Goal: Task Accomplishment & Management: Complete application form

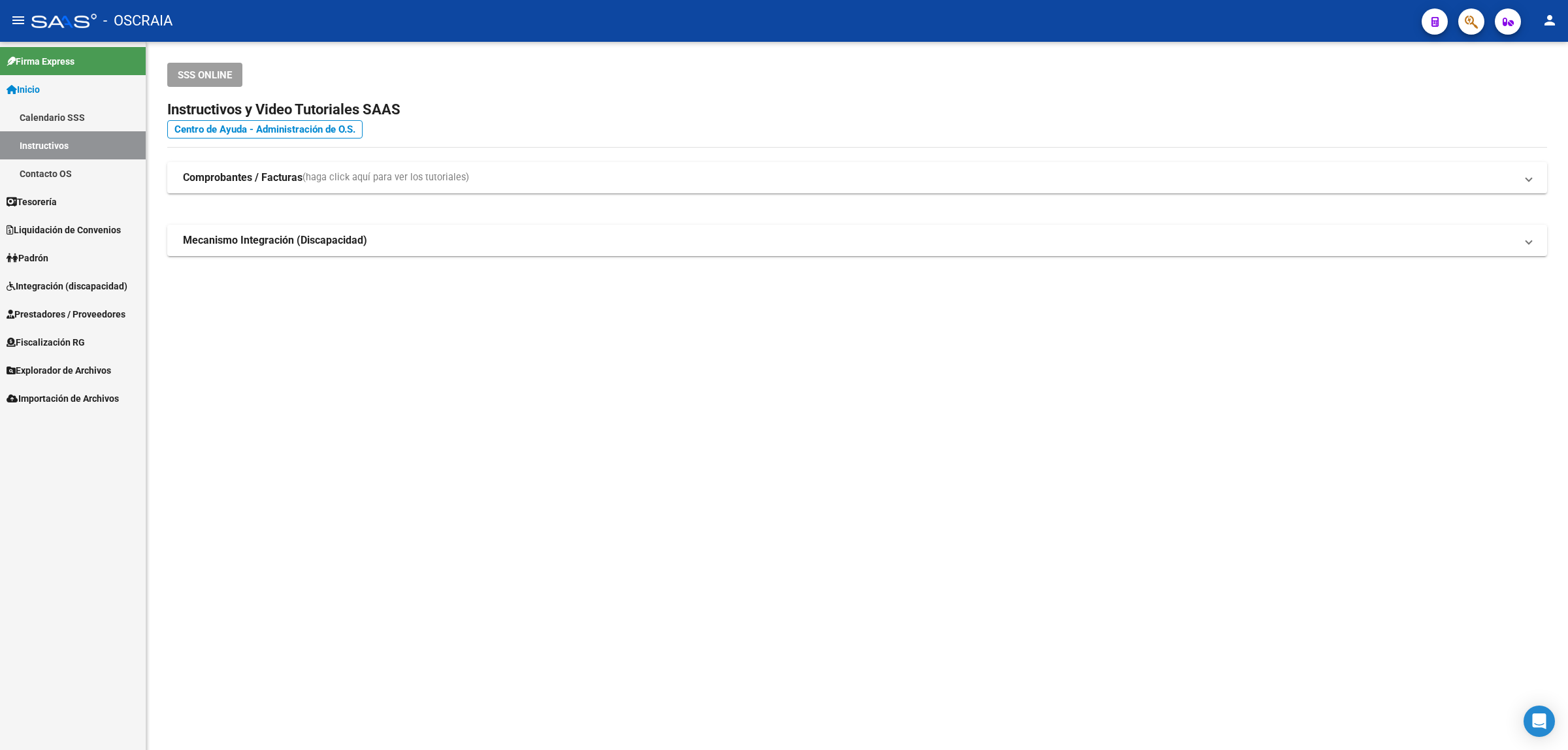
click at [75, 272] on link "Integración (discapacidad)" at bounding box center [73, 286] width 146 height 28
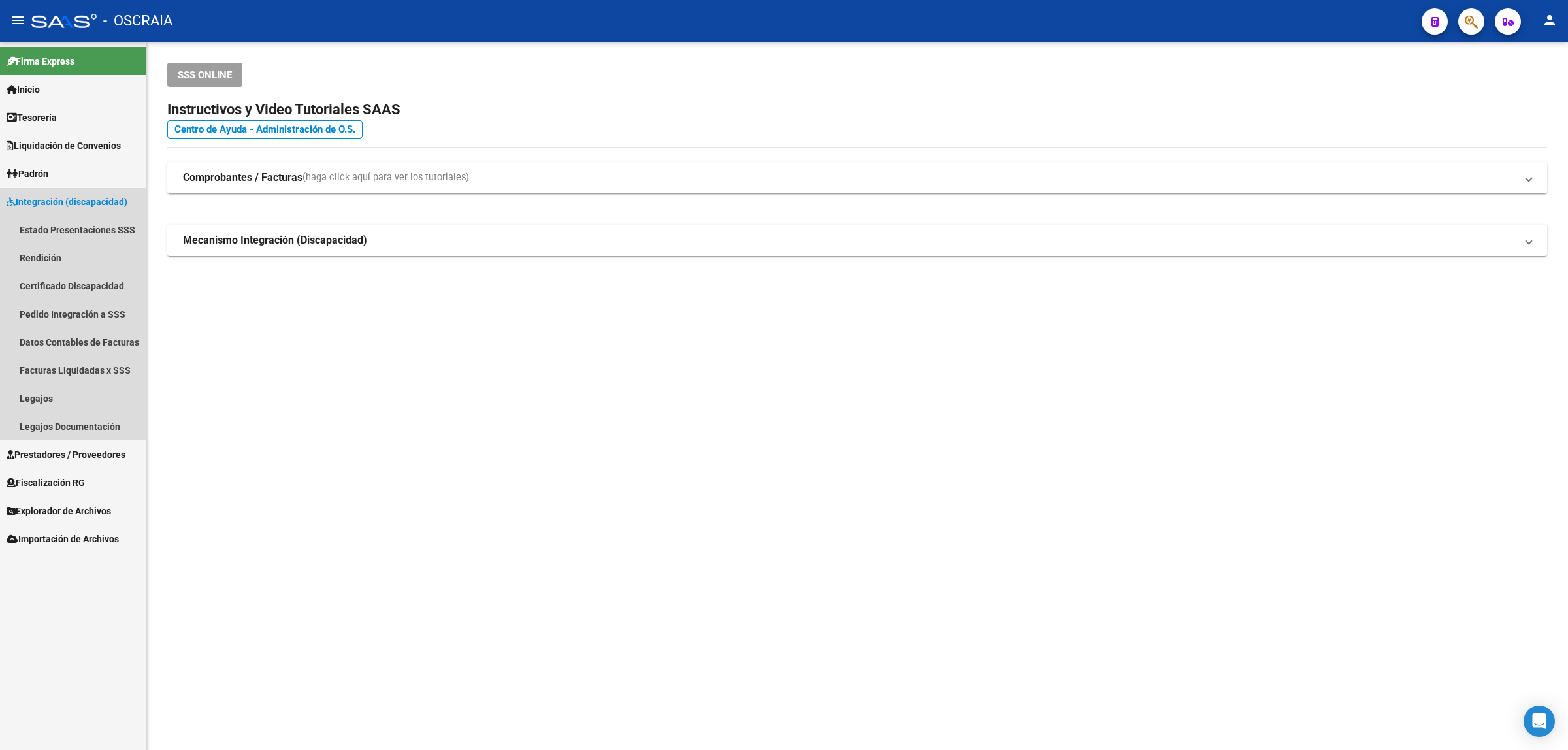
click at [90, 211] on link "Integración (discapacidad)" at bounding box center [73, 201] width 146 height 28
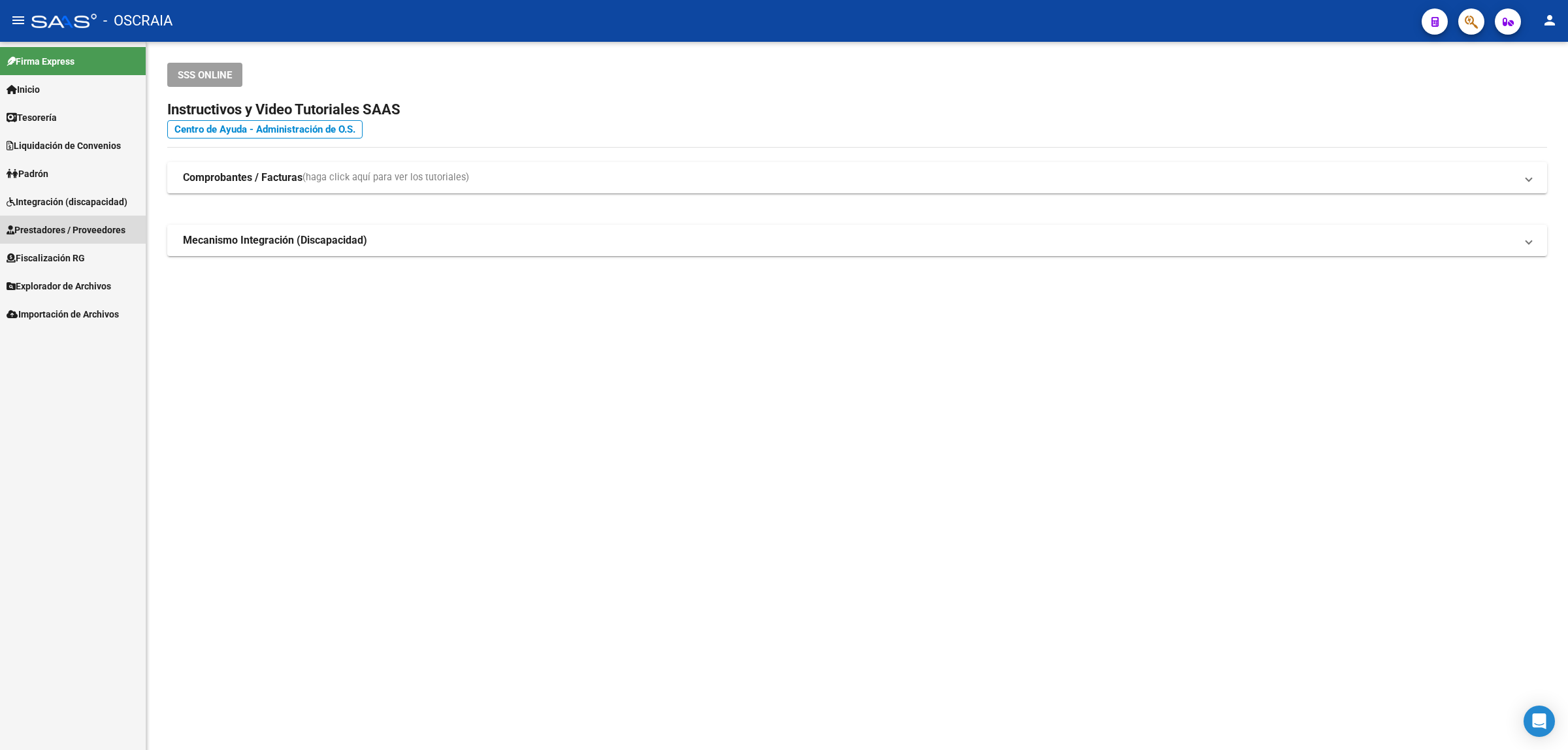
click at [93, 219] on link "Prestadores / Proveedores" at bounding box center [73, 230] width 146 height 28
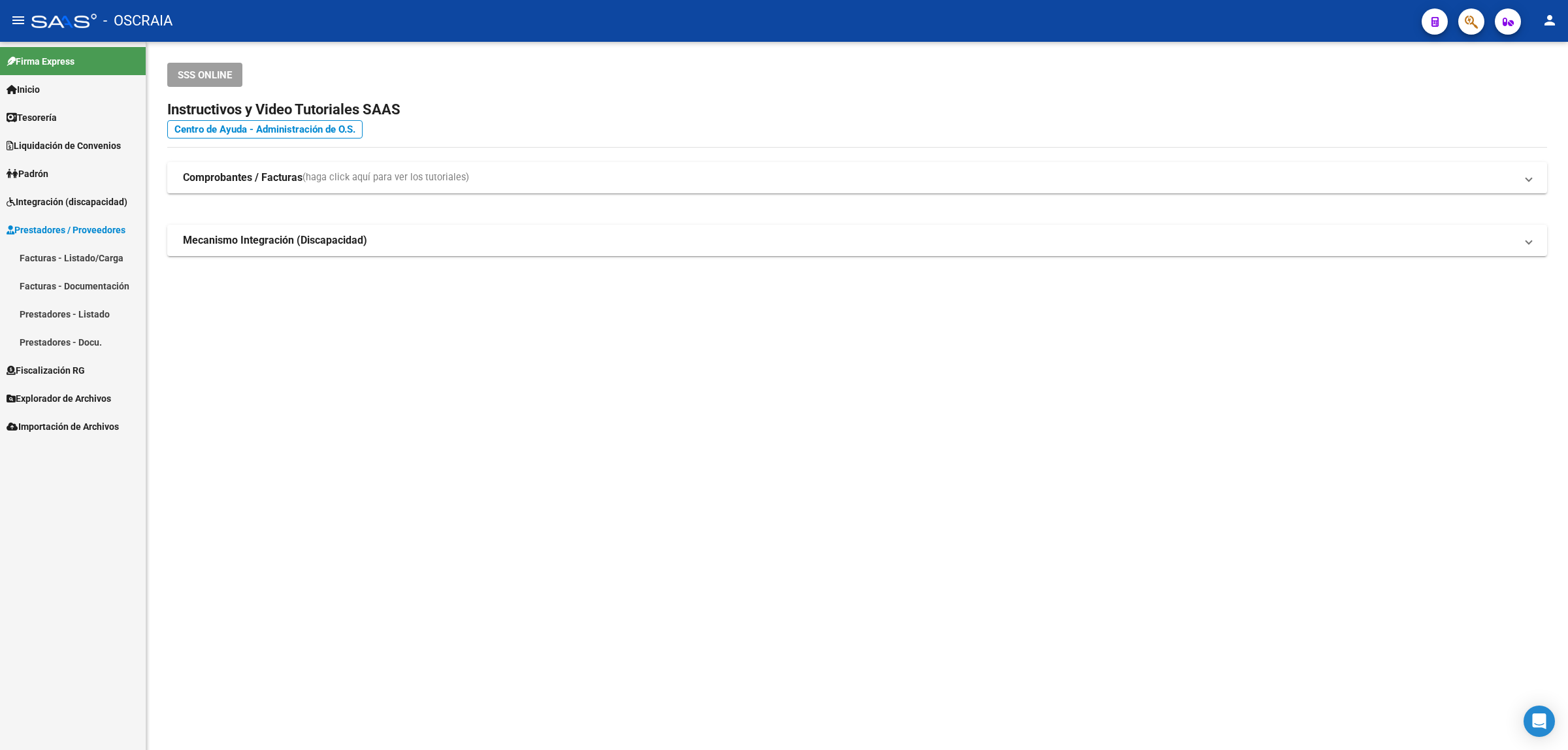
click at [104, 258] on link "Facturas - Listado/Carga" at bounding box center [73, 258] width 146 height 28
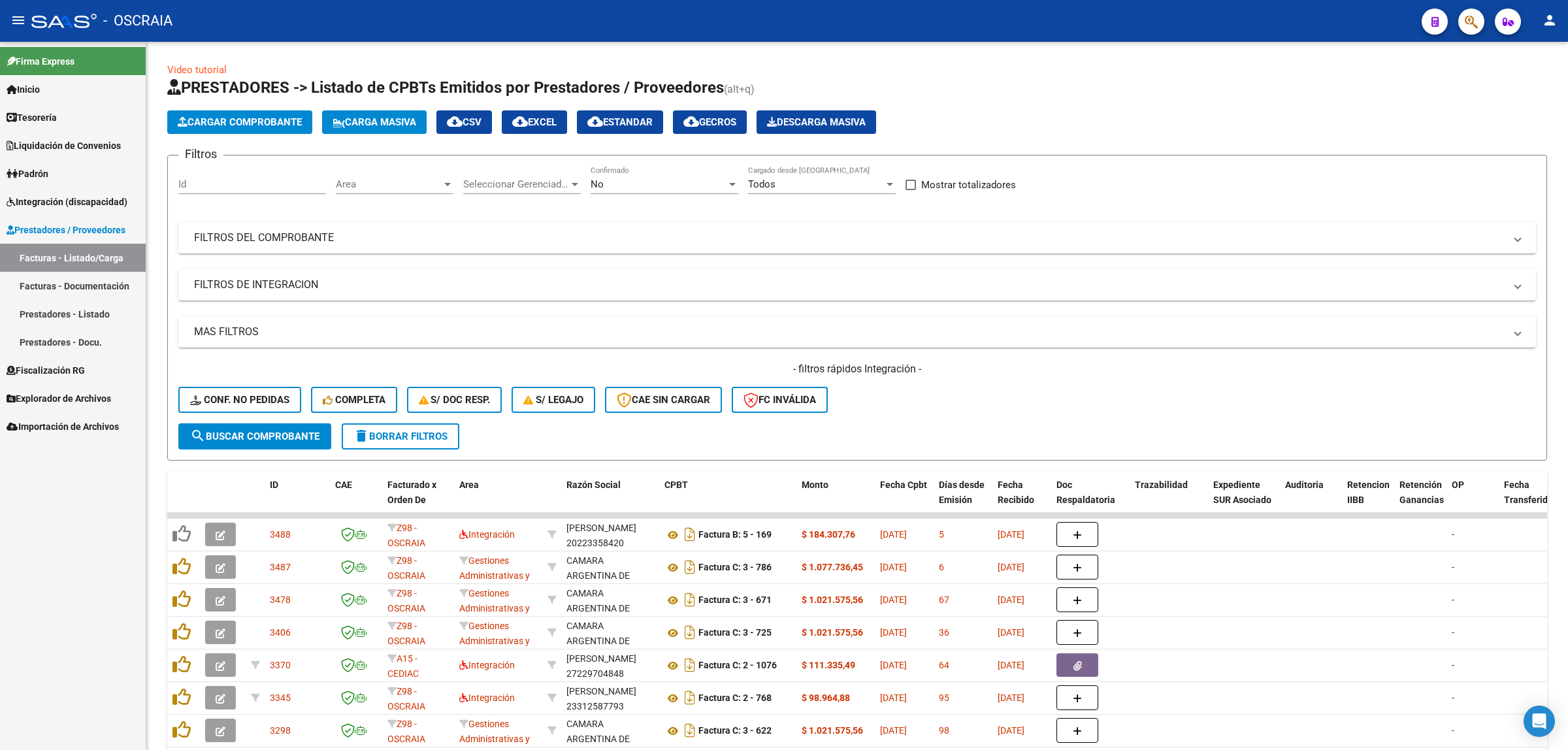
click at [230, 113] on button "Cargar Comprobante" at bounding box center [240, 122] width 145 height 24
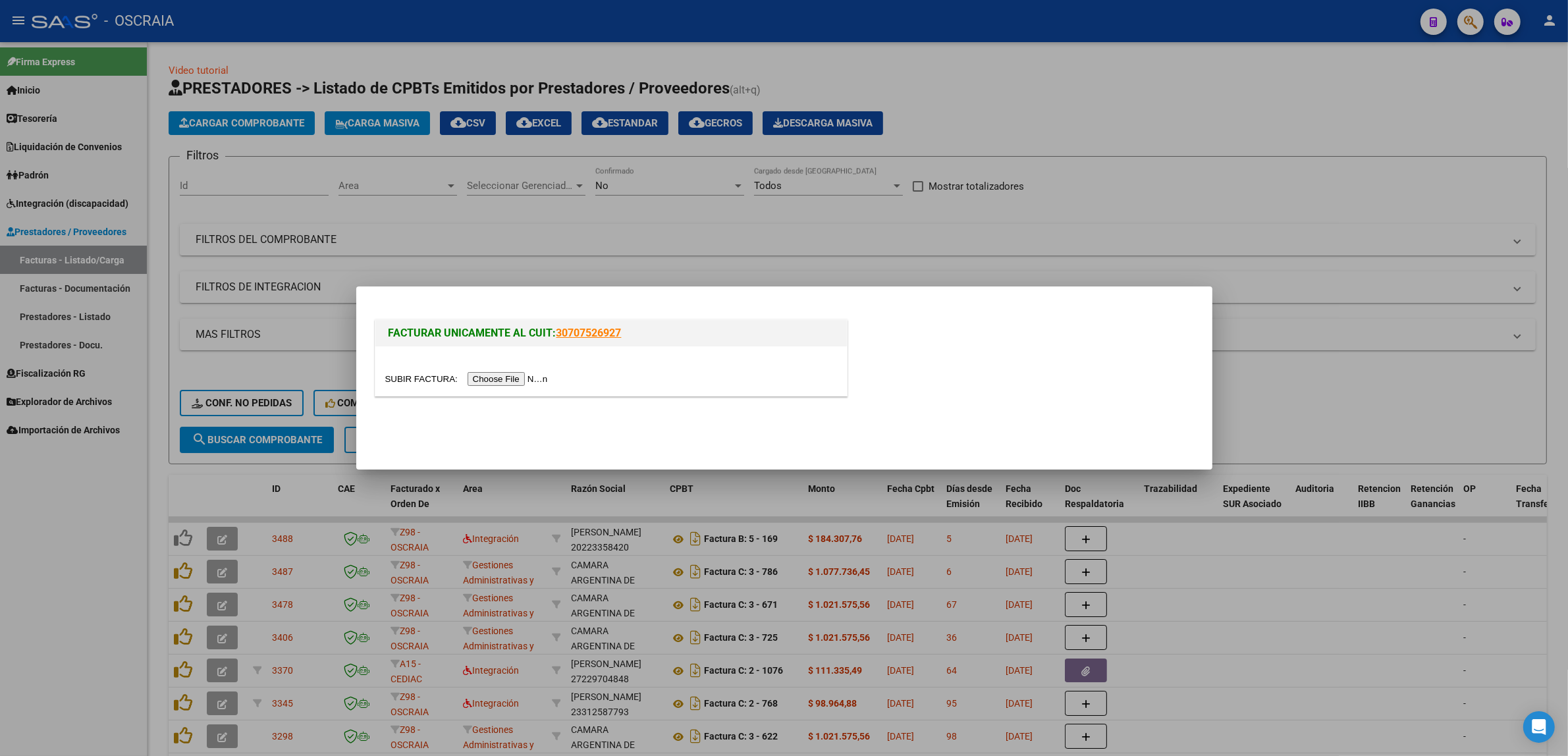
click at [514, 373] on input "file" at bounding box center [468, 378] width 167 height 14
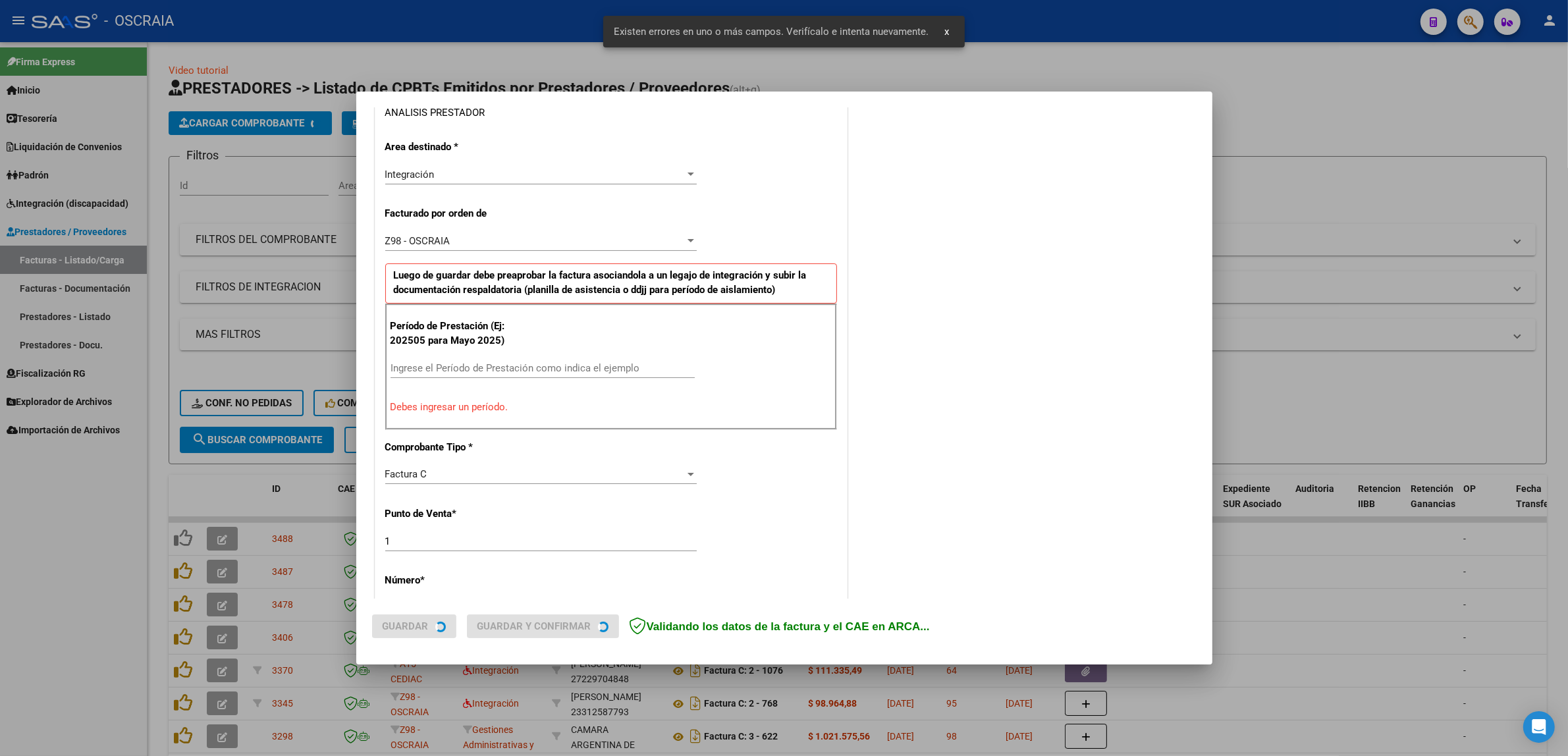
scroll to position [255, 0]
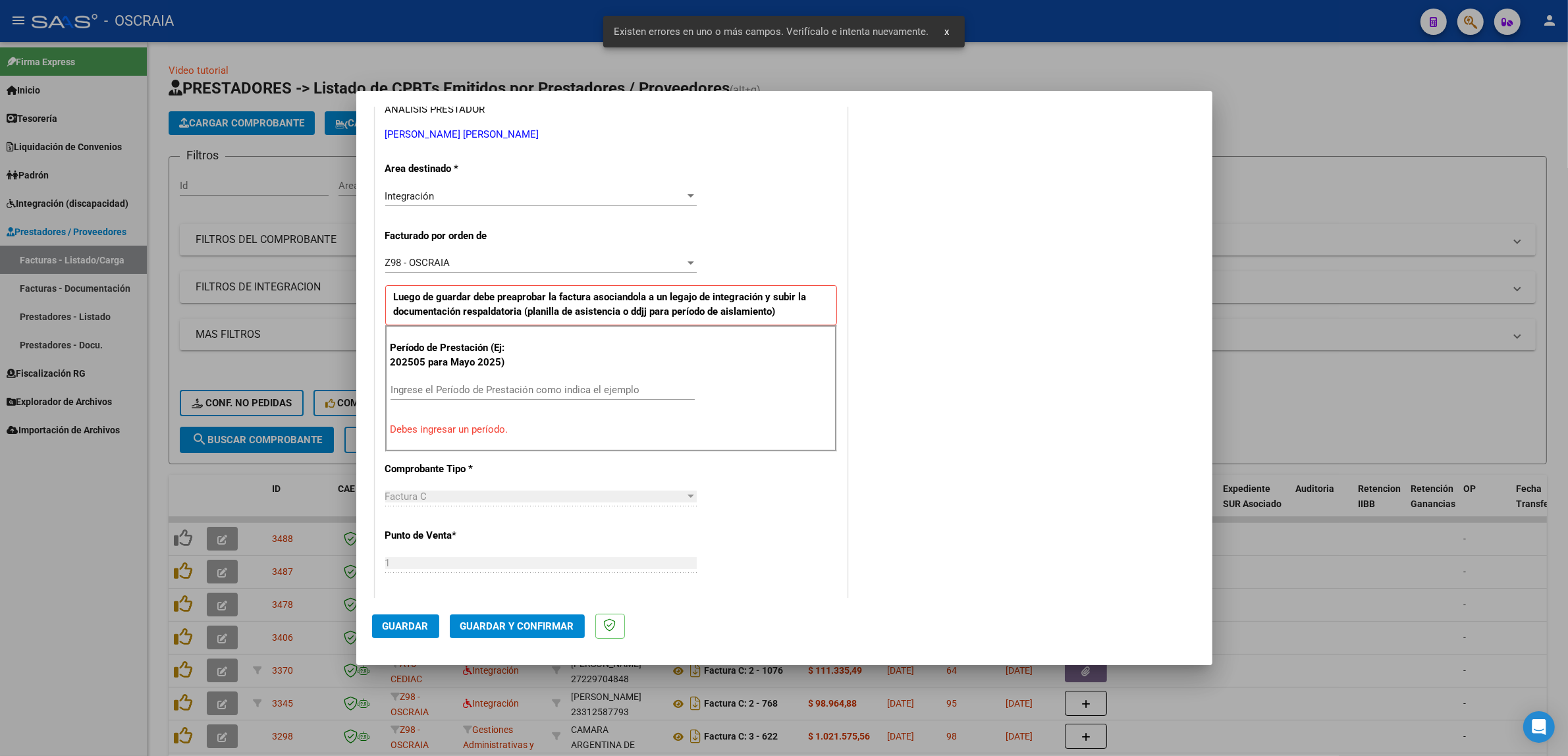
click at [447, 399] on div "Ingrese el Período de Prestación como indica el ejemplo" at bounding box center [543, 390] width 305 height 19
click at [447, 390] on input "Ingrese el Período de Prestación como indica el ejemplo" at bounding box center [543, 390] width 305 height 12
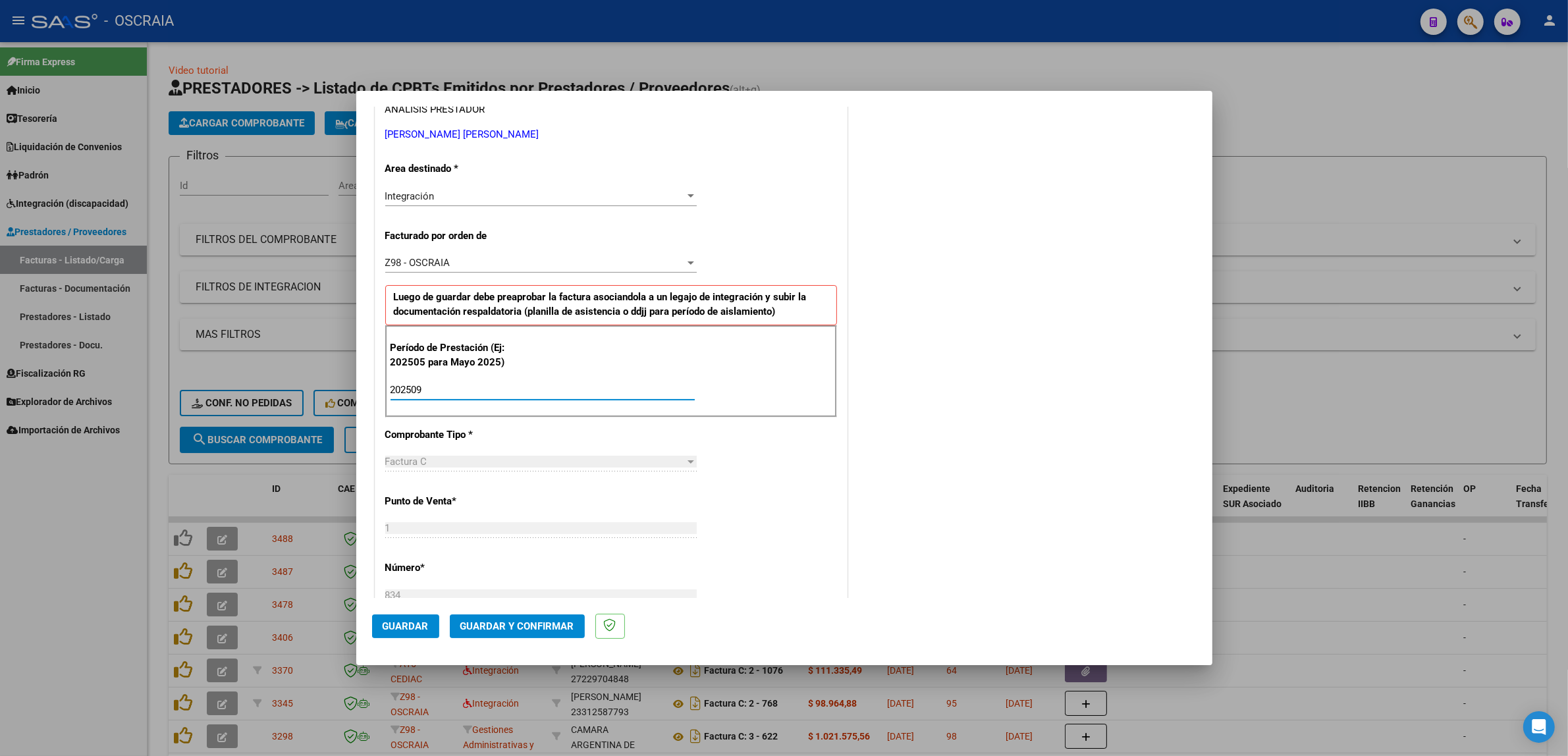
type input "202509"
click at [865, 355] on div "COMENTARIOS Comentarios De la Obra Social: Comentarios de la Obra Social (no vi…" at bounding box center [1024, 508] width 346 height 1286
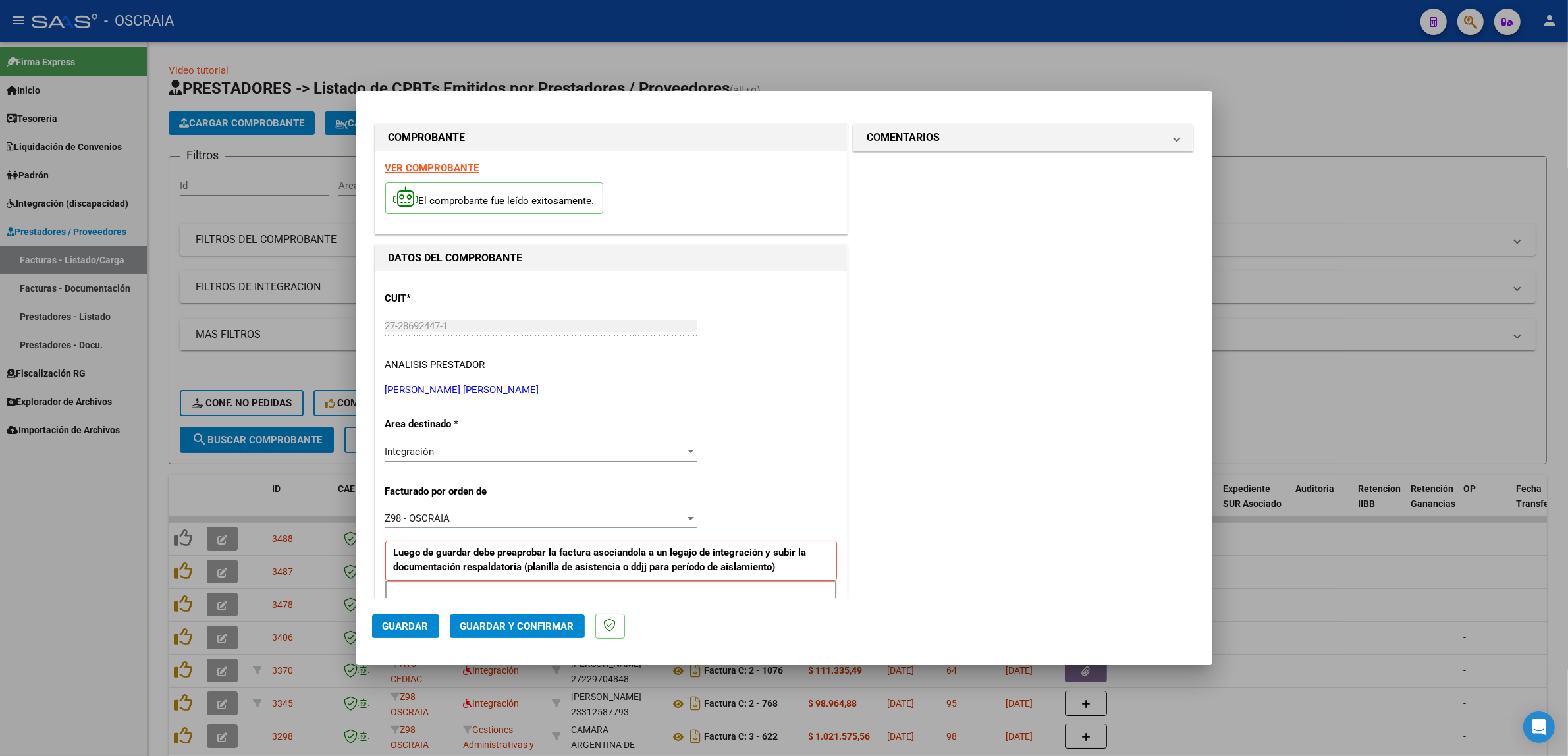
scroll to position [549, 0]
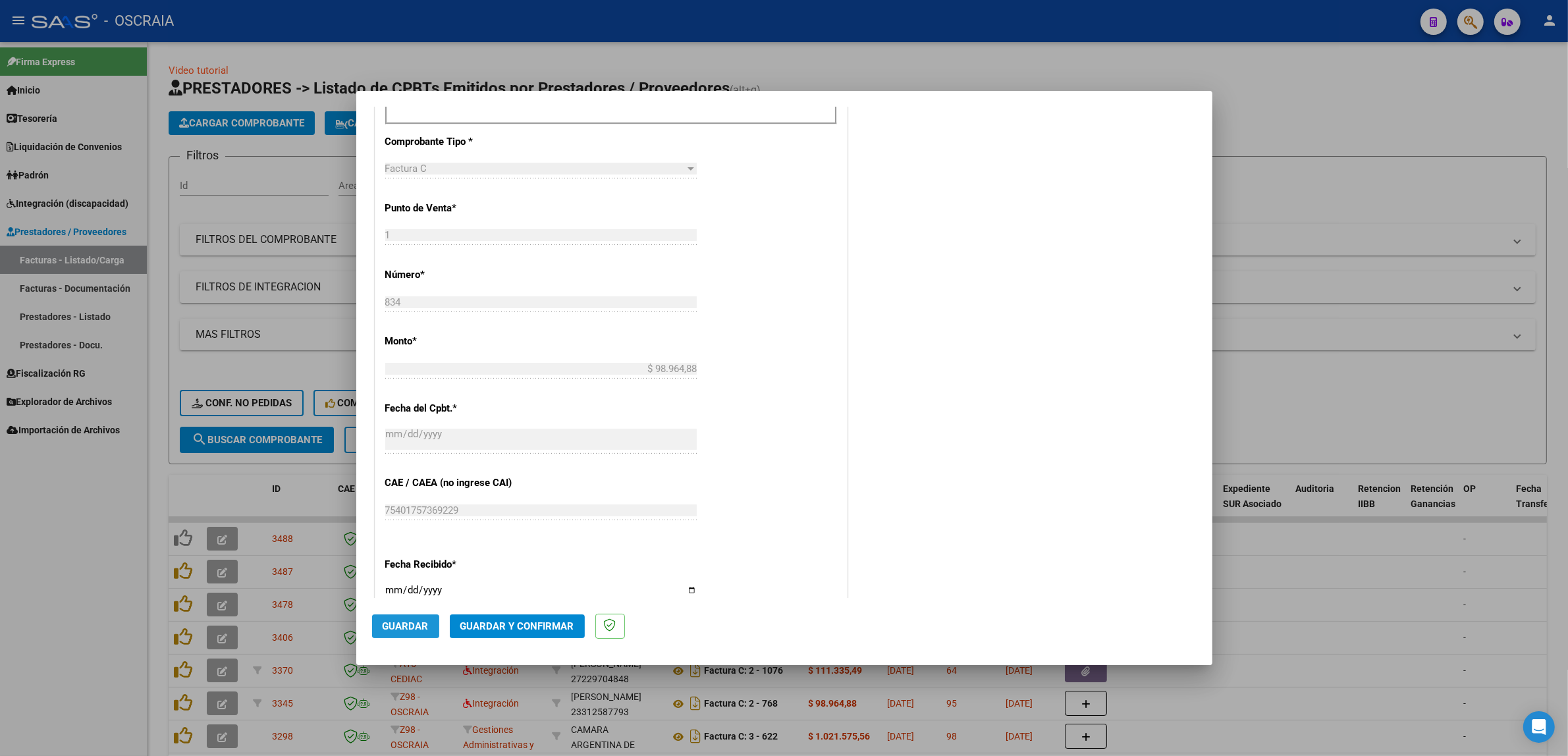
click at [403, 628] on span "Guardar" at bounding box center [405, 626] width 46 height 12
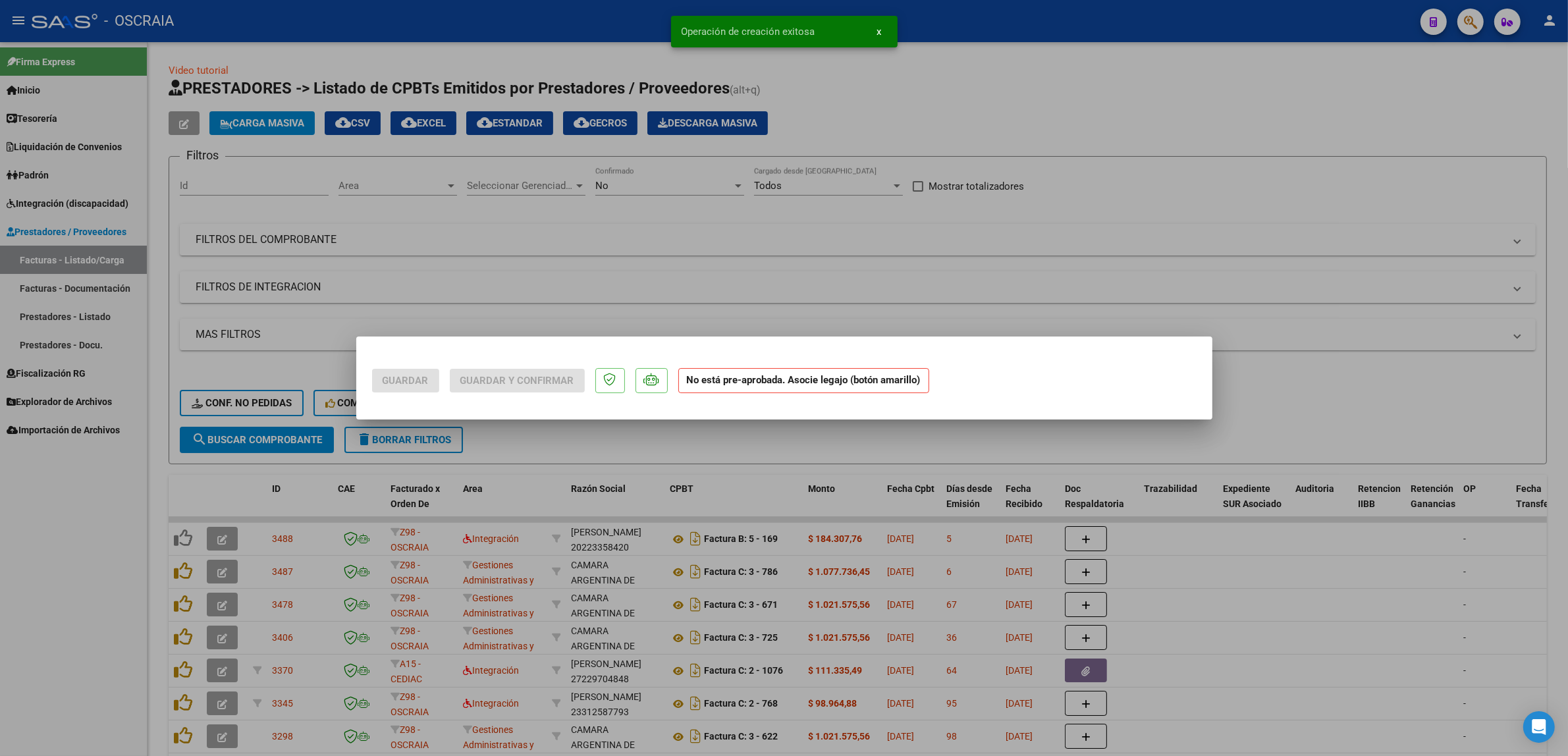
scroll to position [0, 0]
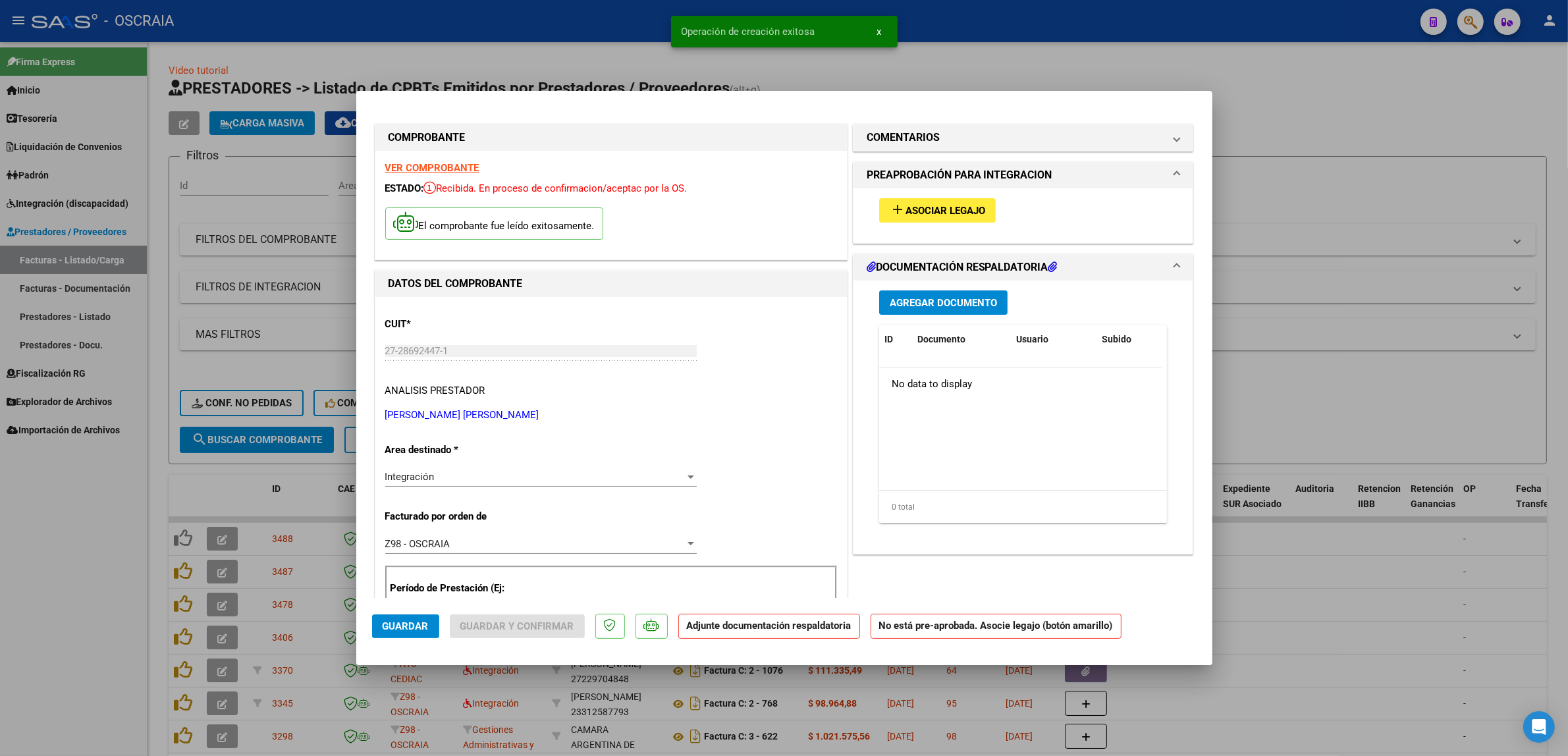
click at [949, 216] on button "add Asociar Legajo" at bounding box center [938, 210] width 116 height 25
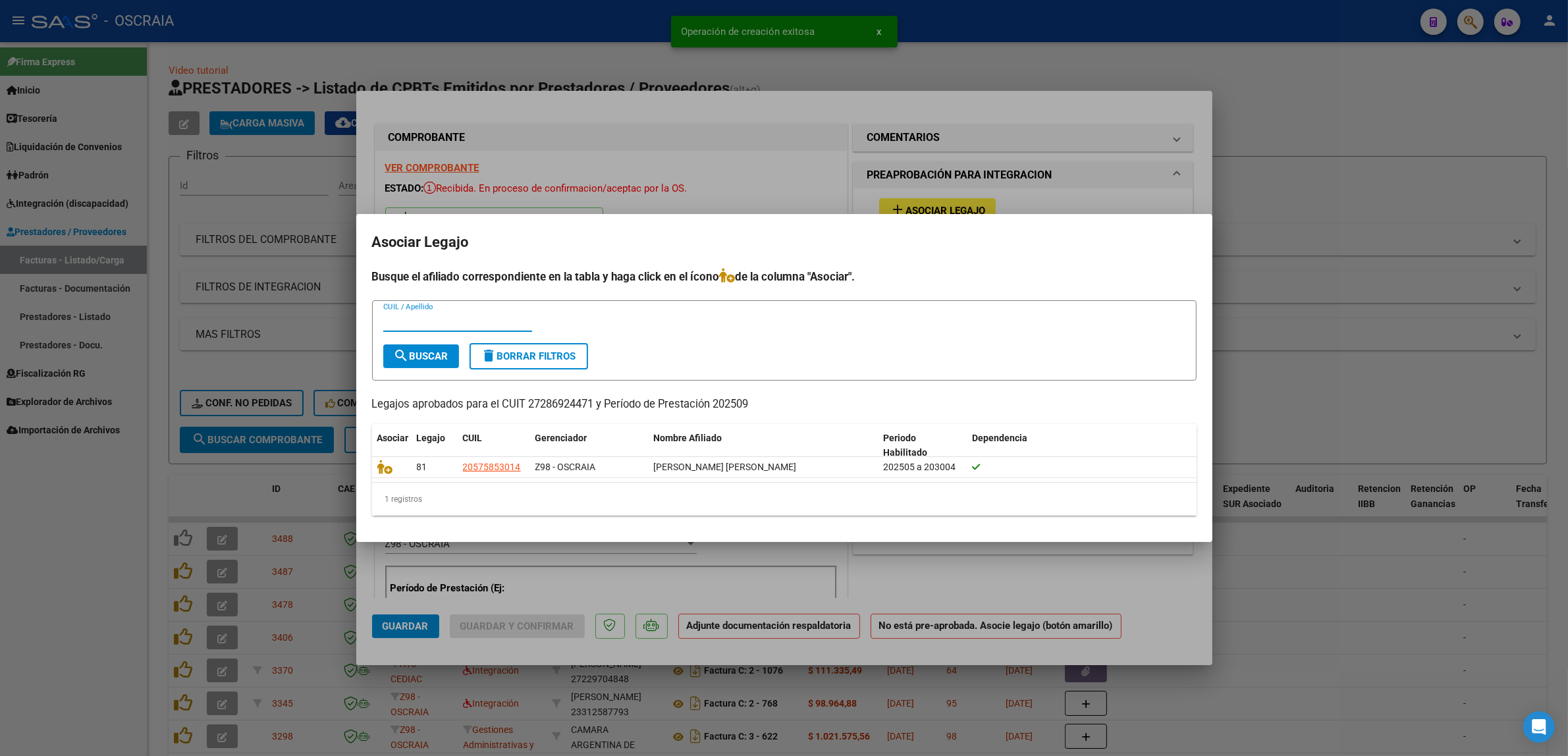
click at [494, 322] on input "CUIL / Apellido" at bounding box center [457, 322] width 149 height 12
click at [380, 469] on icon at bounding box center [385, 466] width 16 height 14
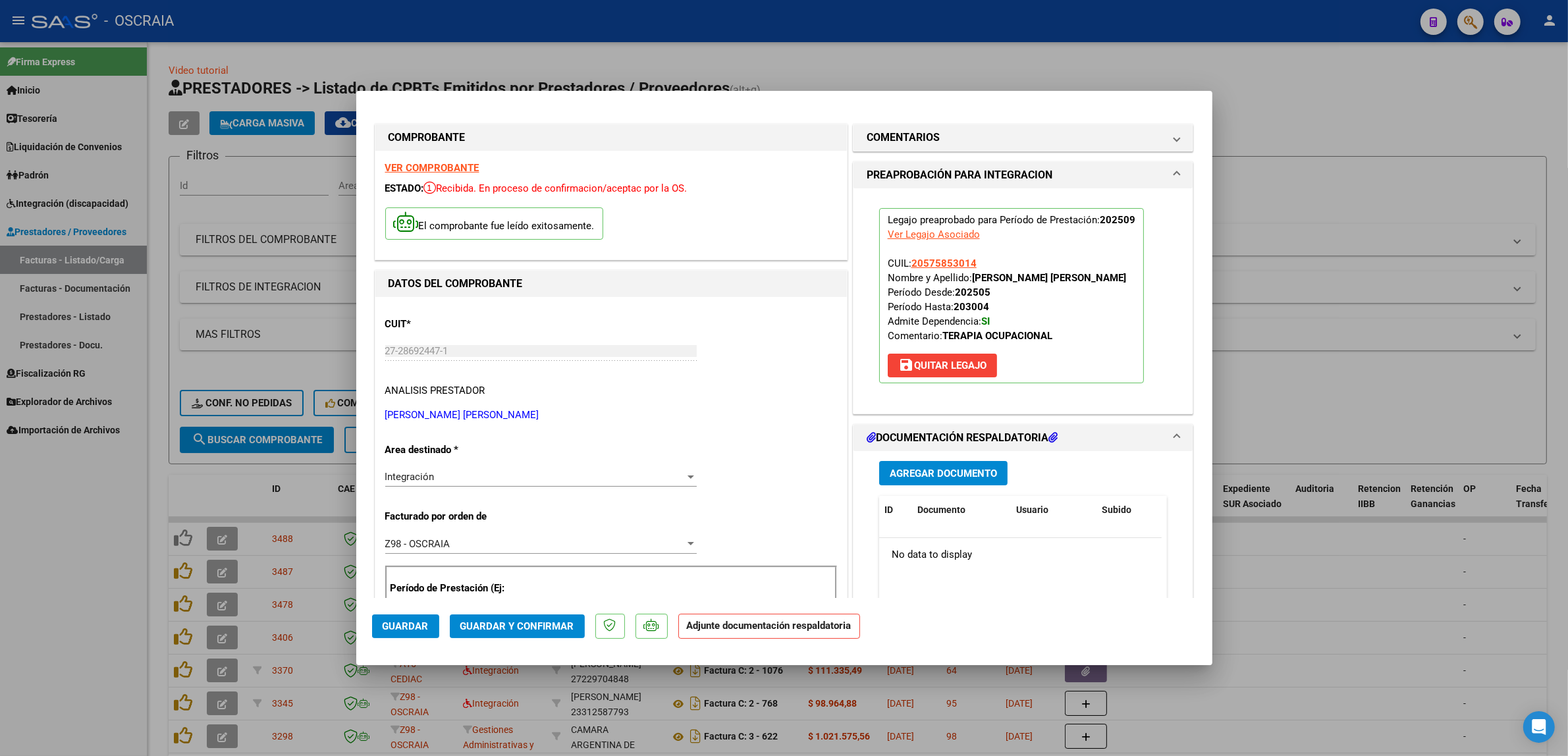
click at [956, 467] on span "Agregar Documento" at bounding box center [944, 473] width 108 height 12
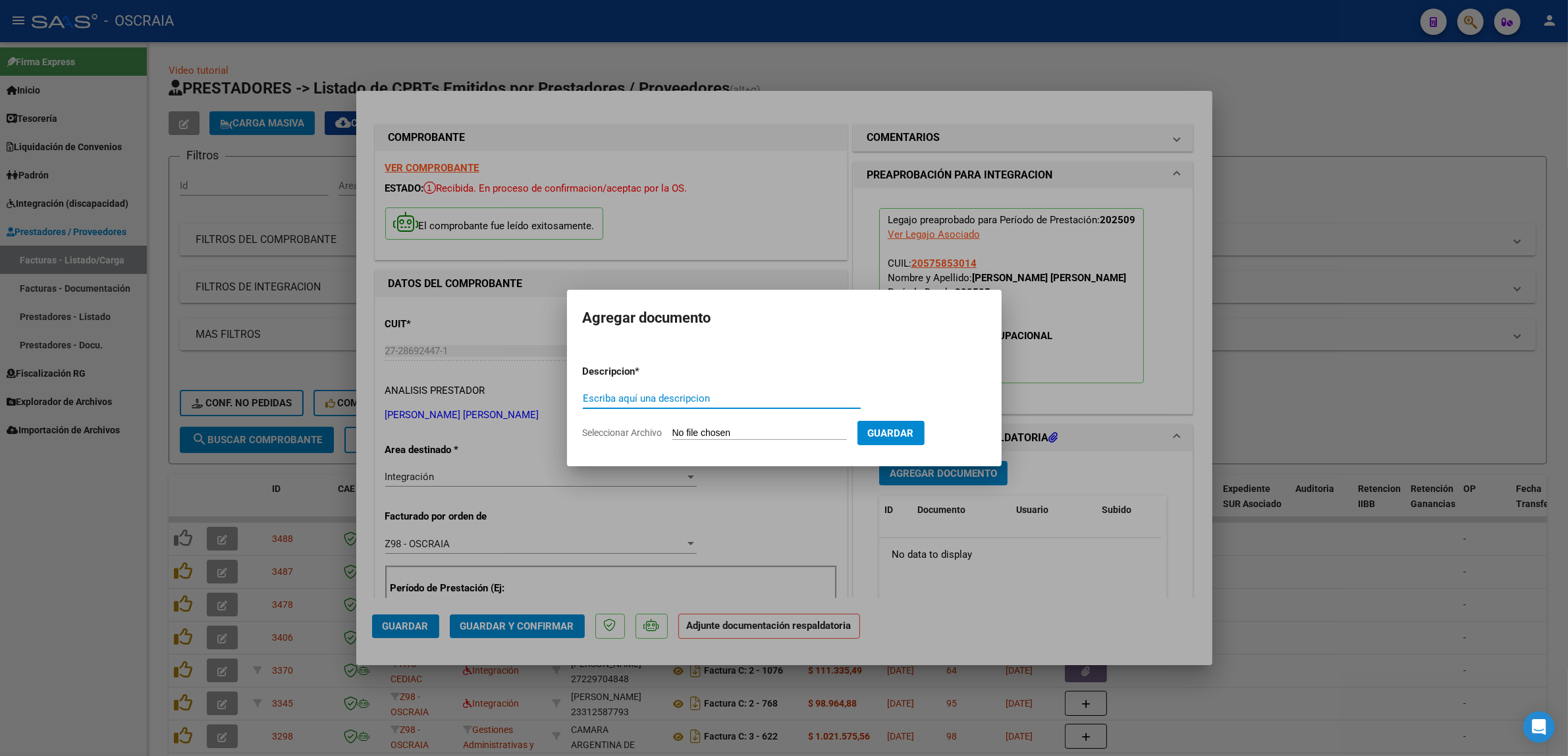
click at [665, 390] on div "Escriba aquí una descripcion" at bounding box center [722, 398] width 278 height 19
click at [665, 393] on input "Escriba aquí una descripcion" at bounding box center [722, 399] width 278 height 12
click at [710, 396] on input "Escriba aquí una descripcion" at bounding box center [722, 399] width 278 height 12
type input "PLANILLA DE ASISTENCIA"
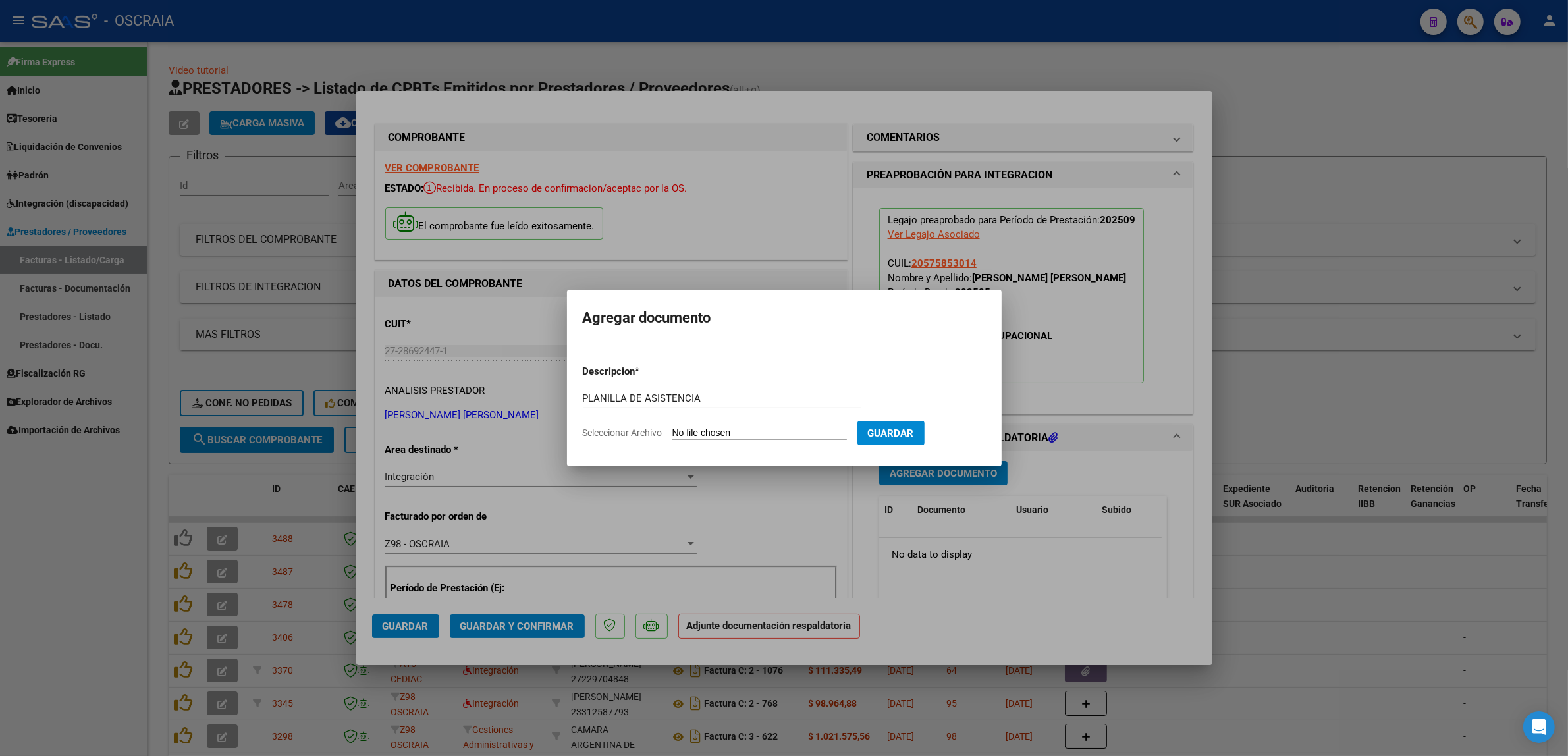
click at [673, 427] on input "Seleccionar Archivo" at bounding box center [760, 433] width 175 height 13
type input "C:\fakepath\09-2025 [PERSON_NAME] [PERSON_NAME] FC834 TERAPIA OCUPACIONAL AGUIR…"
click at [983, 437] on span "Guardar" at bounding box center [959, 433] width 46 height 12
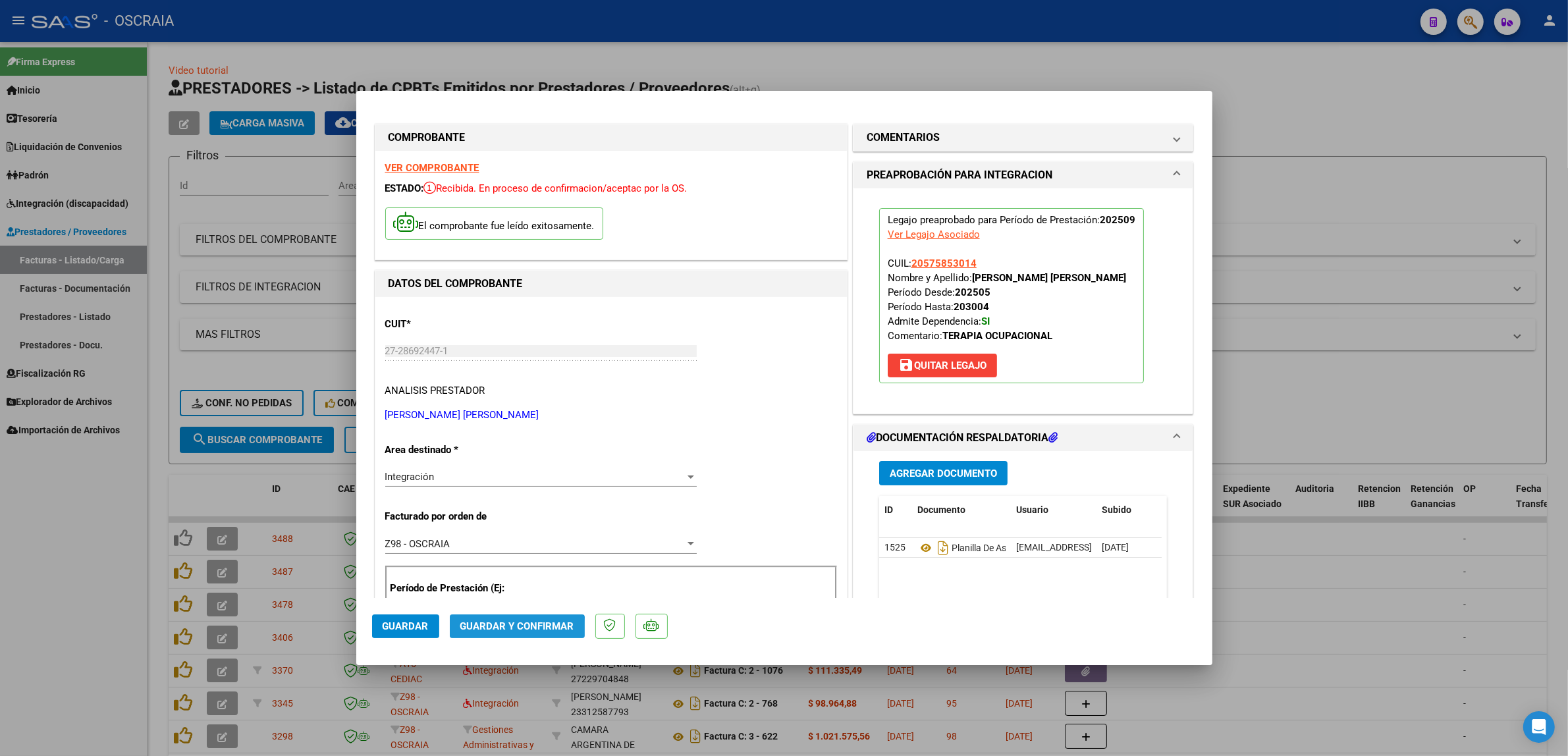
click at [511, 631] on span "Guardar y Confirmar" at bounding box center [517, 626] width 114 height 12
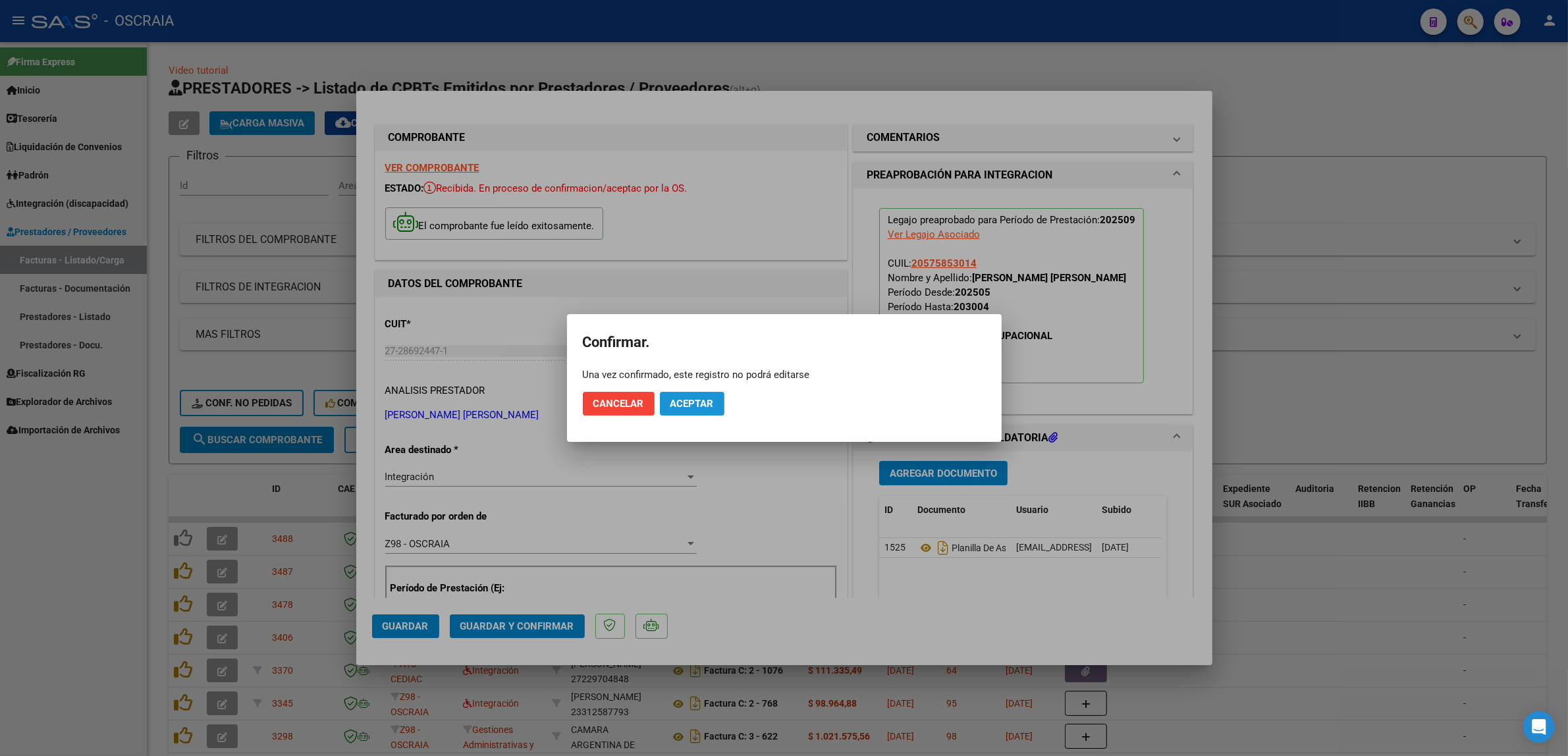
click at [684, 404] on span "Aceptar" at bounding box center [692, 404] width 43 height 12
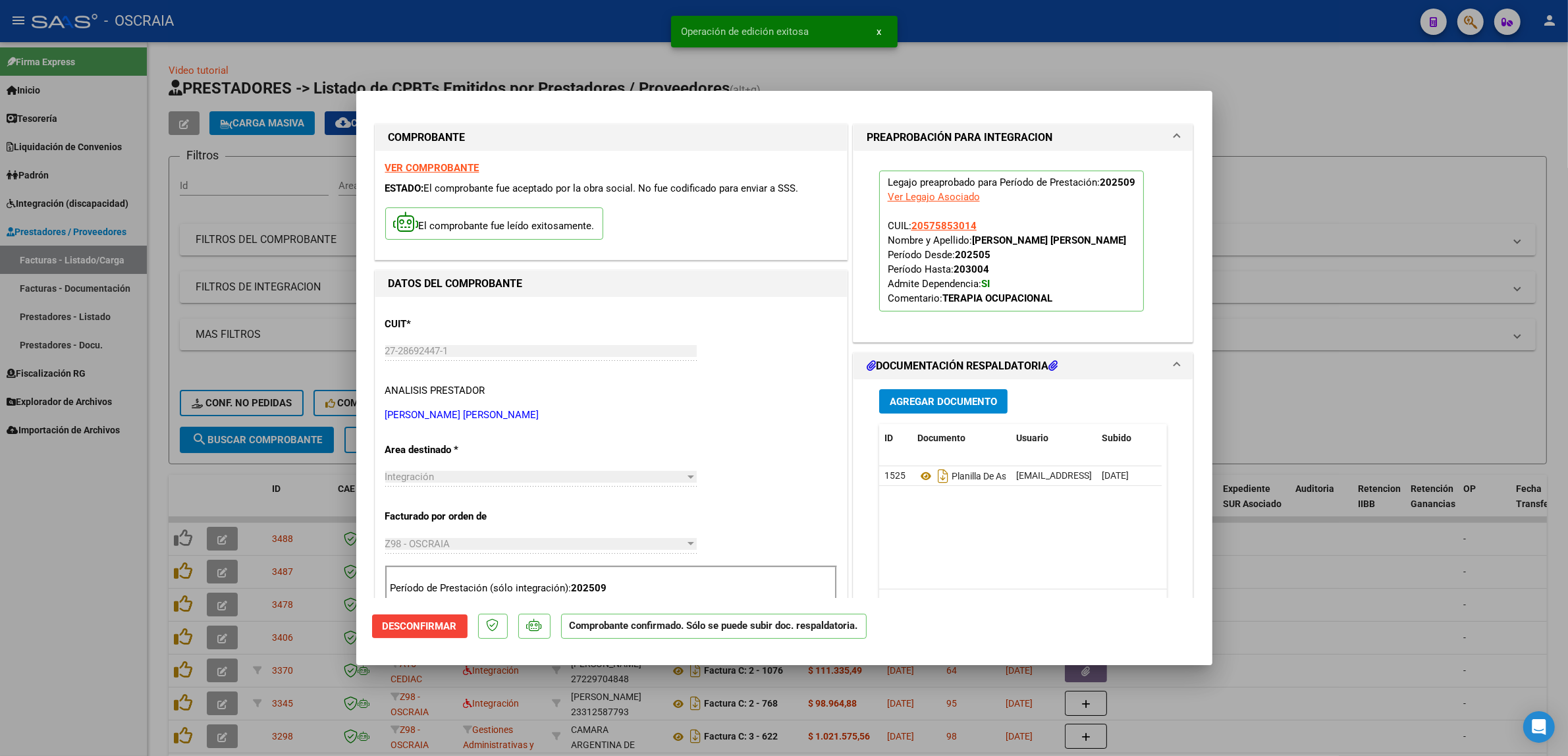
click at [1325, 402] on div at bounding box center [784, 378] width 1568 height 756
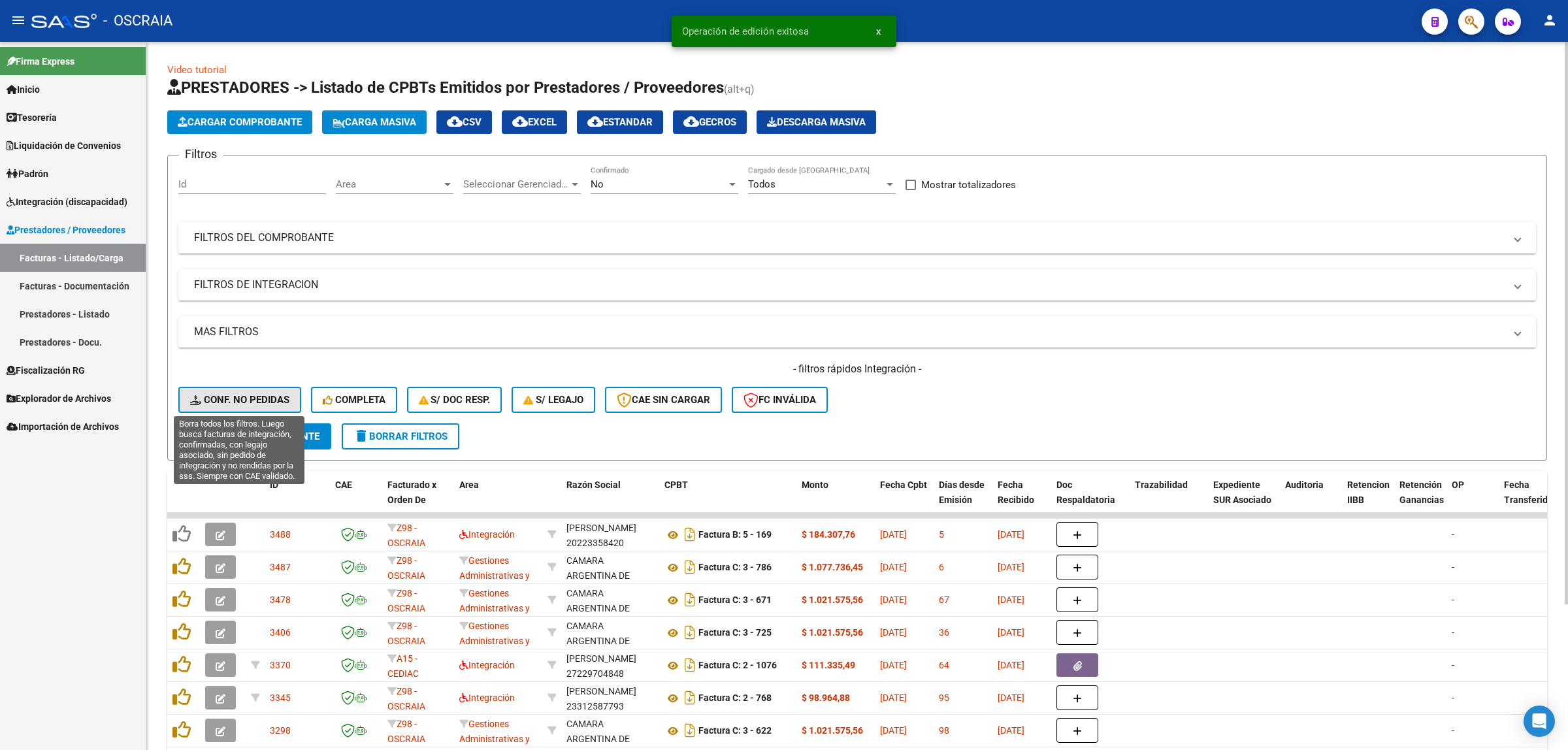
click at [278, 394] on span "Conf. no pedidas" at bounding box center [240, 400] width 99 height 12
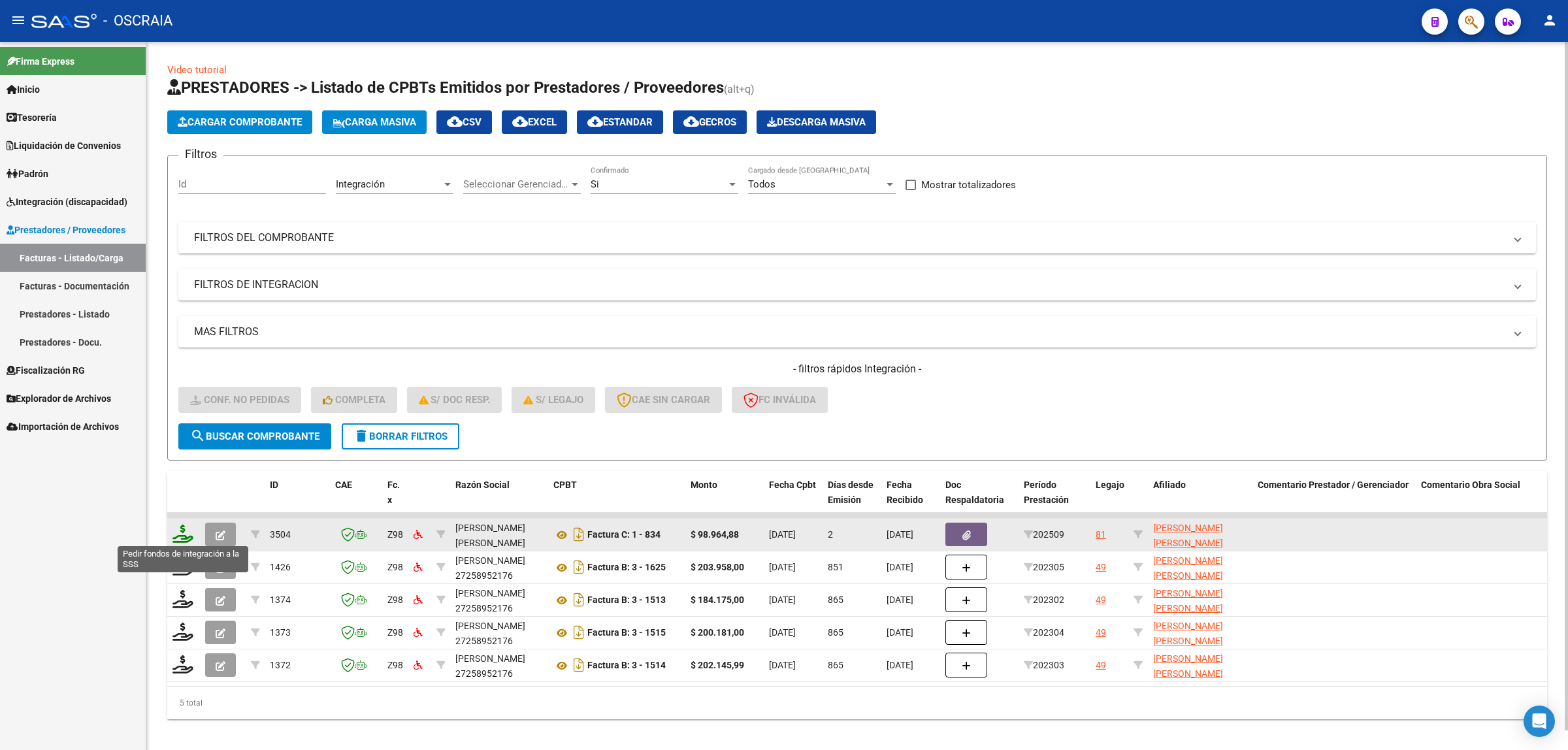
click at [190, 528] on icon at bounding box center [183, 533] width 21 height 19
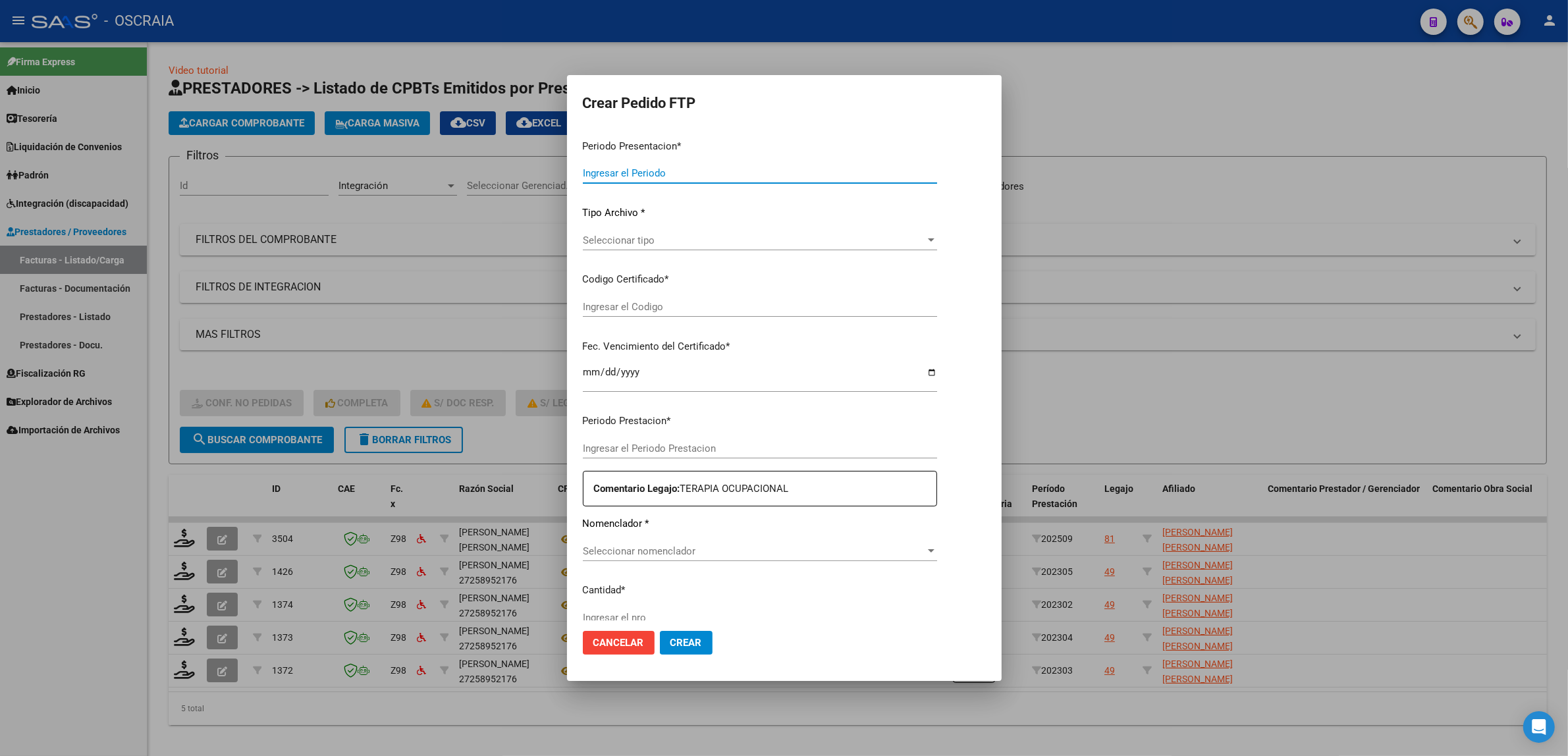
type input "202509"
type input "$ 98.964,88"
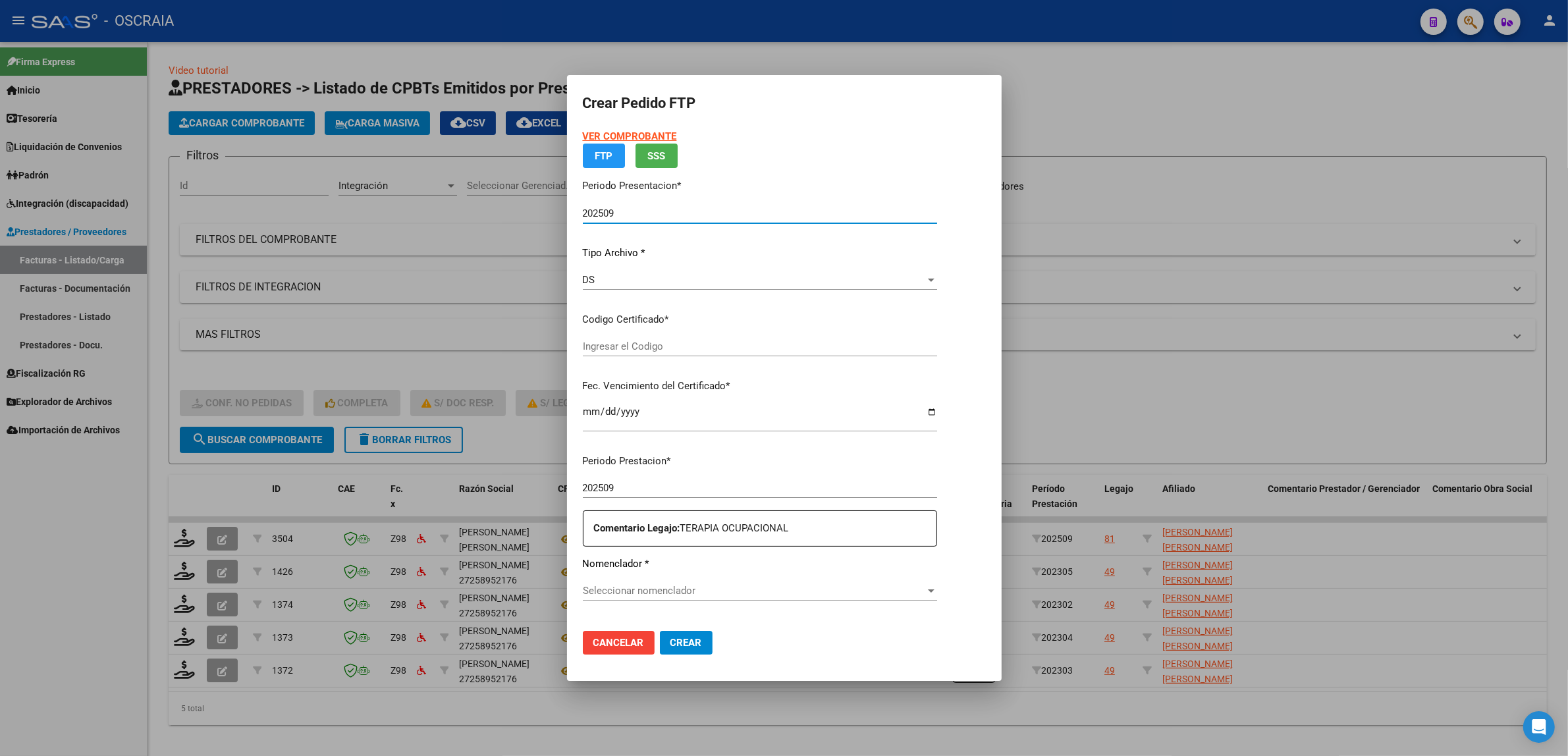
type input "ARG02000575853012025042820300428BSAS376"
type input "[DATE]"
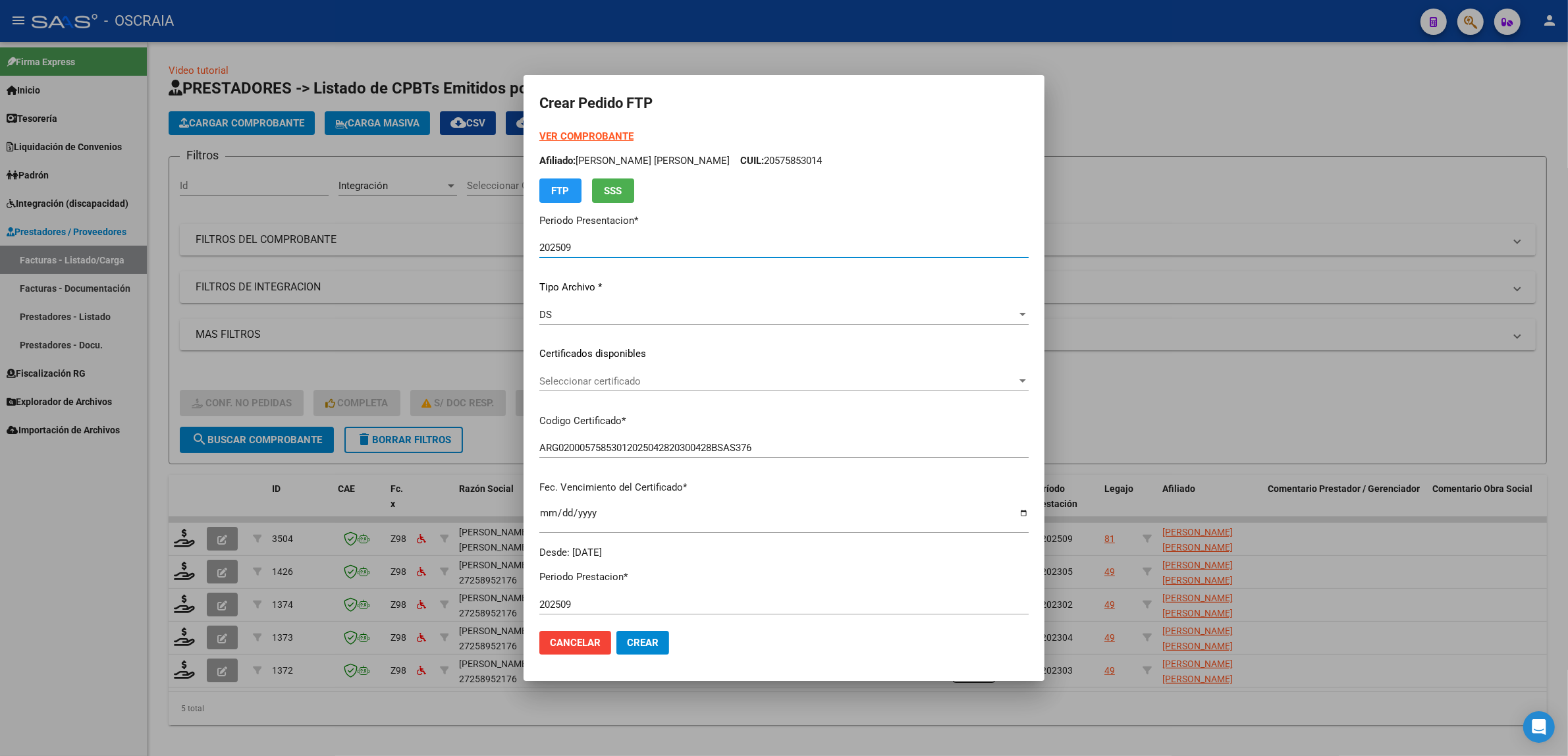
click at [652, 373] on div "Seleccionar certificado Seleccionar certificado" at bounding box center [783, 381] width 489 height 19
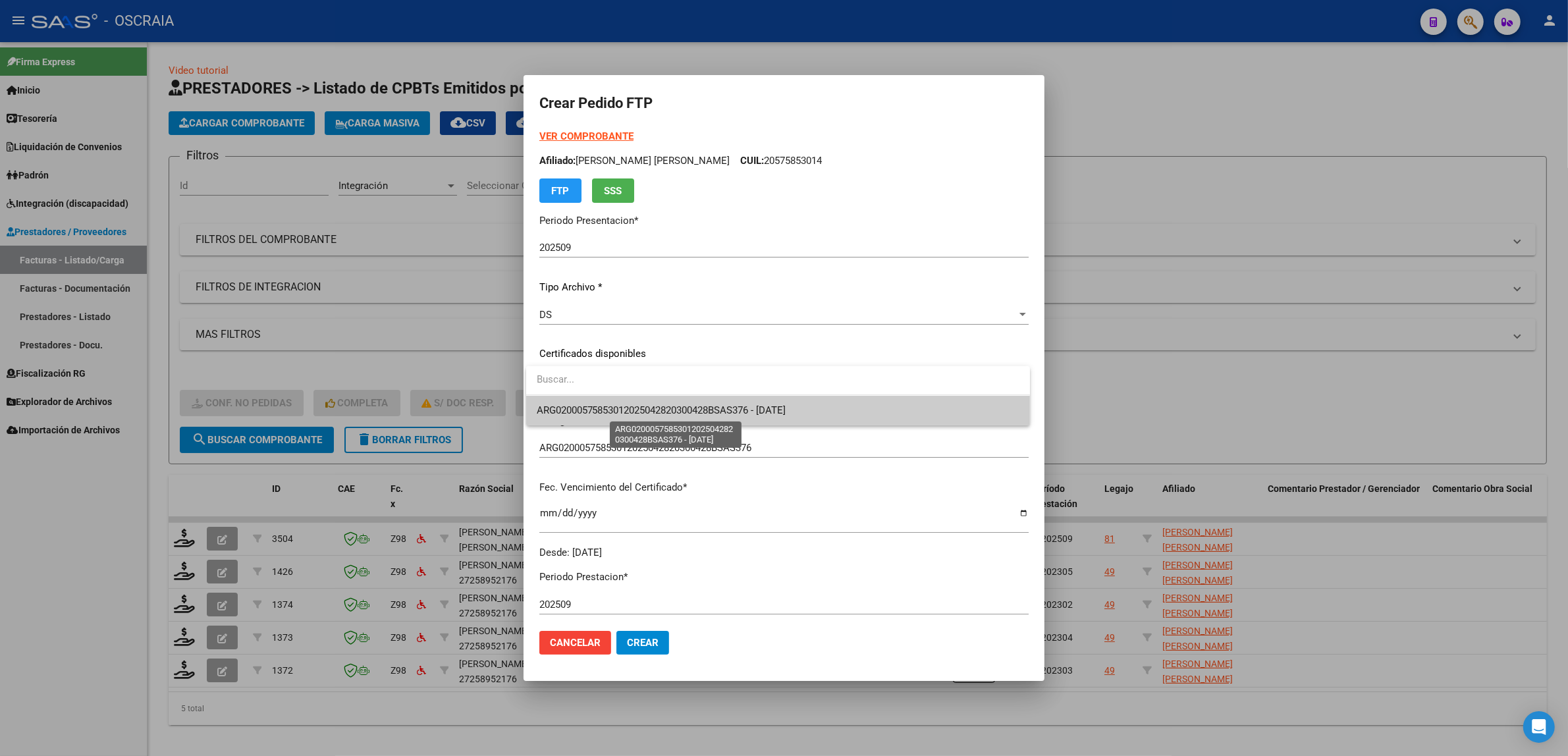
click at [649, 413] on span "ARG02000575853012025042820300428BSAS376 - [DATE]" at bounding box center [662, 410] width 249 height 12
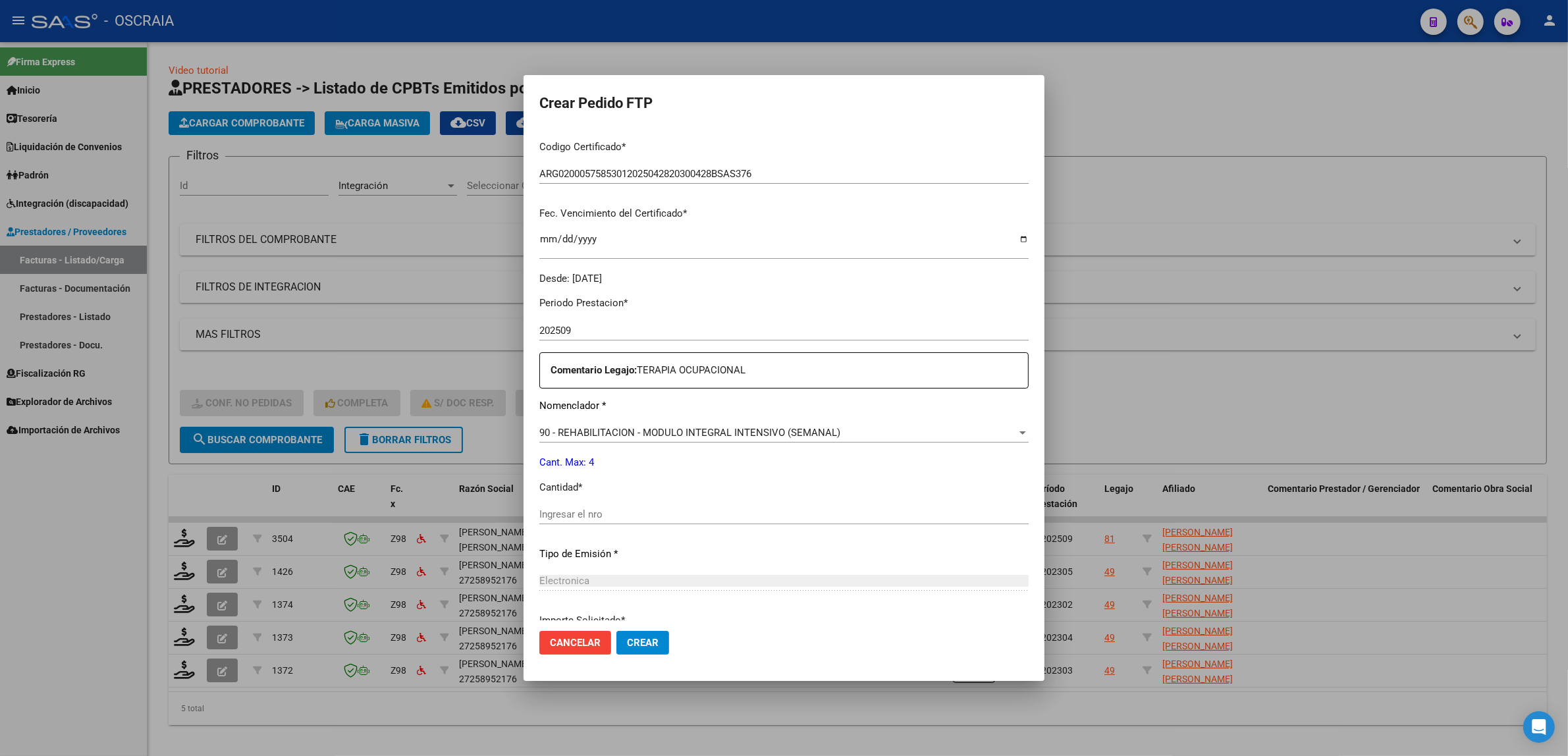
scroll to position [390, 0]
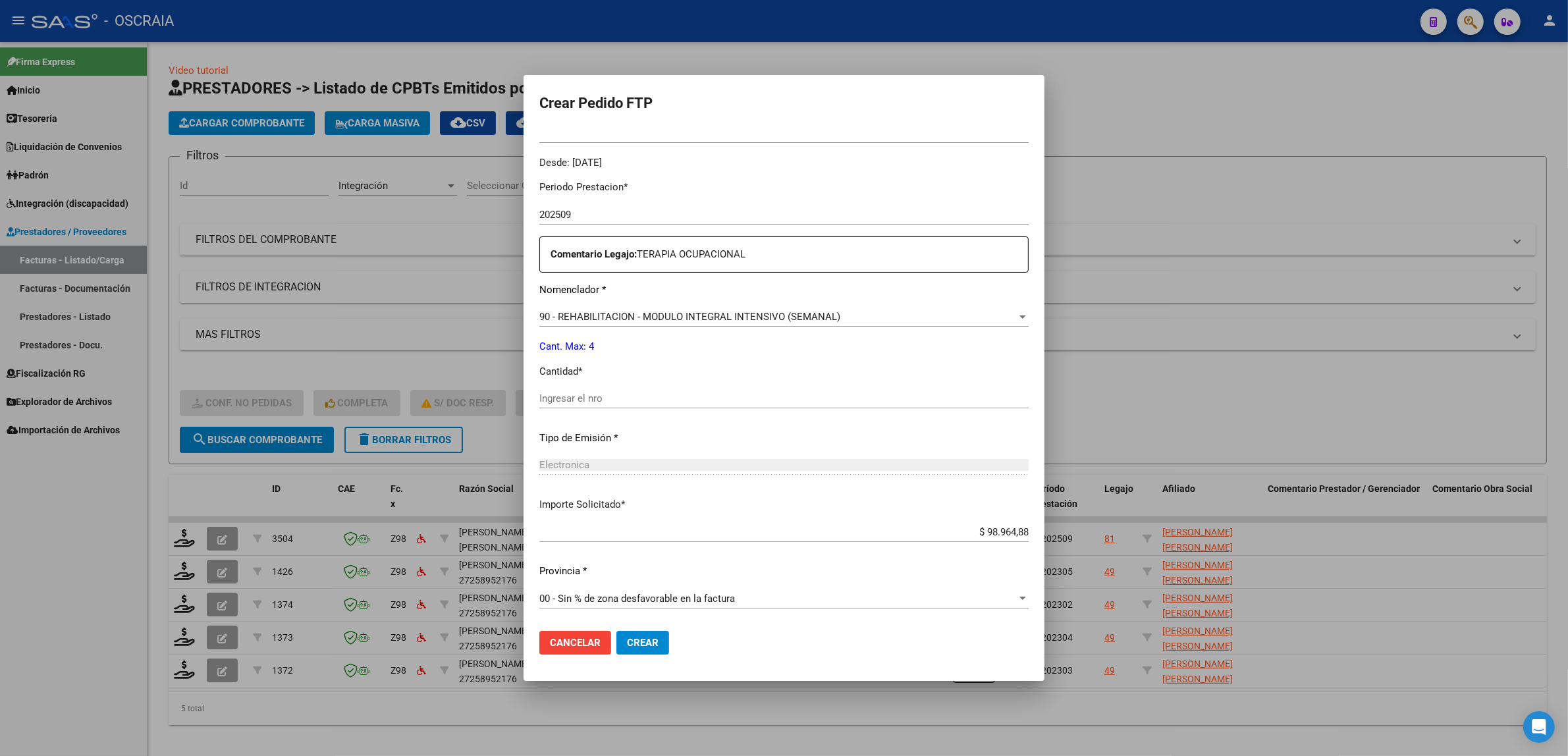
click at [647, 399] on input "Ingresar el nro" at bounding box center [783, 399] width 489 height 12
type input "4"
click at [615, 472] on div "Electronica Seleccionar tipo" at bounding box center [783, 465] width 489 height 19
click at [628, 646] on span "Crear" at bounding box center [643, 643] width 31 height 12
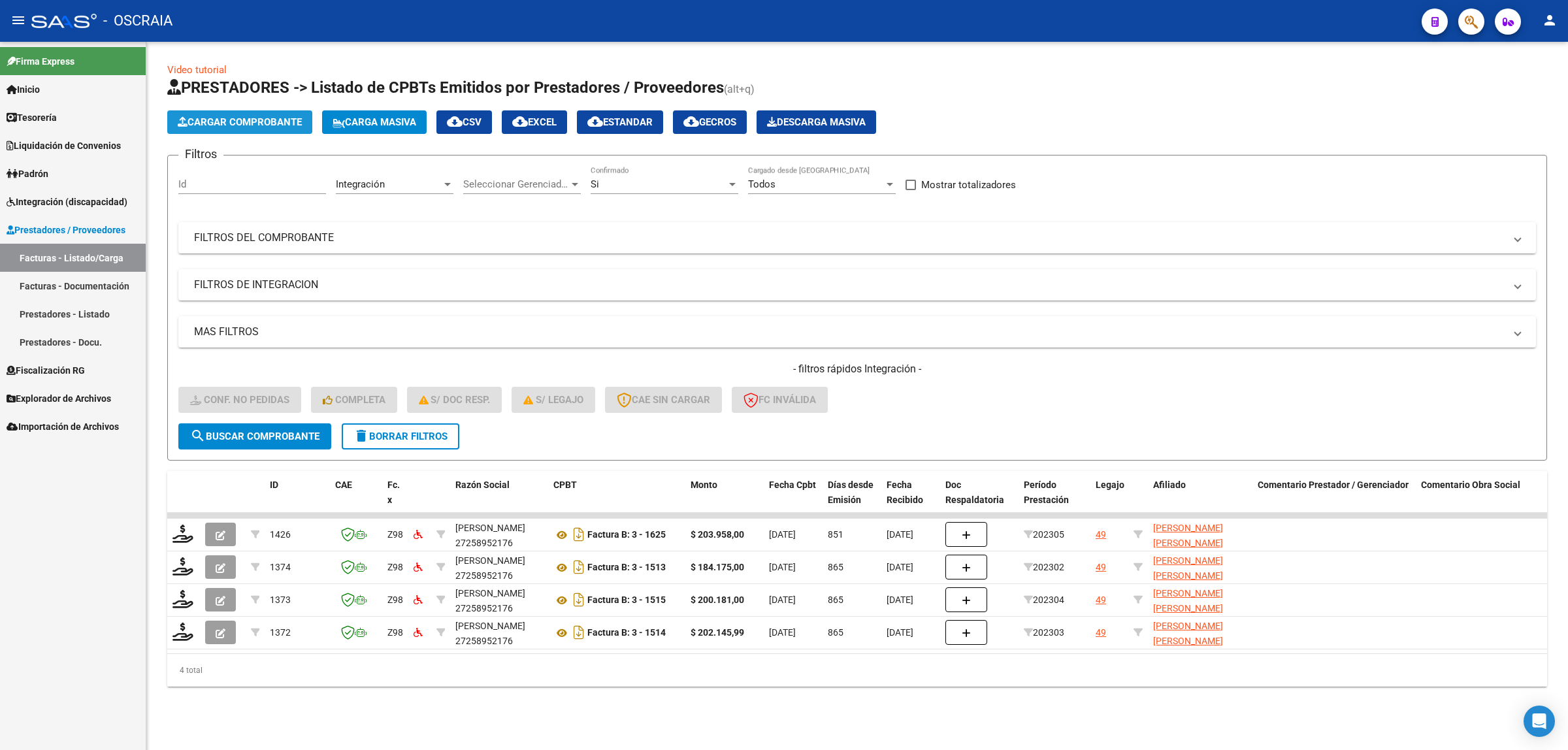
click at [271, 124] on span "Cargar Comprobante" at bounding box center [240, 122] width 124 height 12
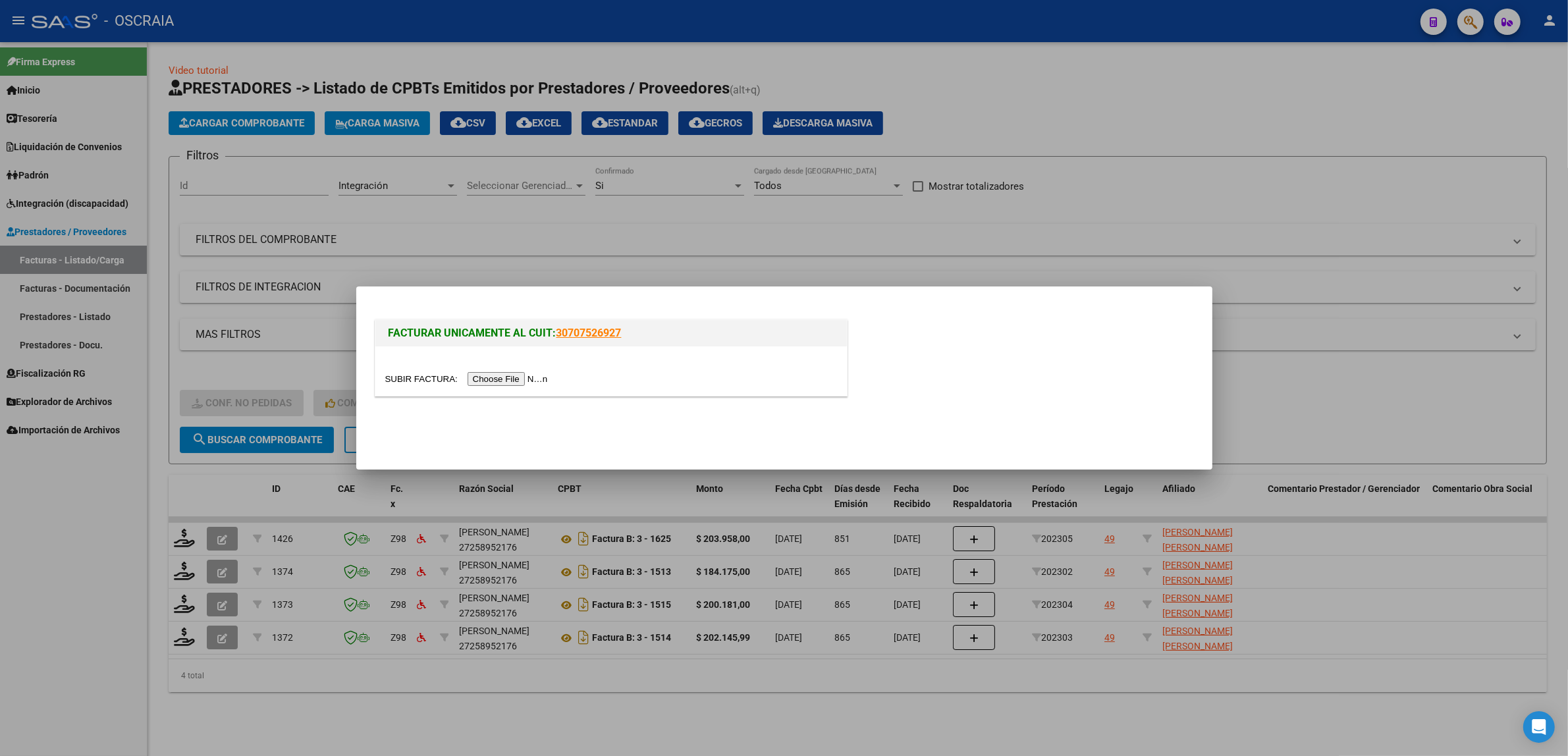
click at [467, 377] on input "file" at bounding box center [468, 378] width 167 height 14
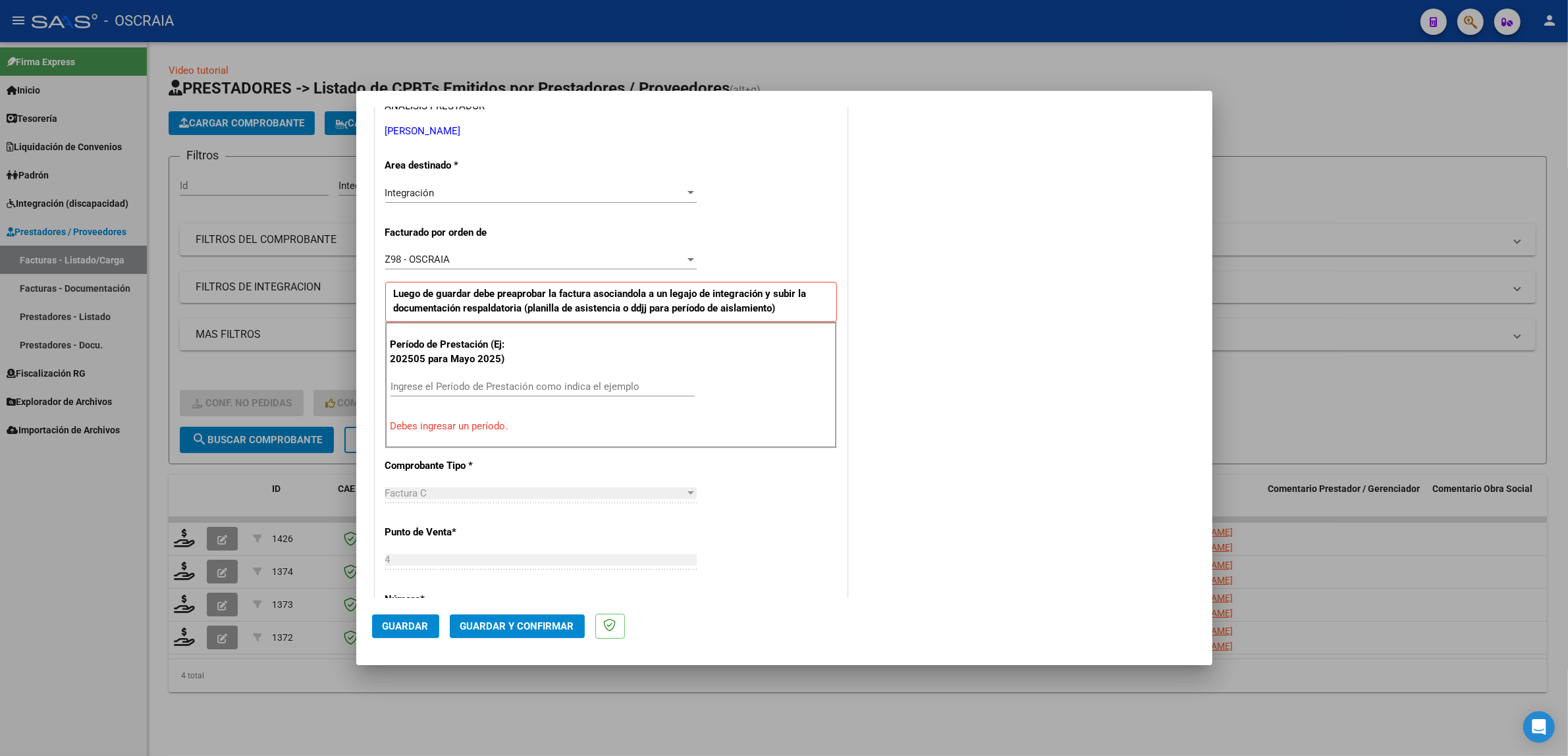
scroll to position [274, 0]
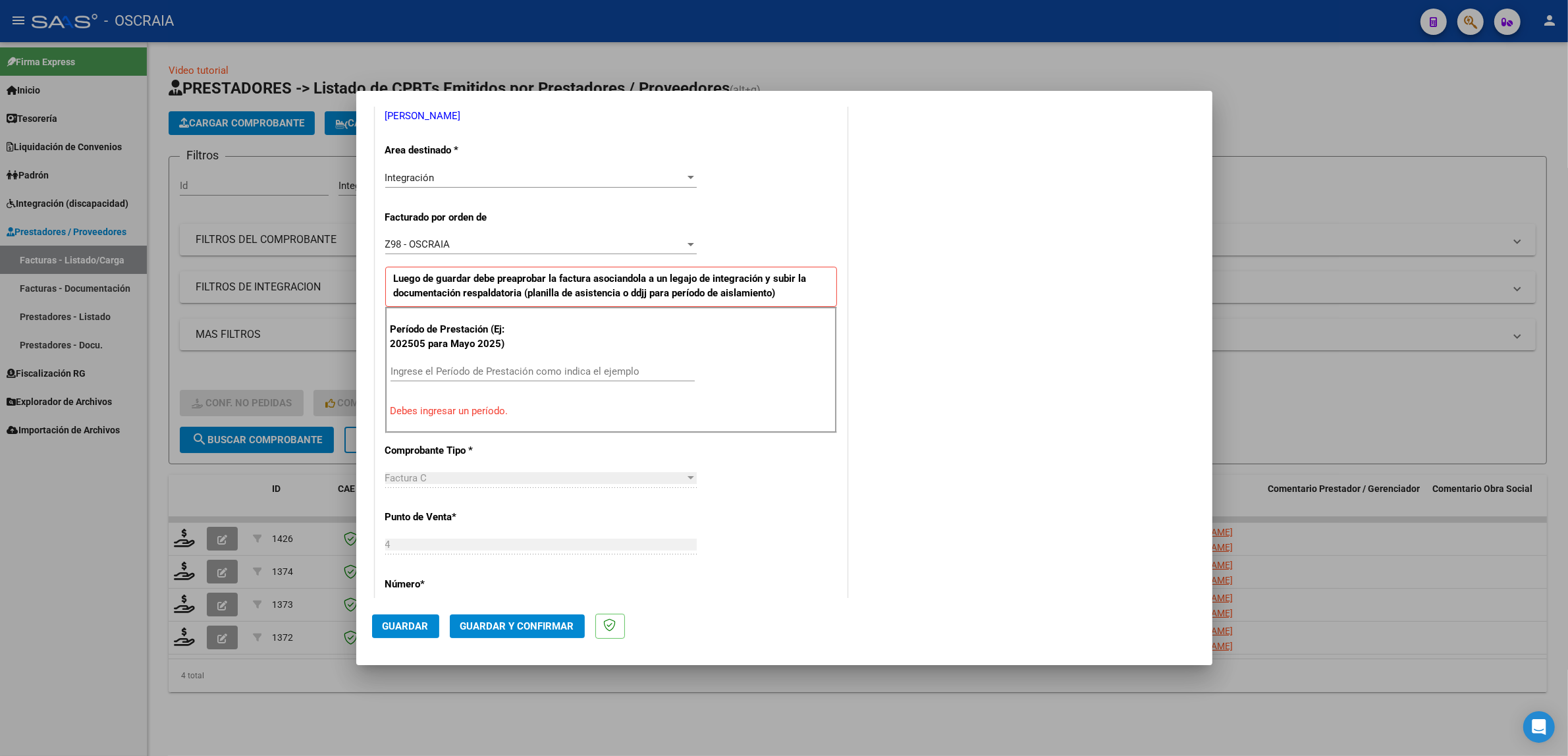
click at [462, 380] on div "Ingrese el Período de Prestación como indica el ejemplo" at bounding box center [543, 371] width 305 height 19
click at [460, 369] on input "Ingrese el Período de Prestación como indica el ejemplo" at bounding box center [543, 372] width 305 height 12
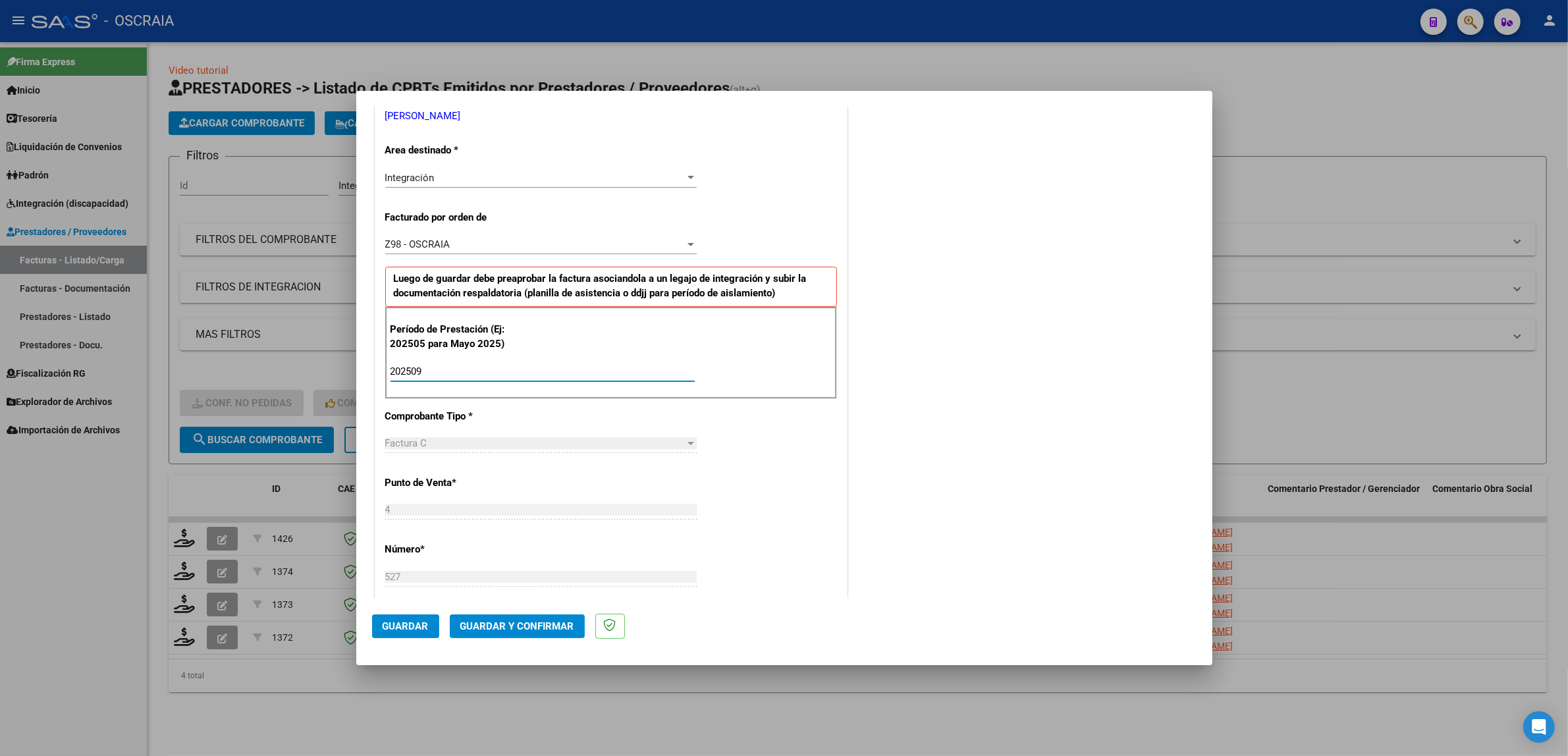
type input "202509"
click at [382, 628] on span "Guardar" at bounding box center [405, 626] width 46 height 12
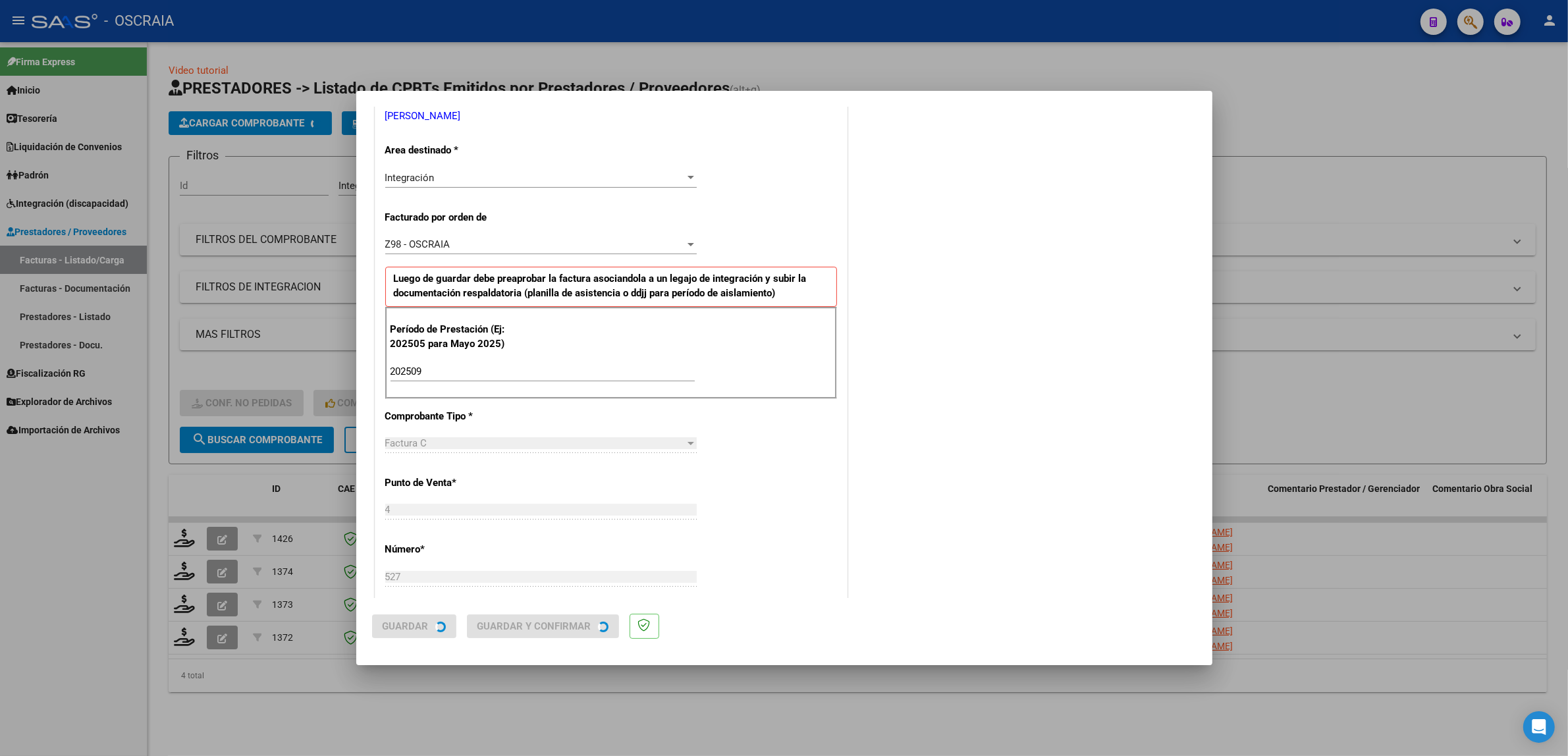
scroll to position [0, 0]
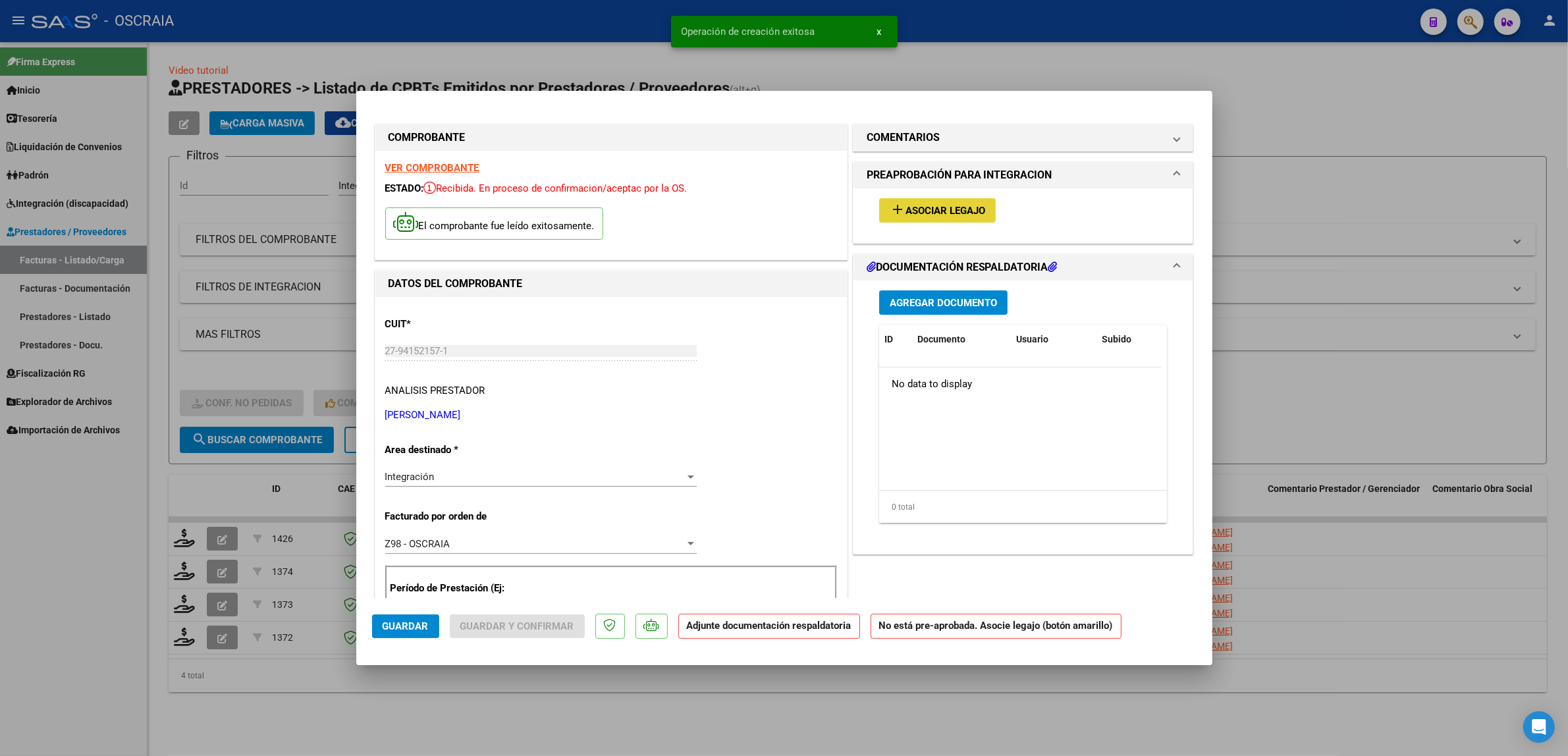
click at [906, 209] on span "Asociar Legajo" at bounding box center [945, 210] width 80 height 12
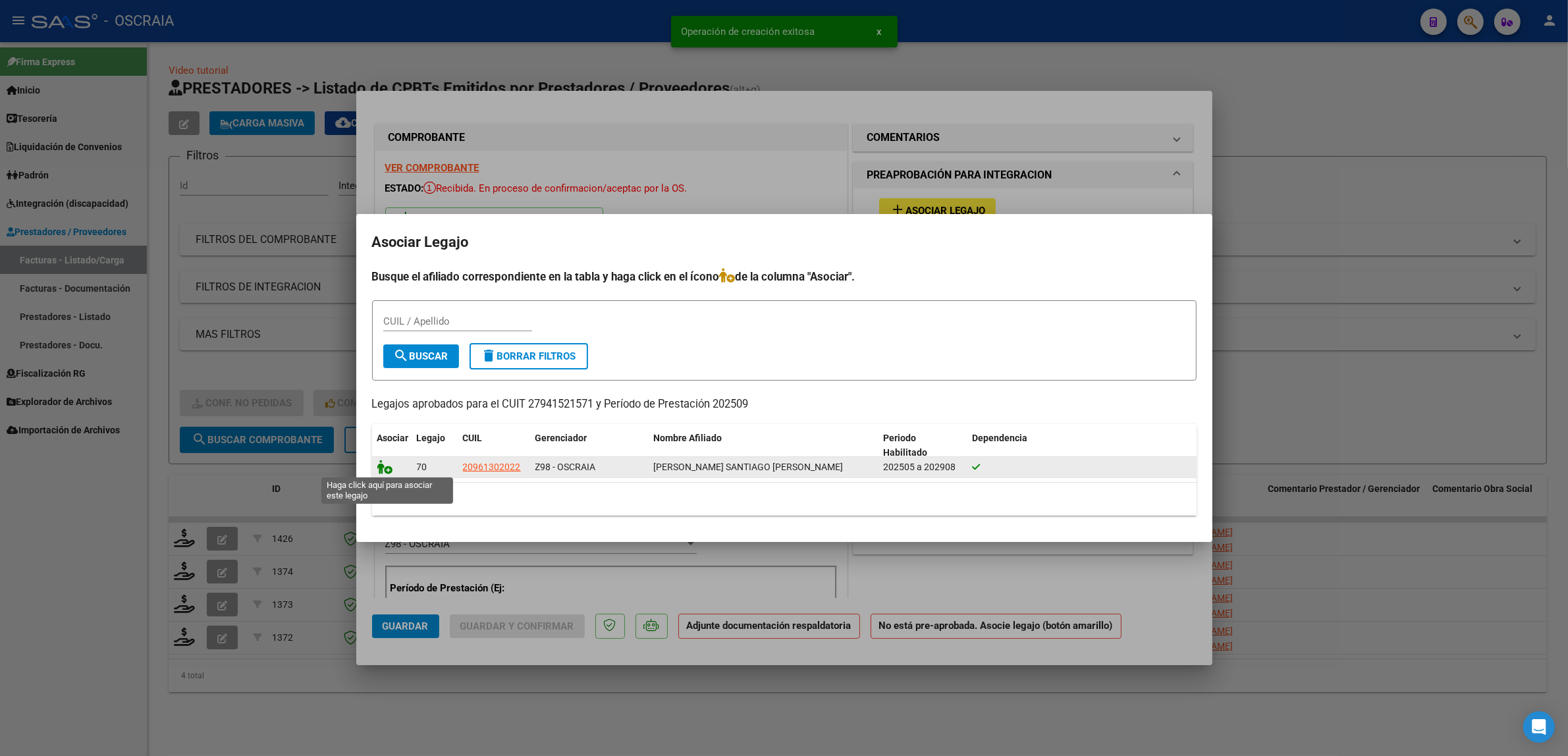
click at [387, 461] on icon at bounding box center [385, 466] width 16 height 14
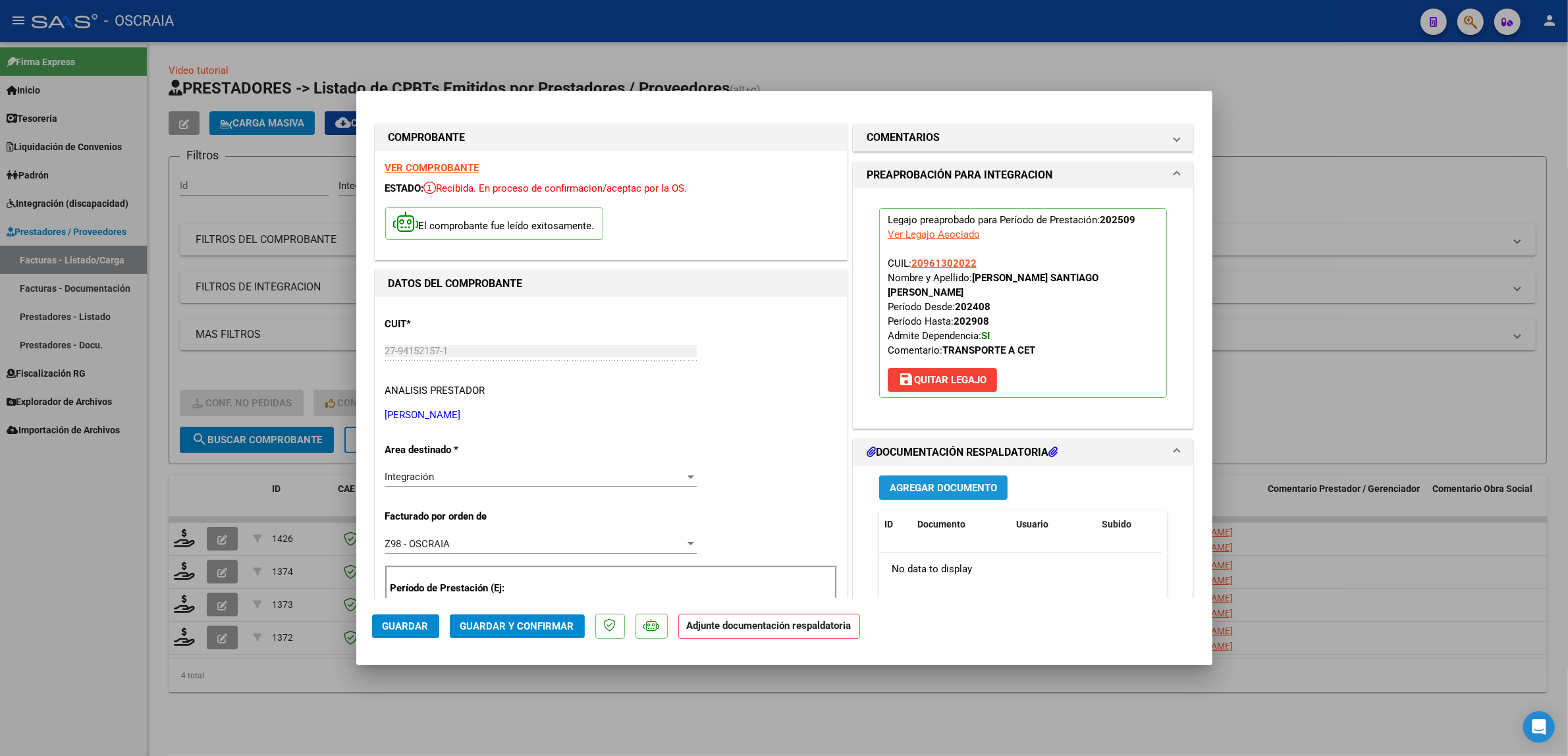
click at [925, 484] on span "Agregar Documento" at bounding box center [944, 488] width 108 height 12
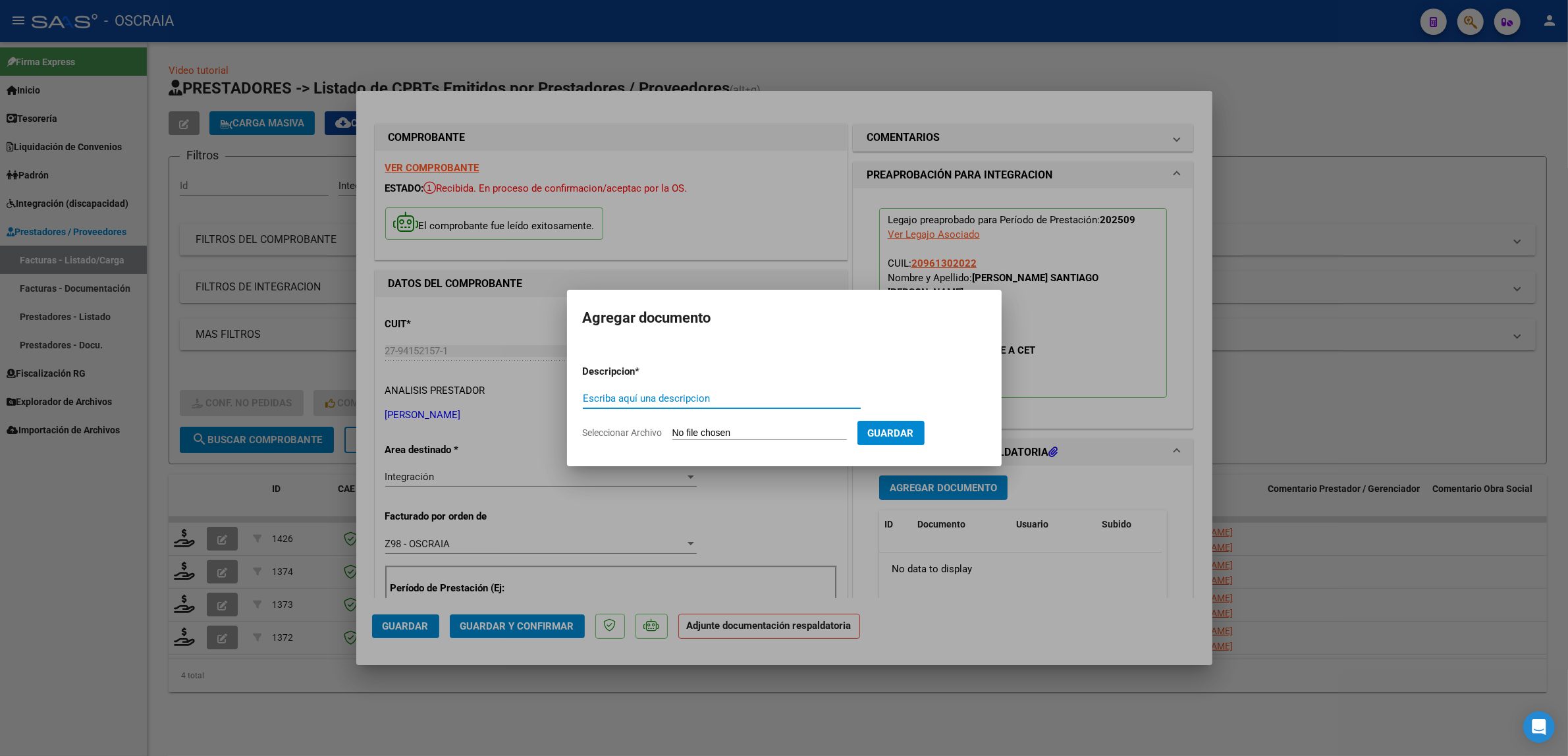
click at [817, 396] on input "Escriba aquí una descripcion" at bounding box center [722, 399] width 278 height 12
type input "PLANILLA DE ASISTENCIA"
click at [673, 427] on input "Seleccionar Archivo" at bounding box center [760, 433] width 175 height 13
type input "C:\fakepath\09-2025 [PERSON_NAME] FC527 TRANSPORTE ESPECIAL [PERSON_NAME] PLANI…"
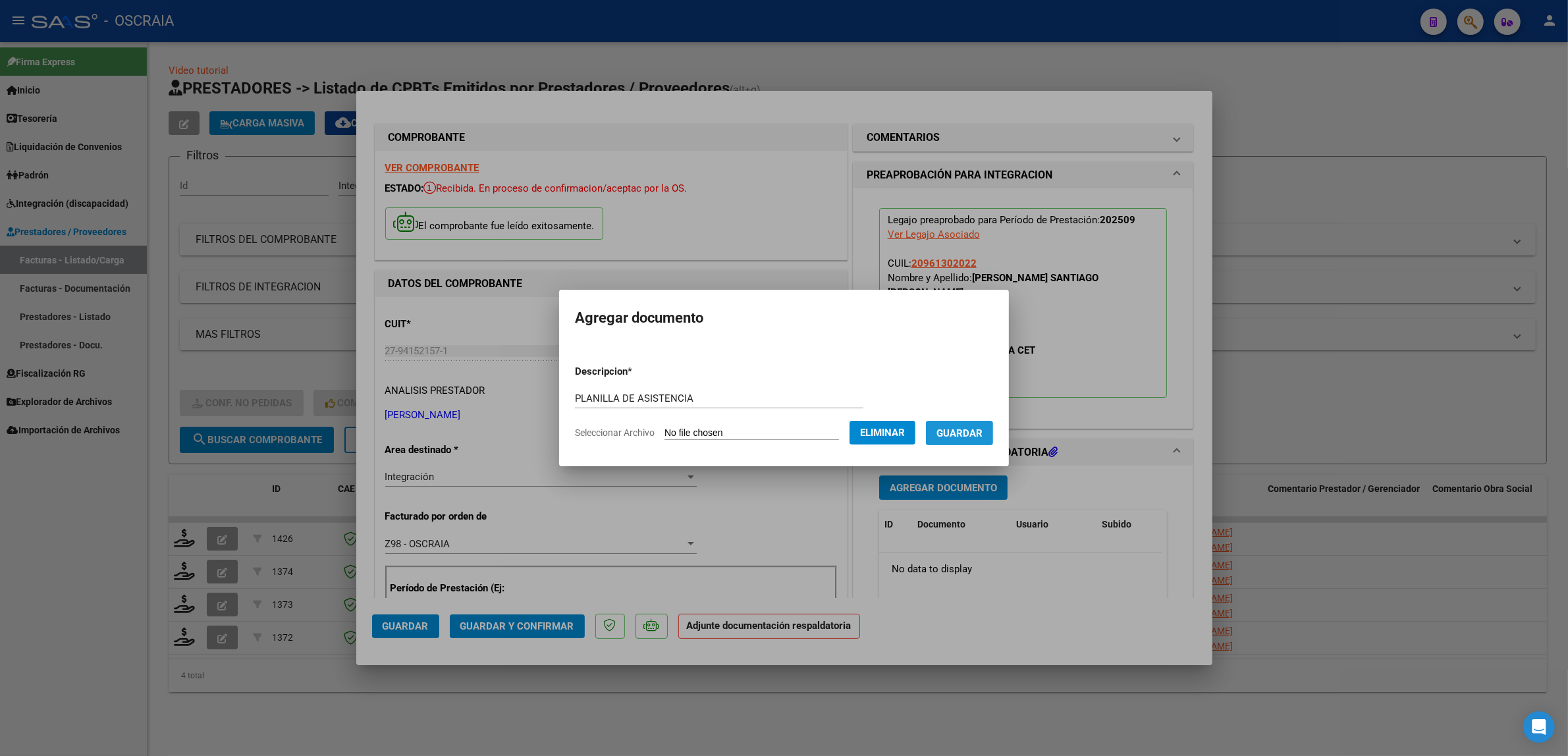
click at [951, 422] on button "Guardar" at bounding box center [959, 433] width 67 height 25
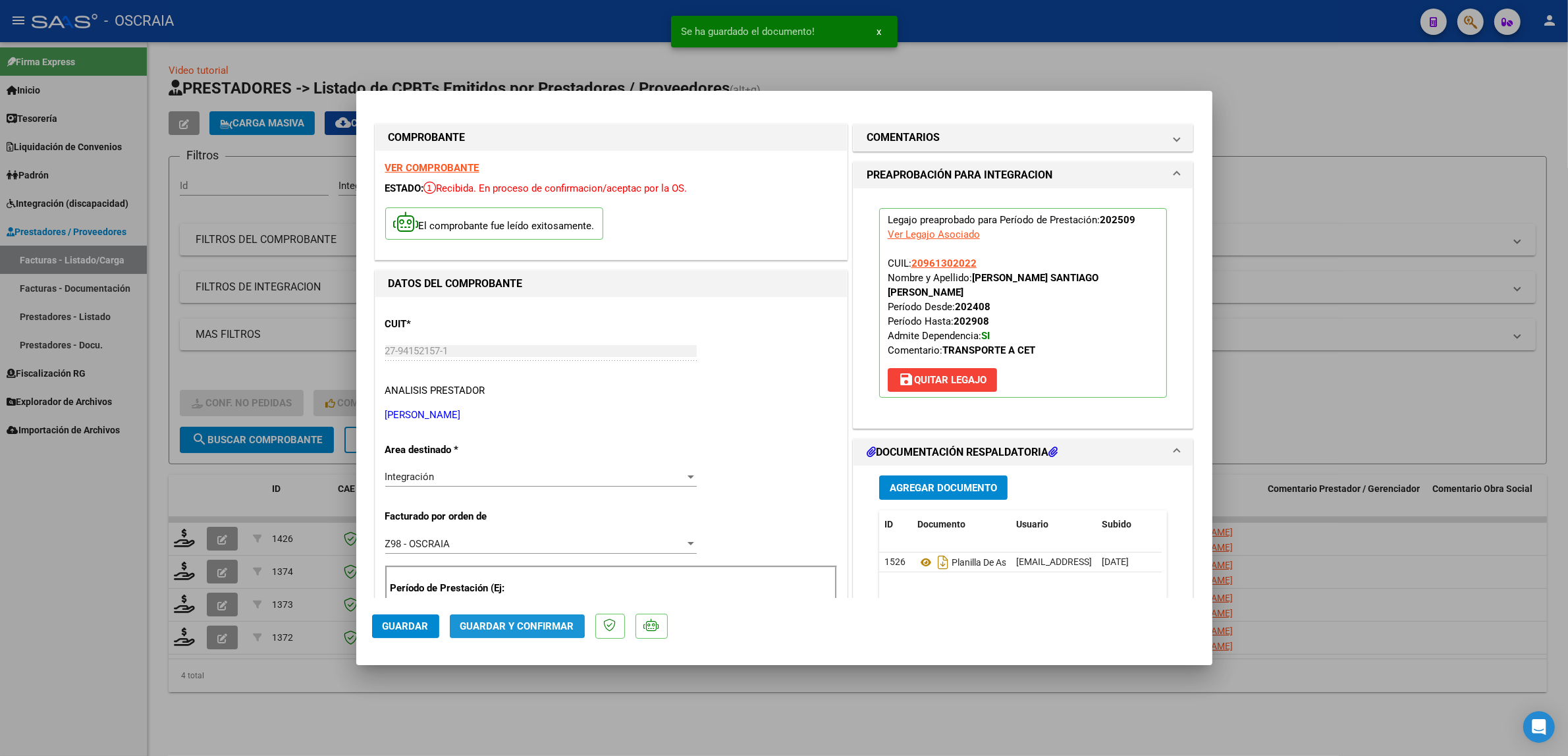
click at [505, 617] on button "Guardar y Confirmar" at bounding box center [517, 626] width 135 height 24
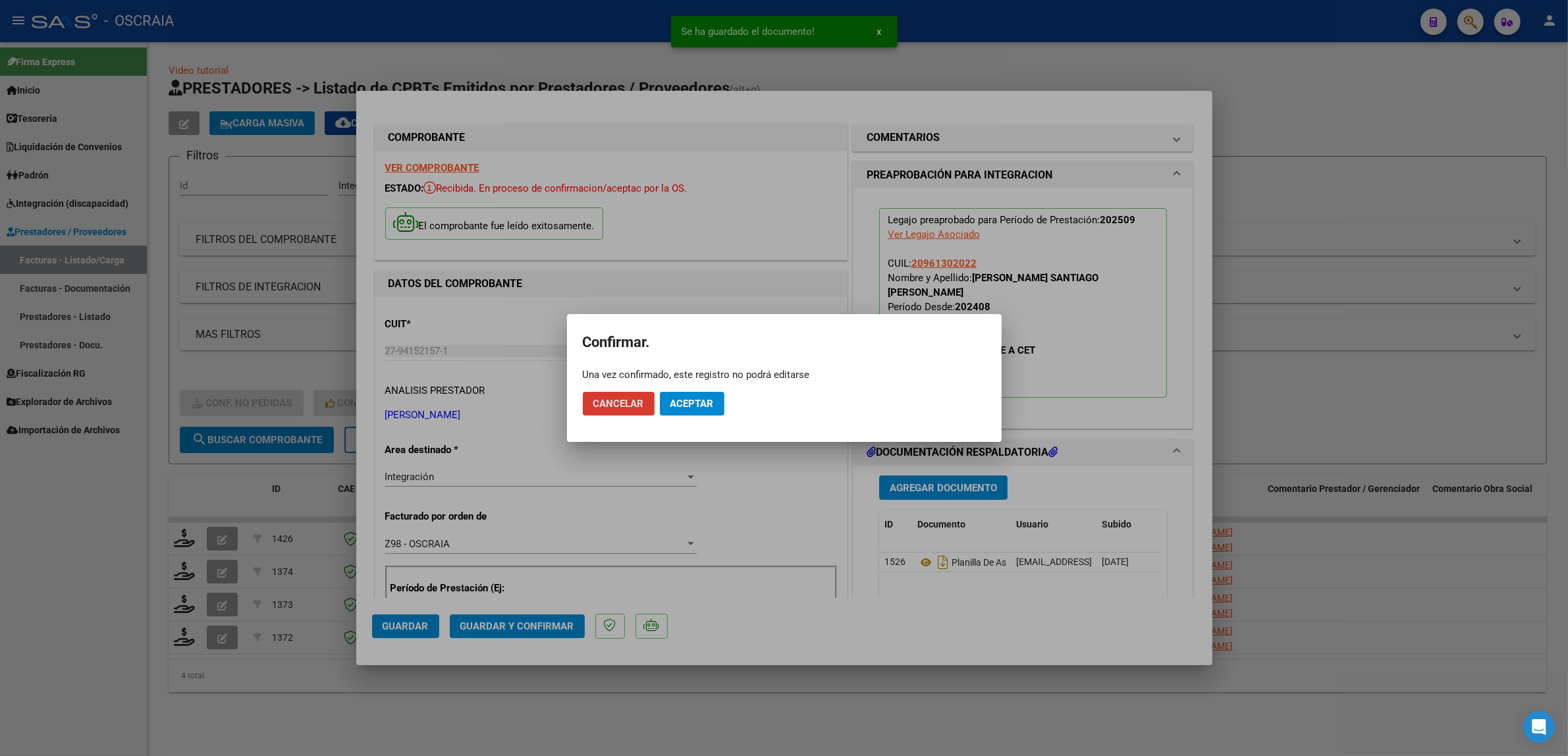
click at [722, 399] on button "Aceptar" at bounding box center [692, 404] width 64 height 24
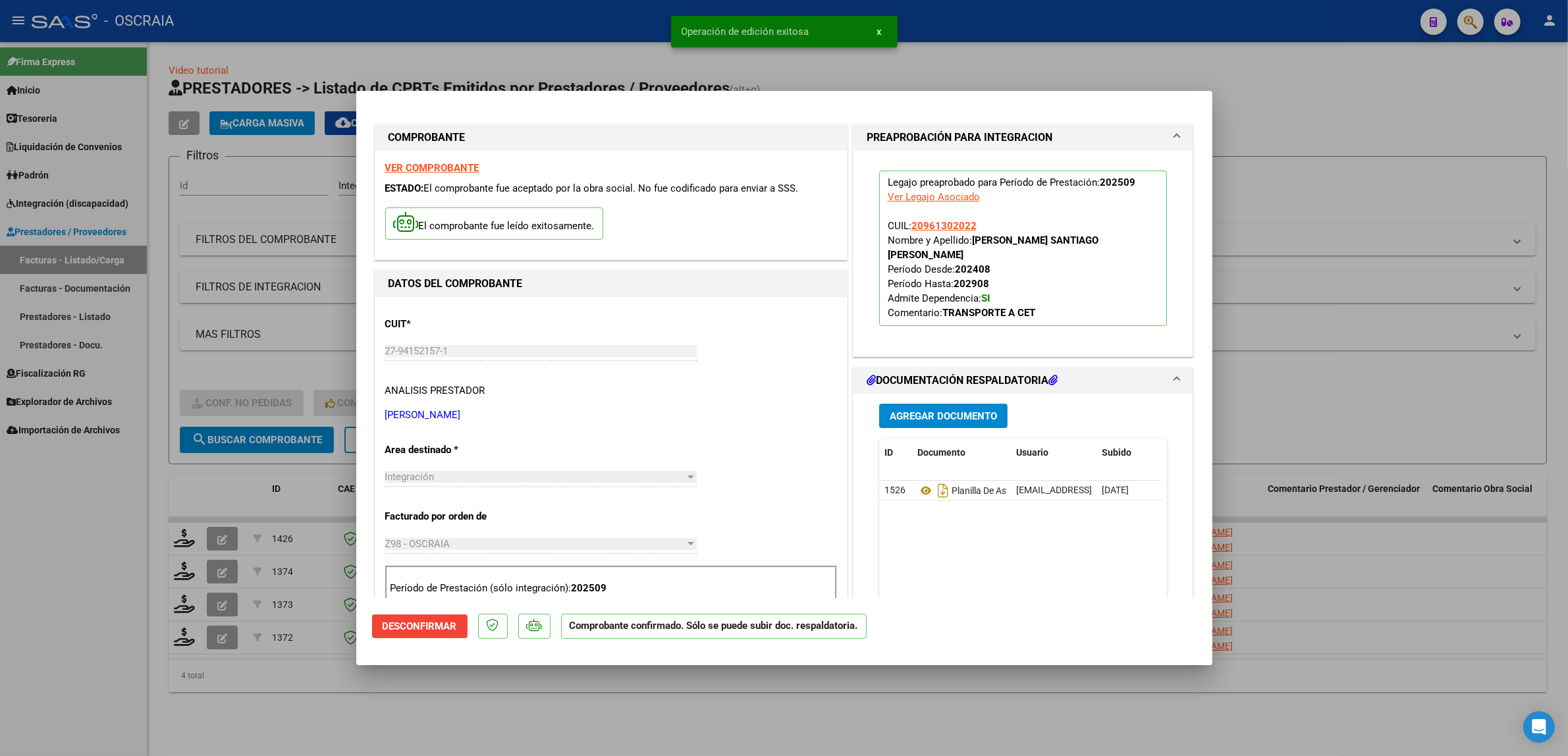
click at [331, 281] on div at bounding box center [784, 378] width 1568 height 756
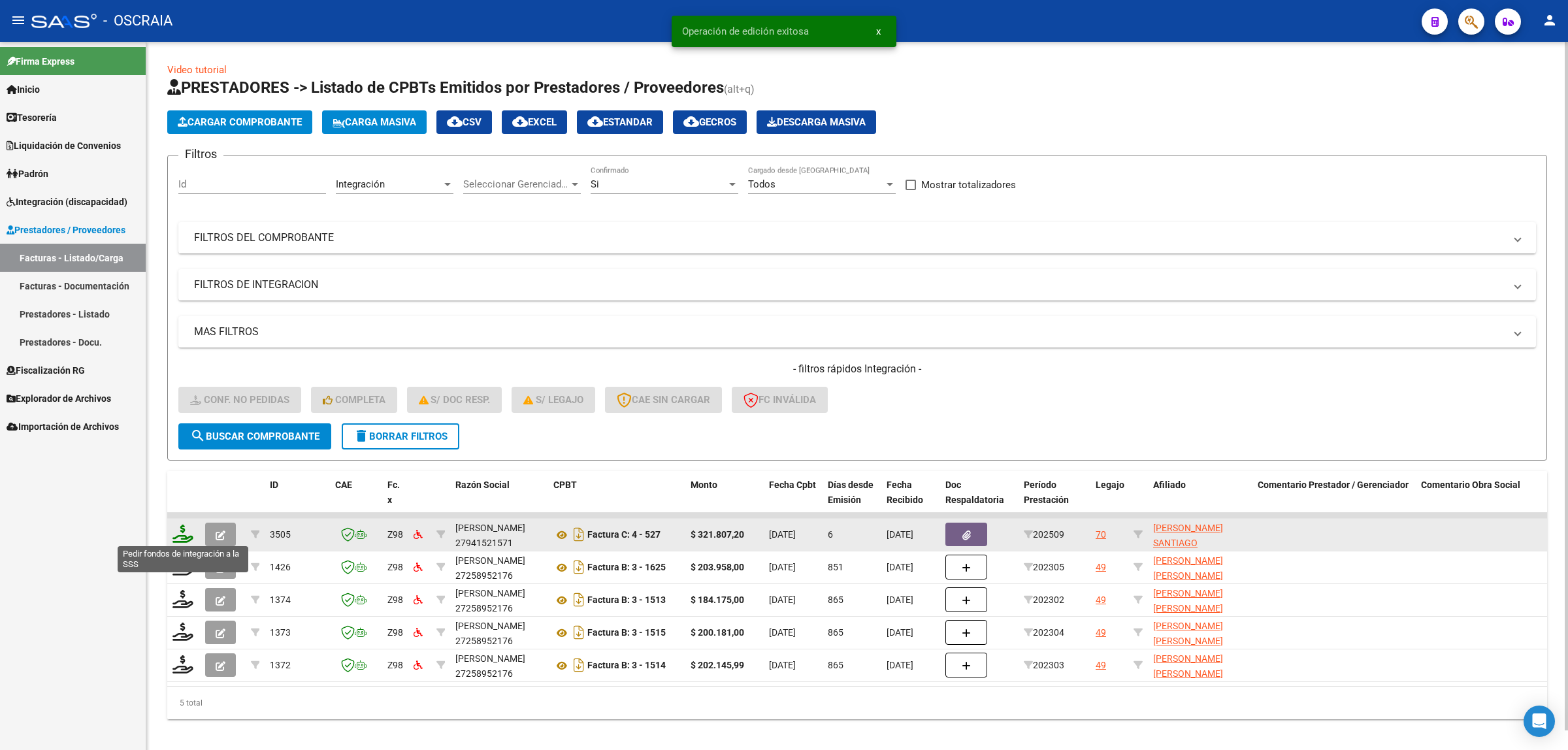
click at [186, 532] on icon at bounding box center [183, 533] width 21 height 19
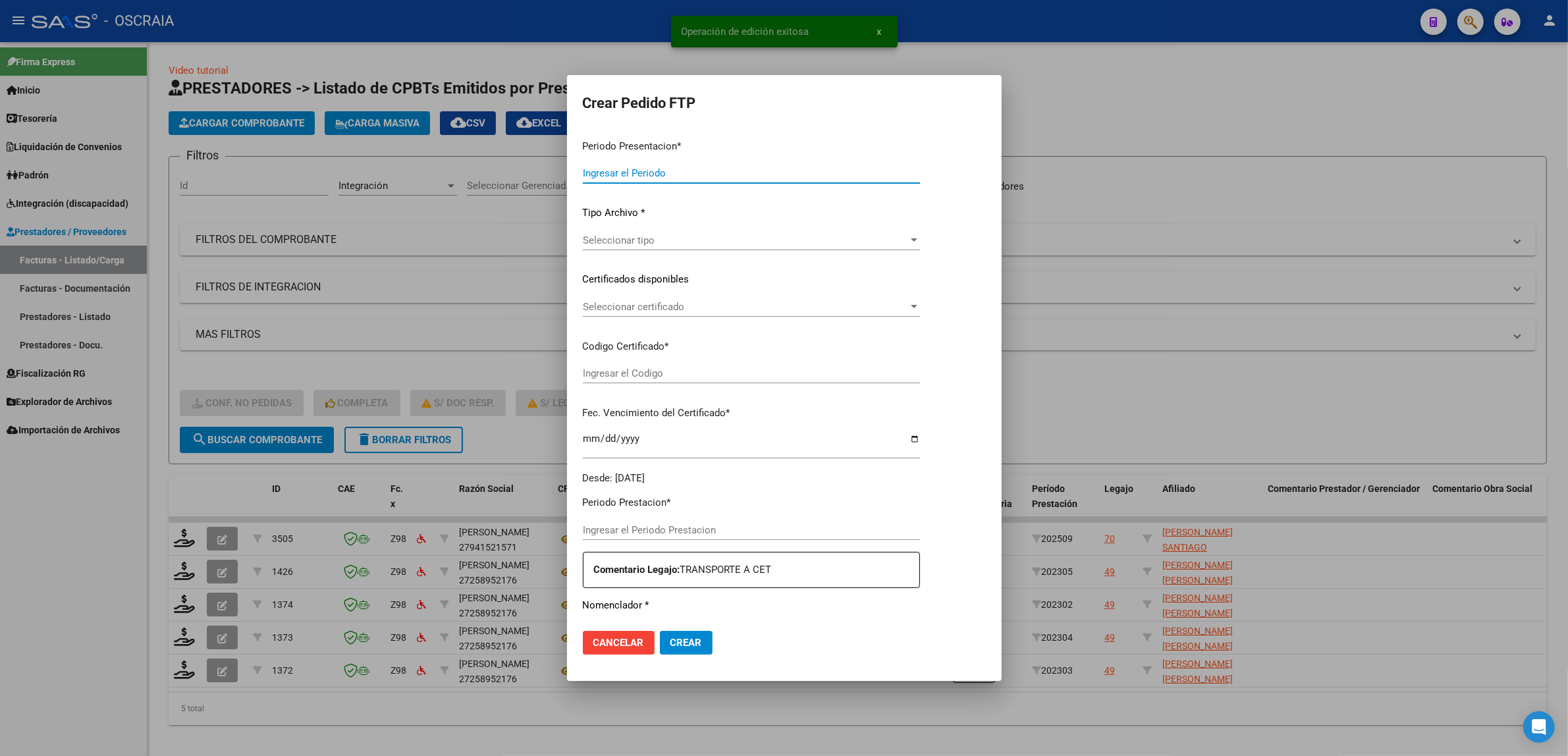
type input "202509"
type input "$ 321.807,20"
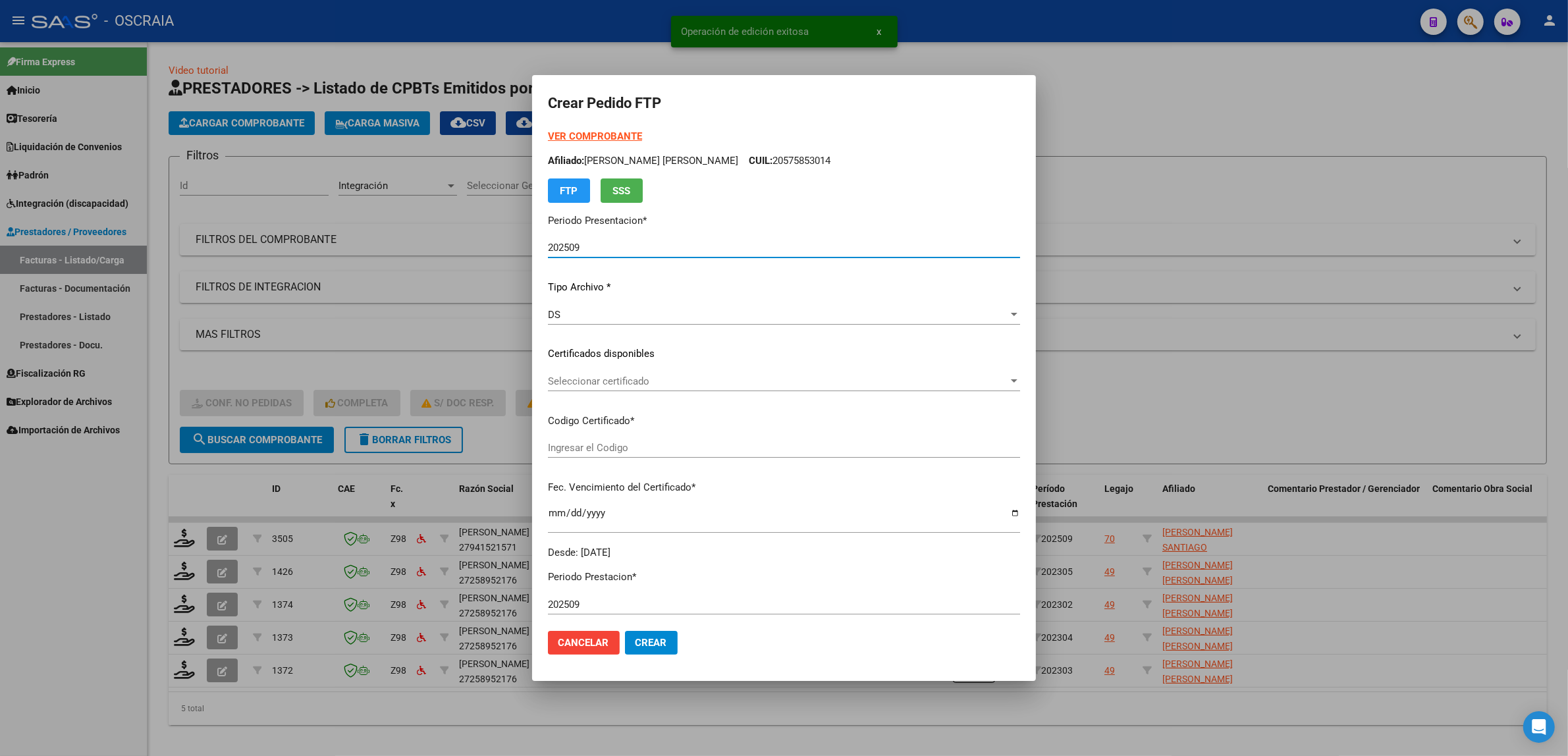
type input "VEN75000145590342021071420230714CBA536"
type input "[DATE]"
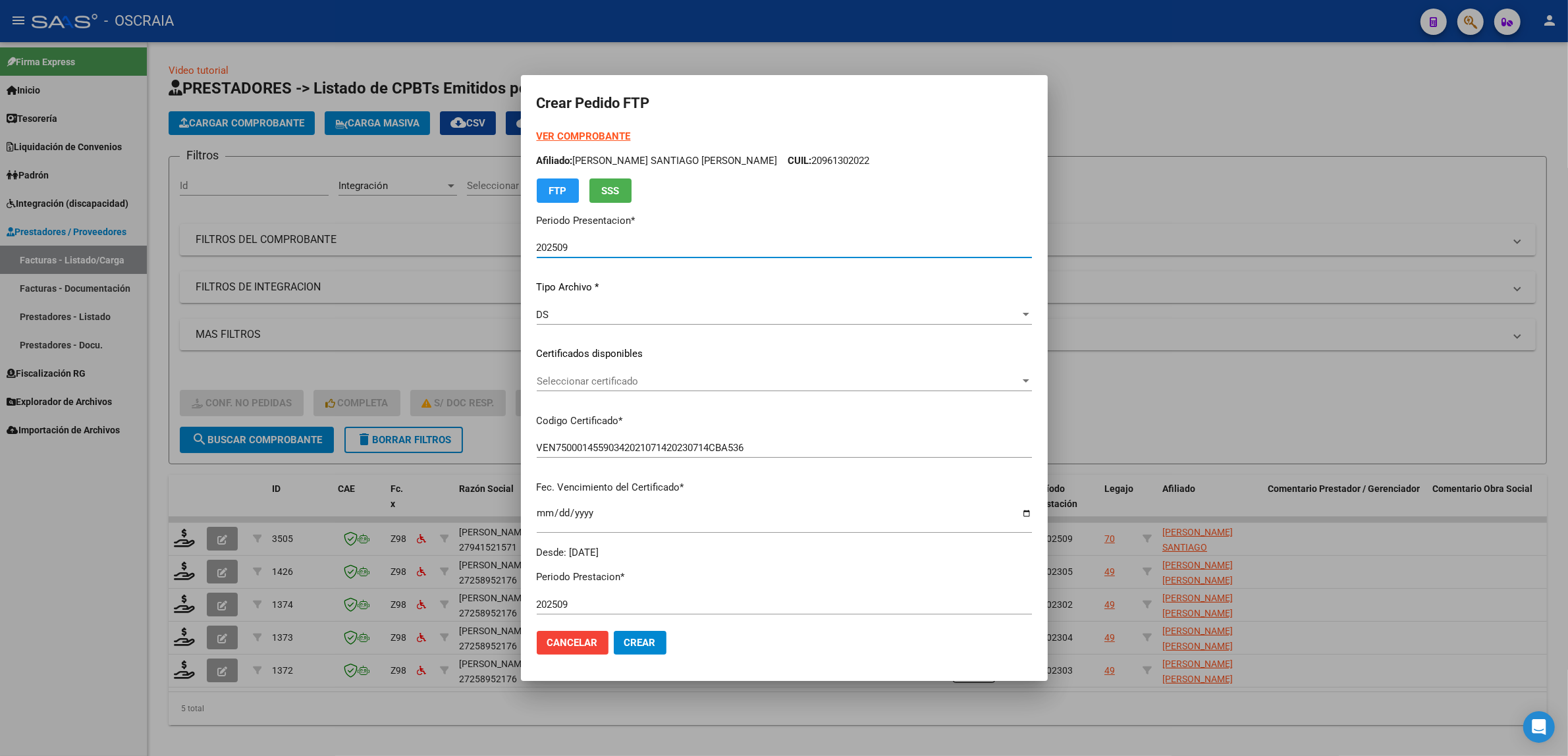
click at [672, 372] on div "Seleccionar certificado Seleccionar certificado" at bounding box center [784, 381] width 495 height 19
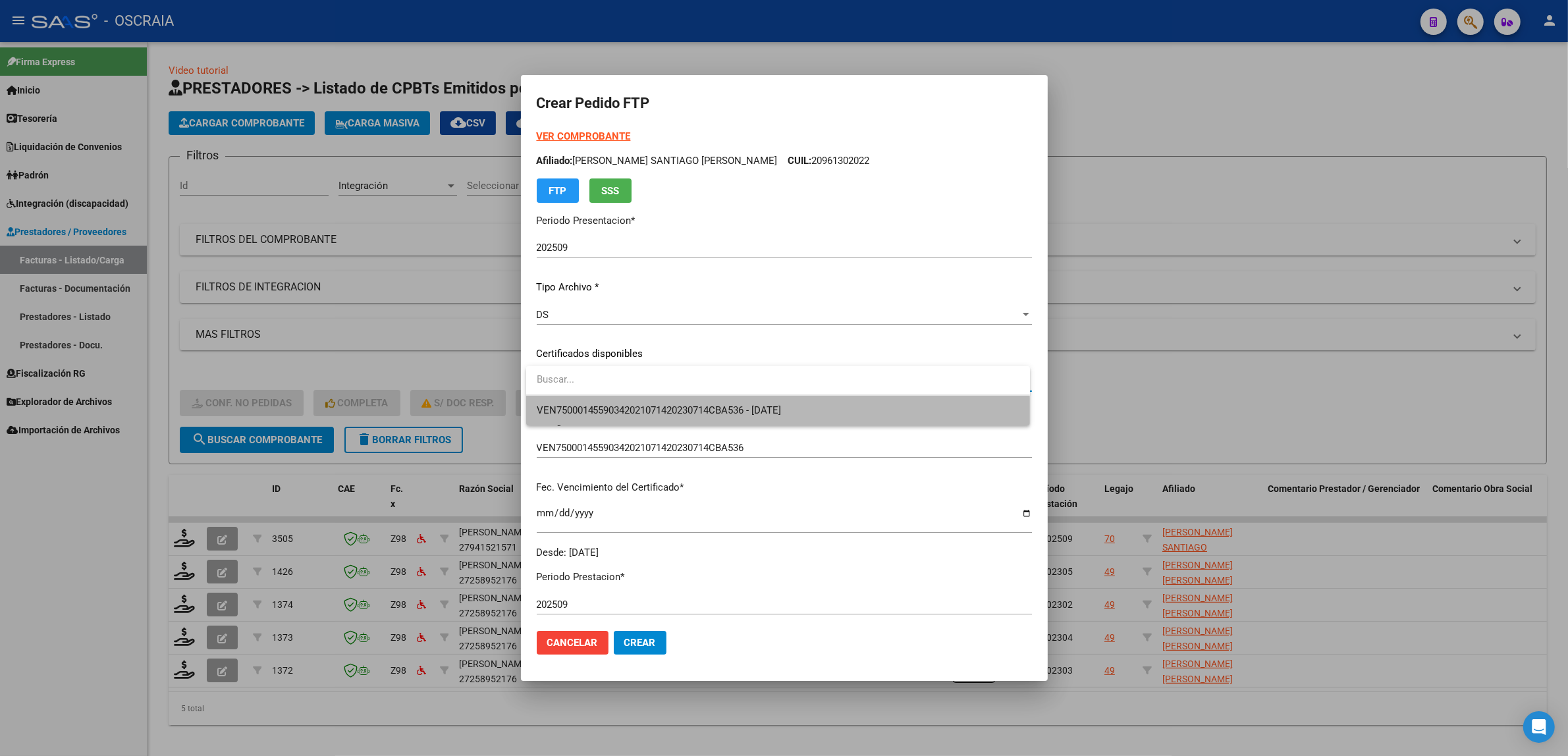
click at [650, 419] on span "VEN75000145590342021071420230714CBA536 - [DATE]" at bounding box center [778, 410] width 483 height 30
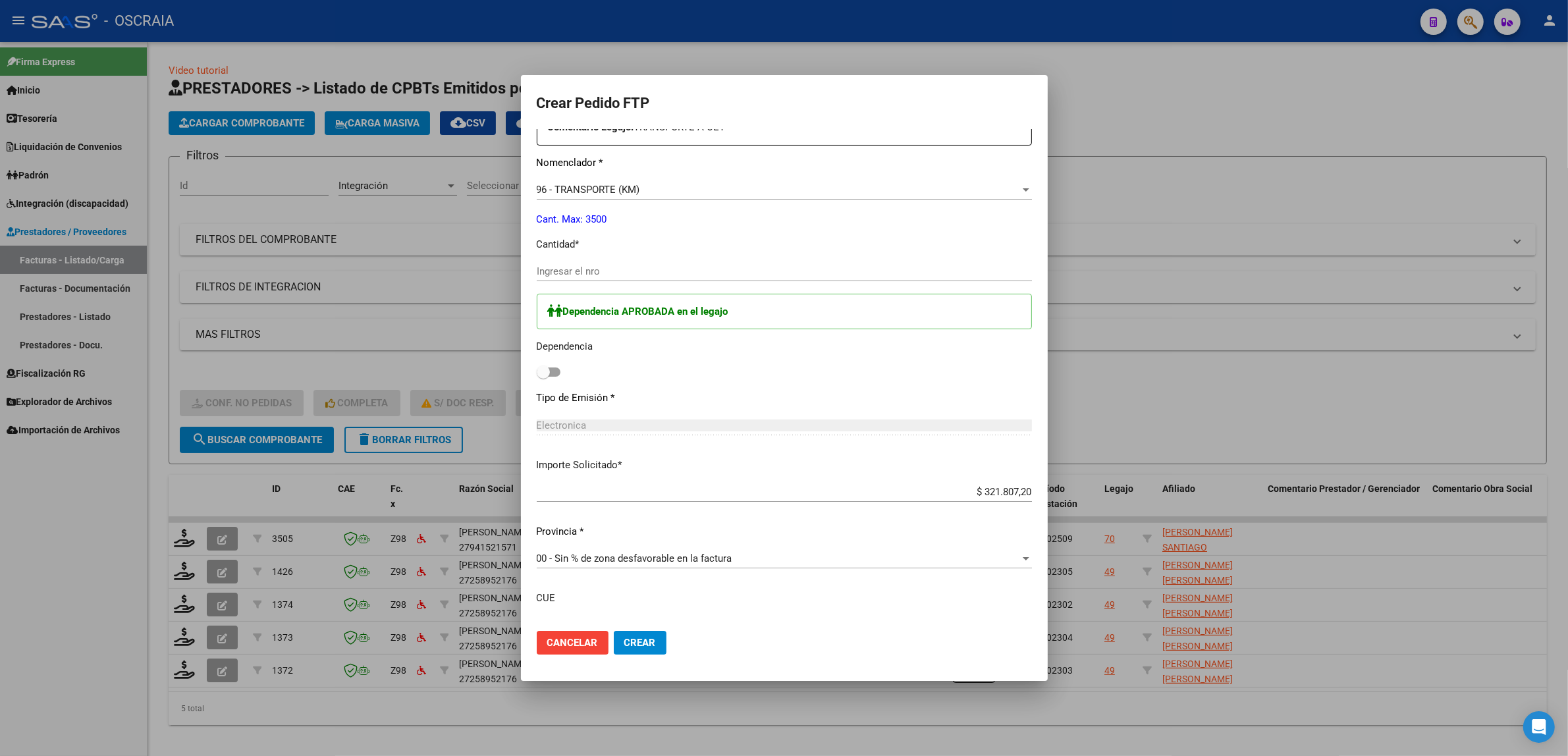
click at [653, 516] on div "Periodo Prestacion * 202509 Ingresar el Periodo Prestacion Comentario Legajo: T…" at bounding box center [784, 378] width 495 height 672
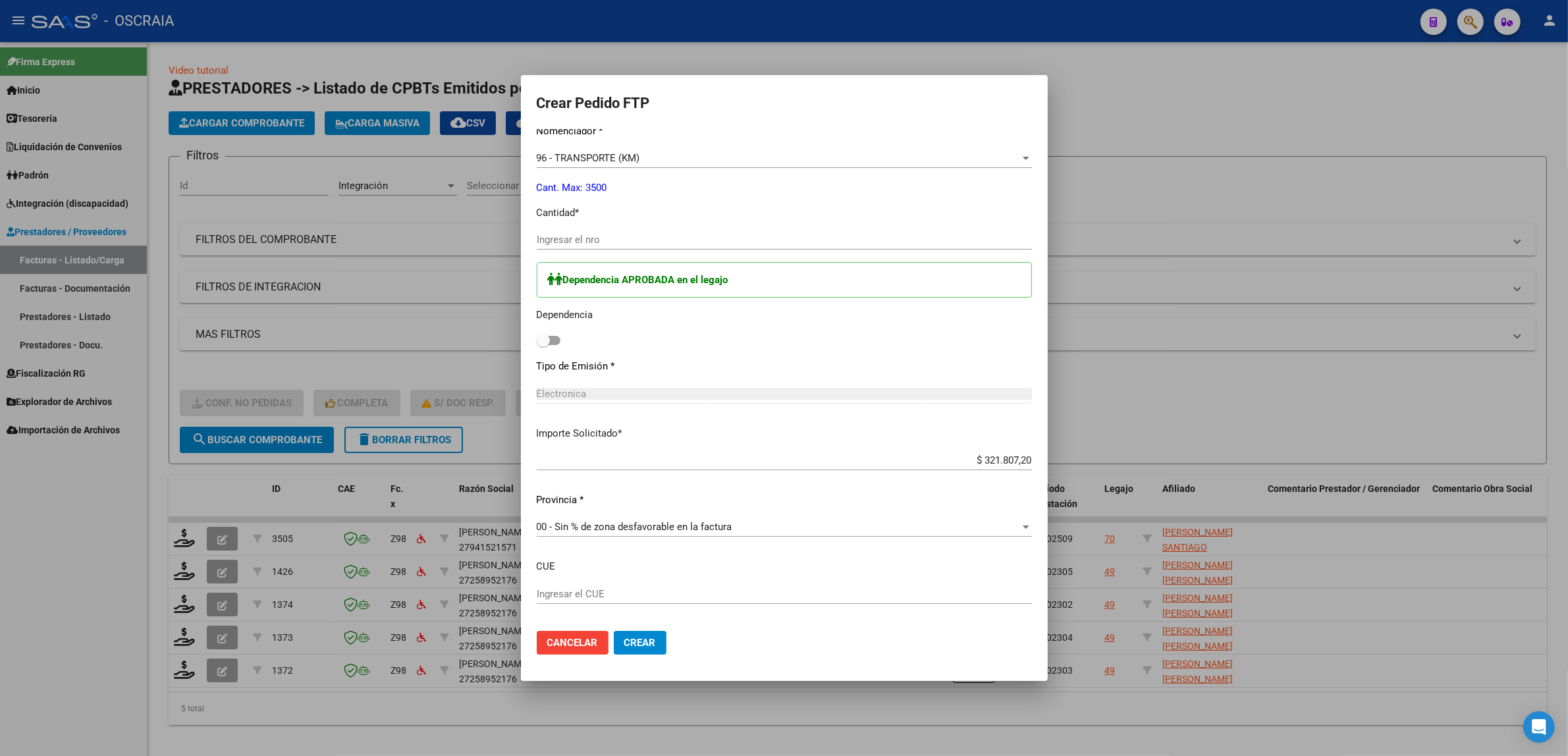
click at [596, 234] on input "Ingresar el nro" at bounding box center [784, 240] width 495 height 12
click at [635, 467] on div "$ 321.807,20 Ingresar imp. solicitado" at bounding box center [784, 460] width 495 height 19
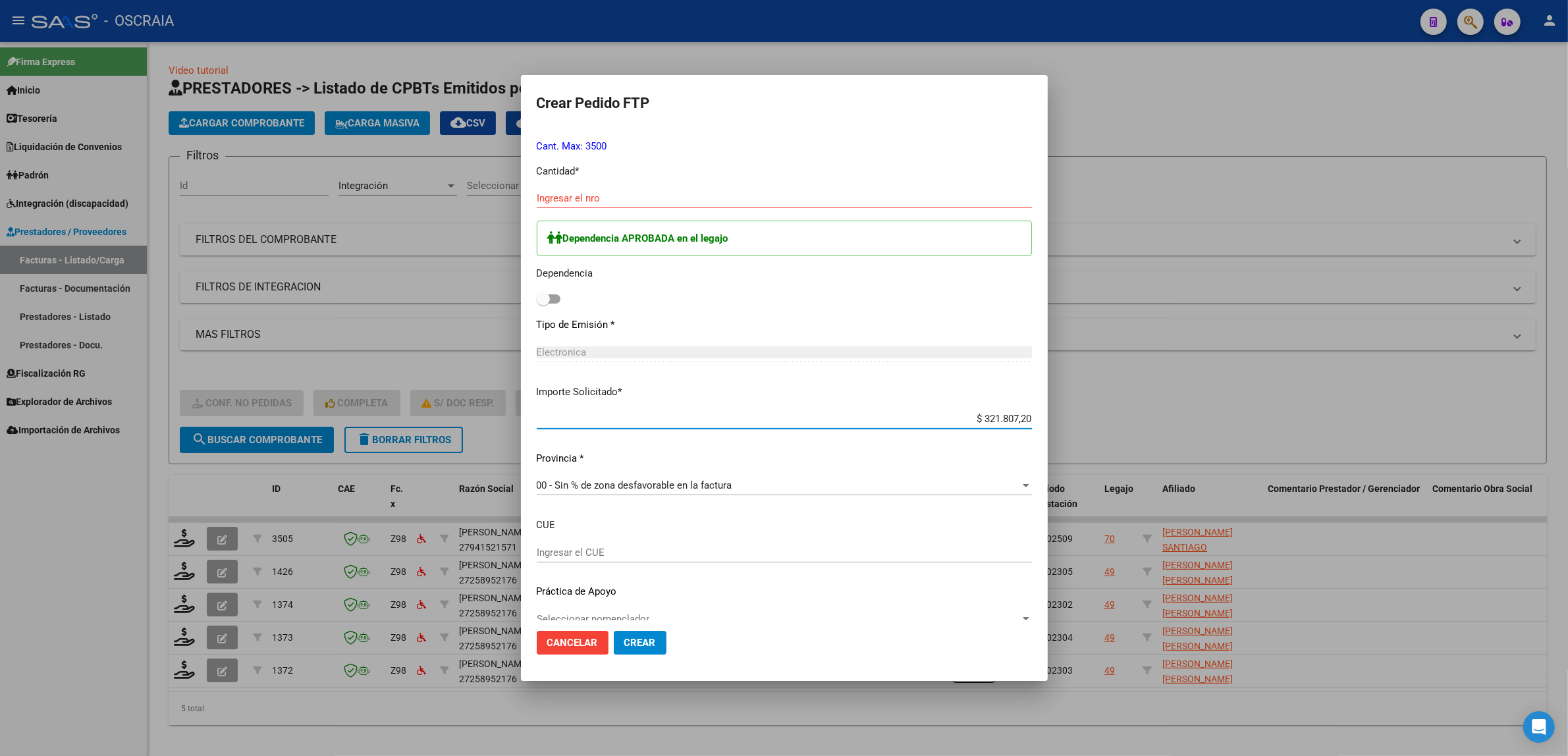
scroll to position [610, 0]
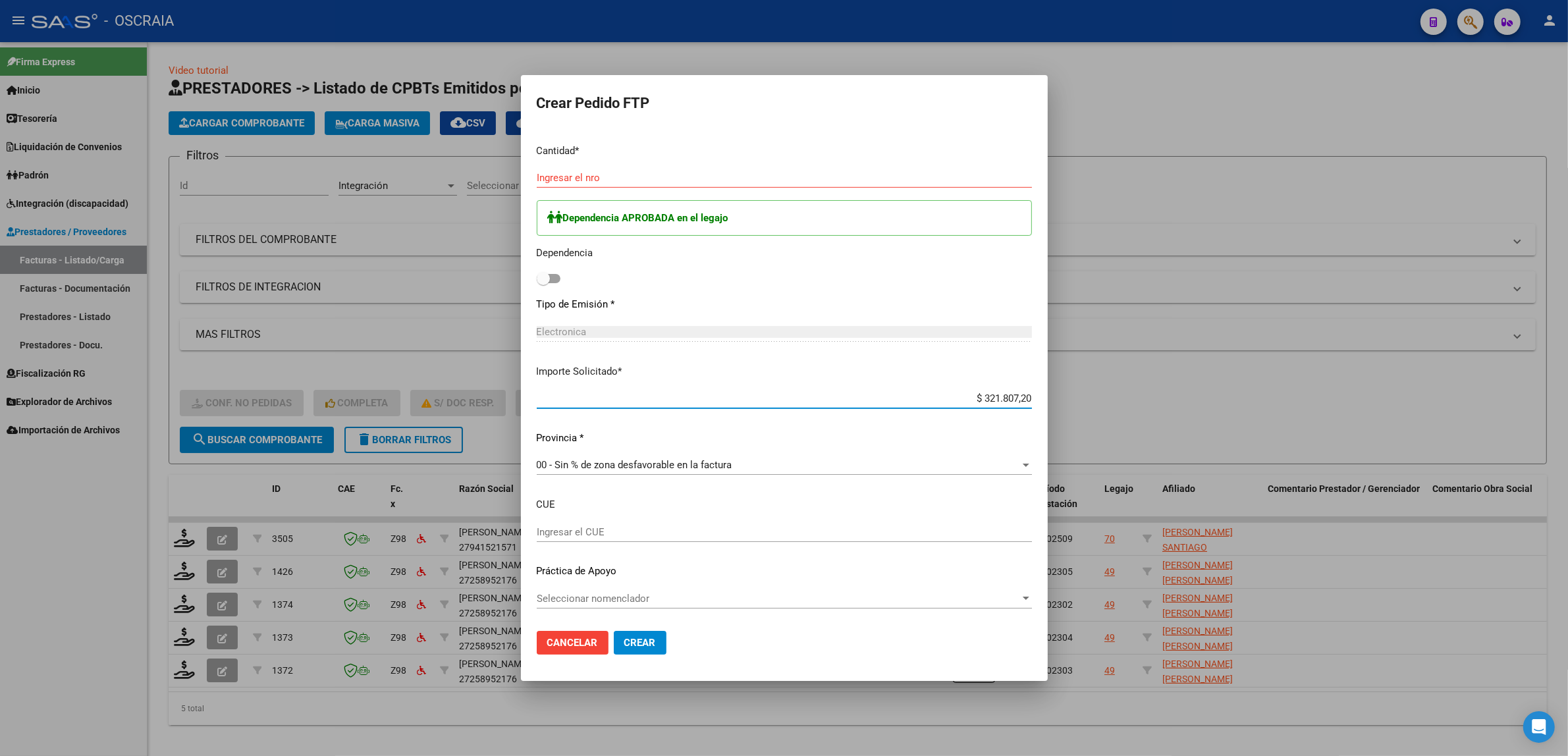
click at [632, 175] on input "Ingresar el nro" at bounding box center [784, 178] width 495 height 12
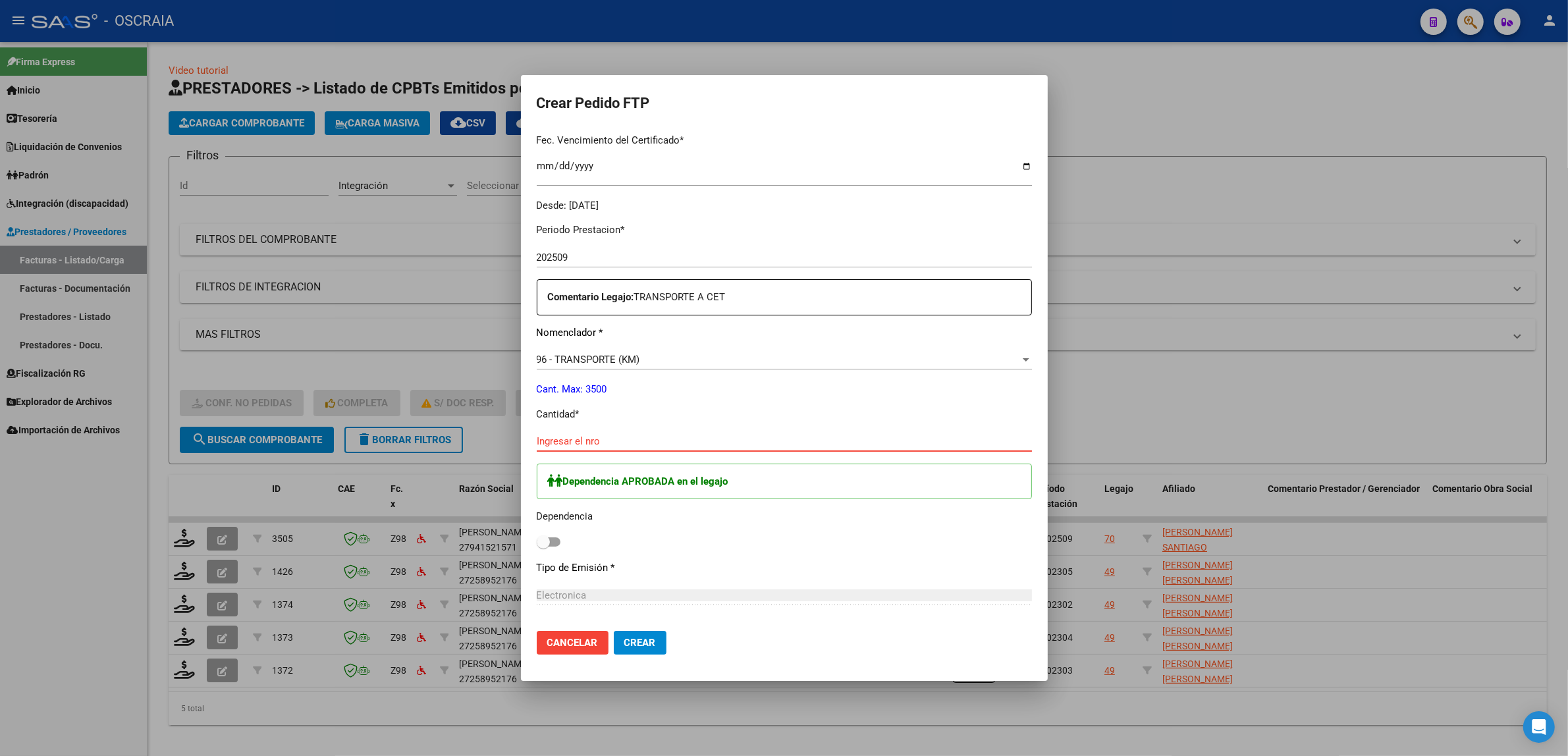
scroll to position [337, 0]
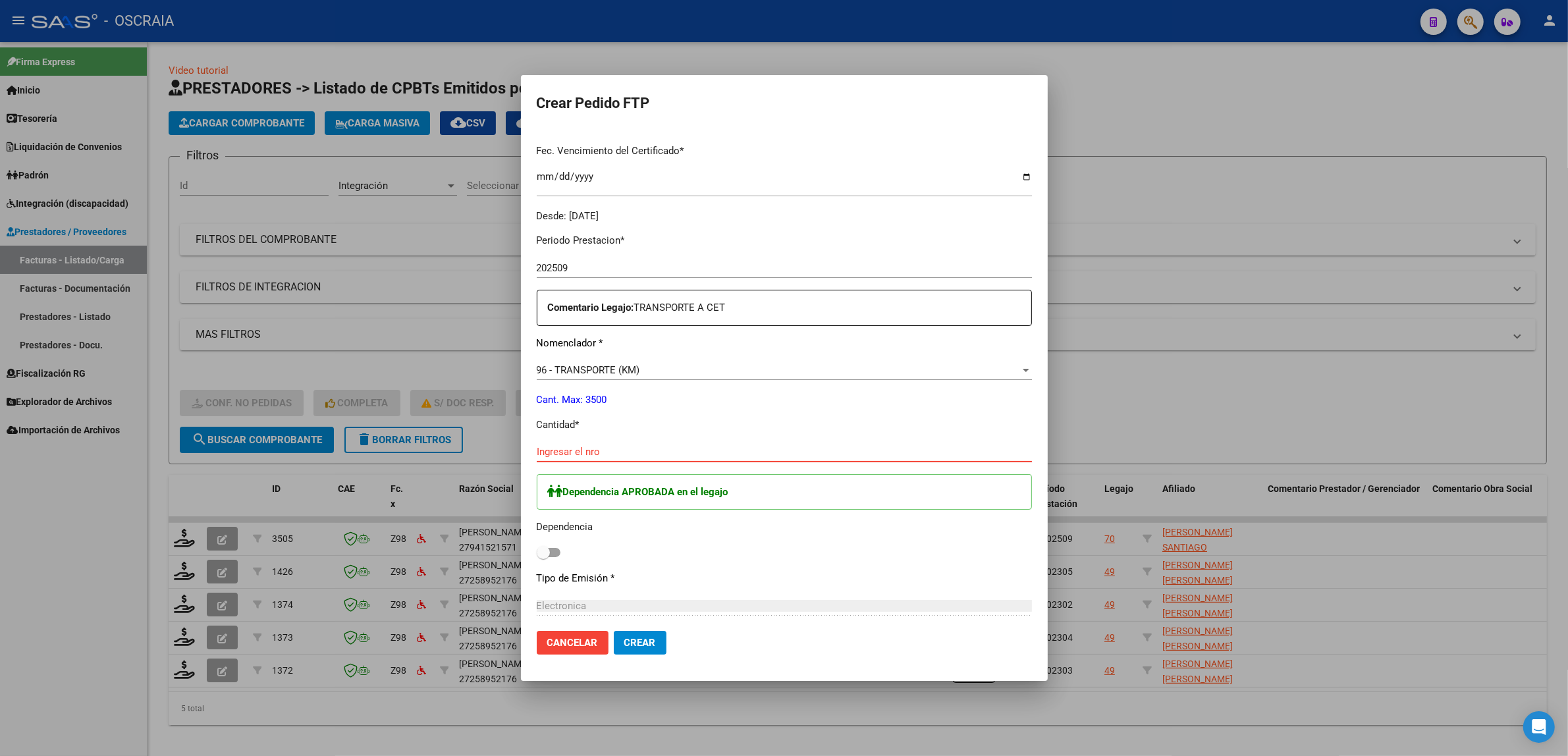
click at [642, 449] on input "Ingresar el nro" at bounding box center [784, 452] width 495 height 12
click at [688, 465] on div "441 Ingresar el nro" at bounding box center [784, 457] width 495 height 32
click at [689, 455] on input "441" at bounding box center [784, 452] width 495 height 12
type input "440"
click at [679, 498] on p "Dependencia APROBADA en el legajo" at bounding box center [789, 492] width 483 height 15
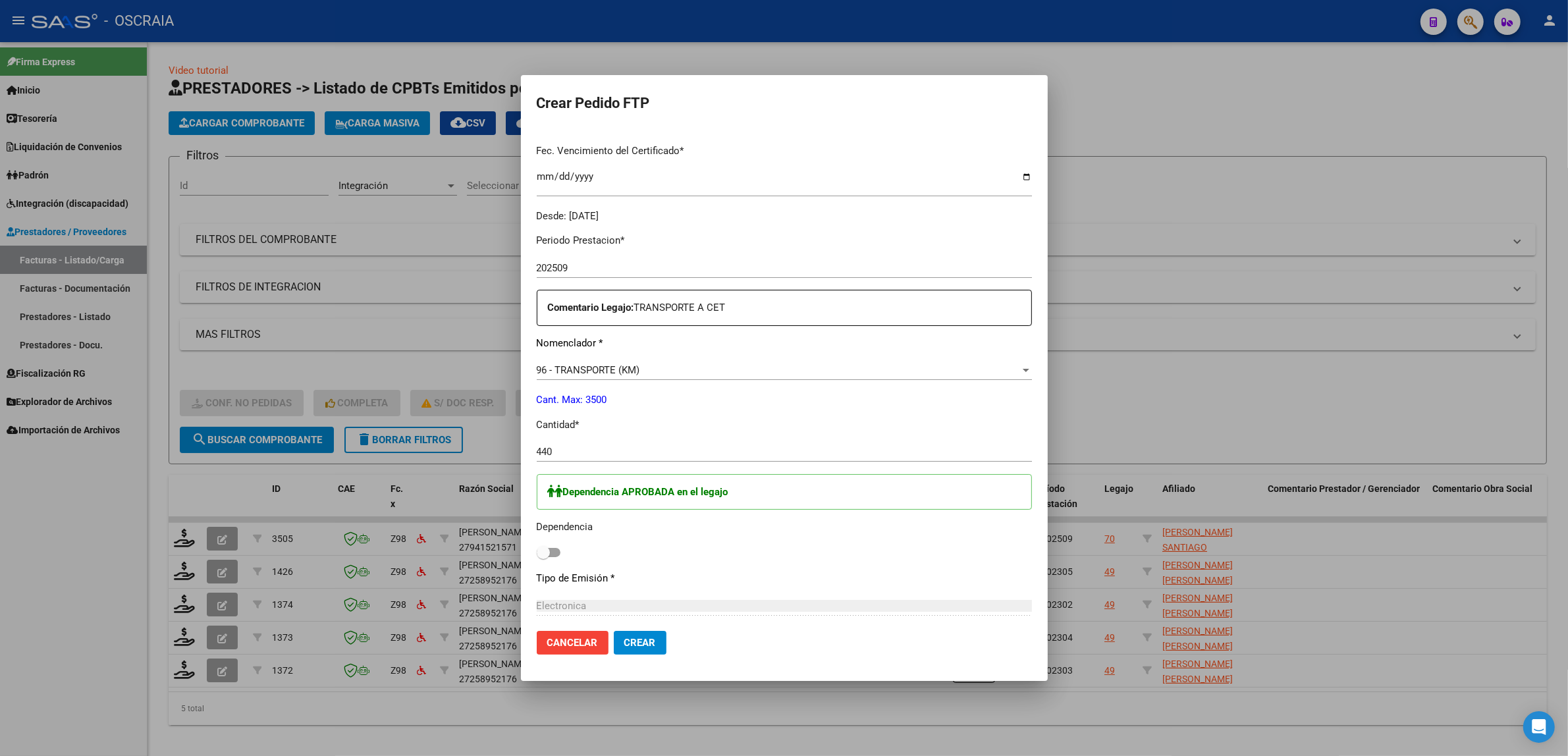
click at [545, 546] on span at bounding box center [544, 552] width 13 height 13
click at [544, 557] on input "checkbox" at bounding box center [543, 557] width 1 height 1
checkbox input "true"
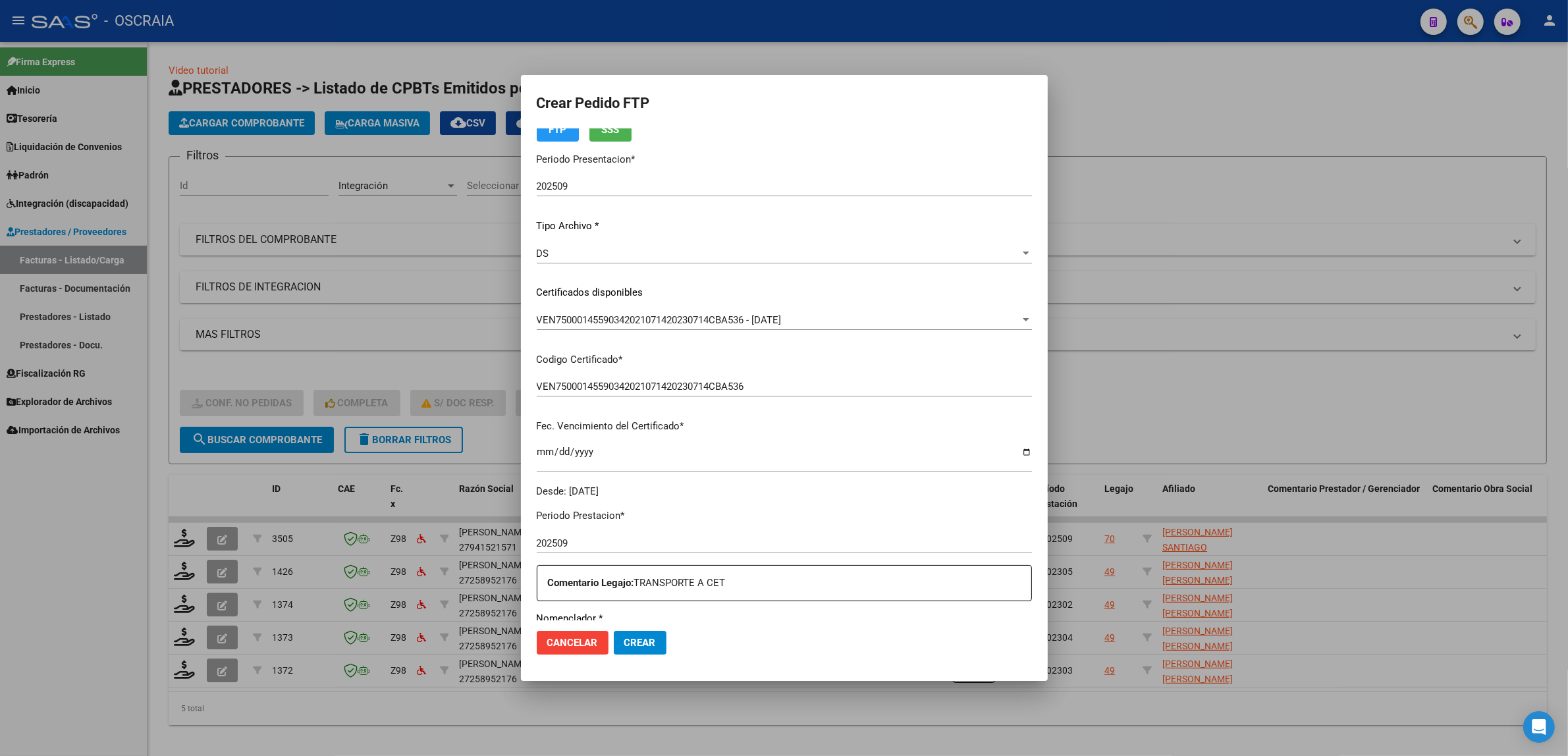
scroll to position [610, 0]
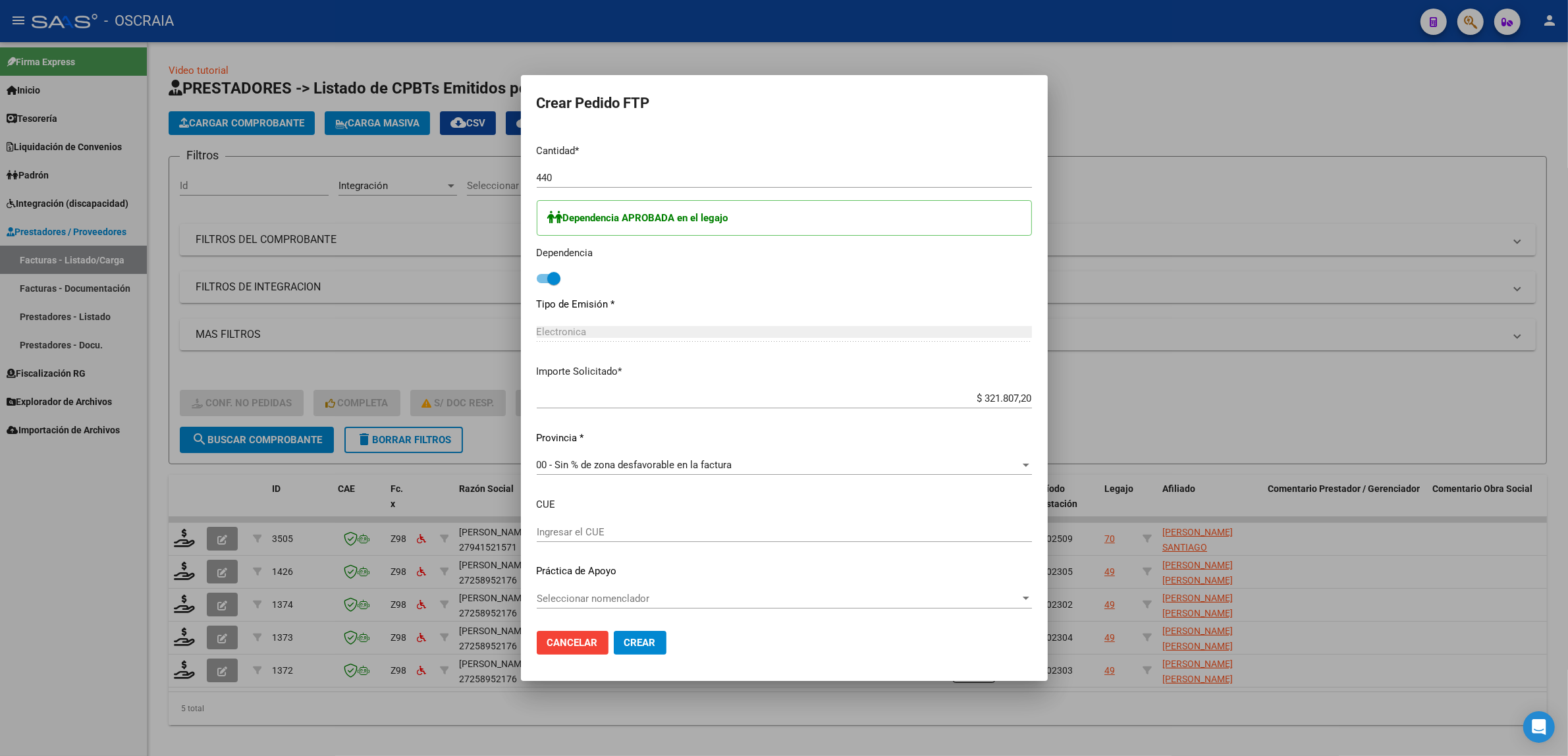
click at [630, 633] on button "Crear" at bounding box center [640, 643] width 53 height 24
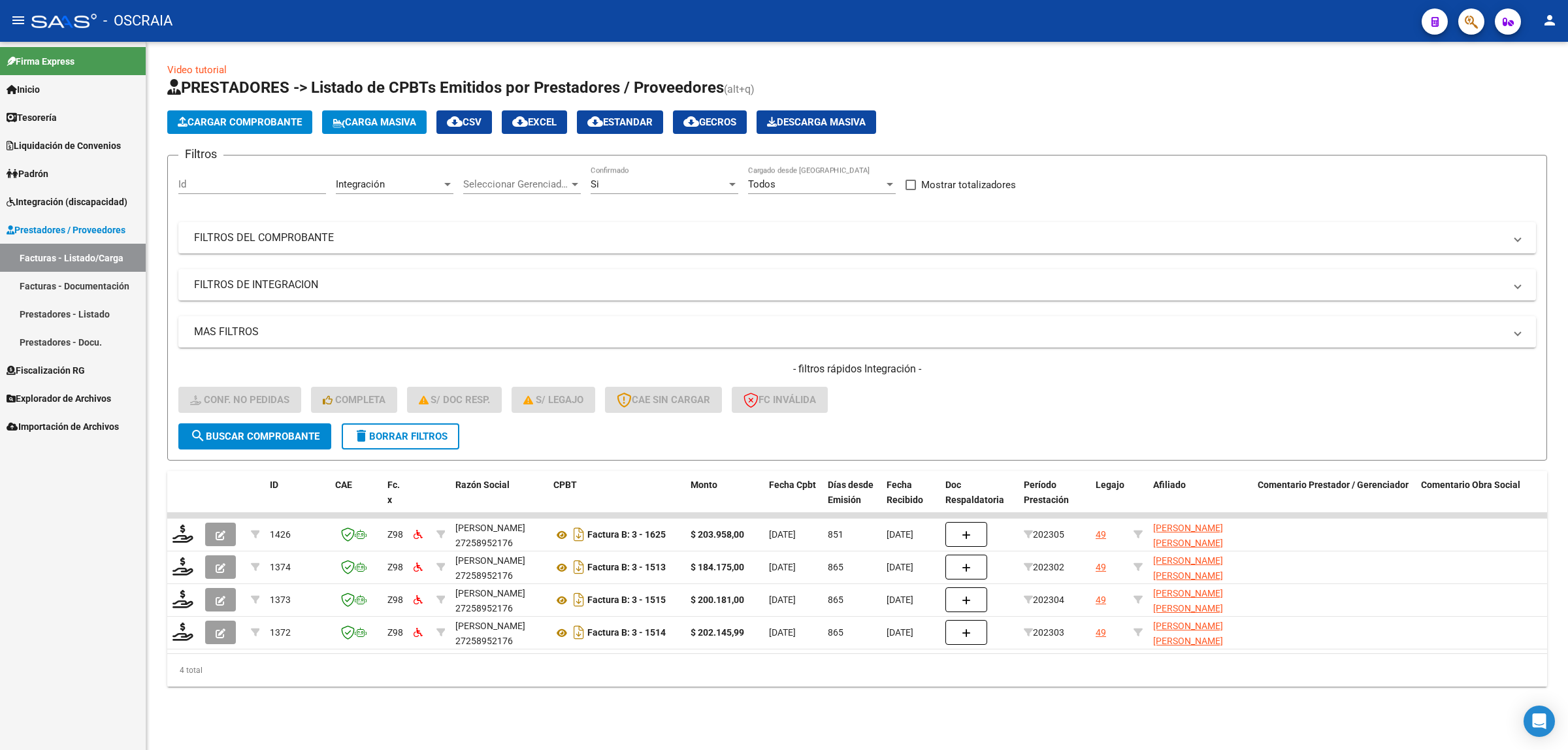
click at [240, 130] on button "Cargar Comprobante" at bounding box center [240, 122] width 145 height 24
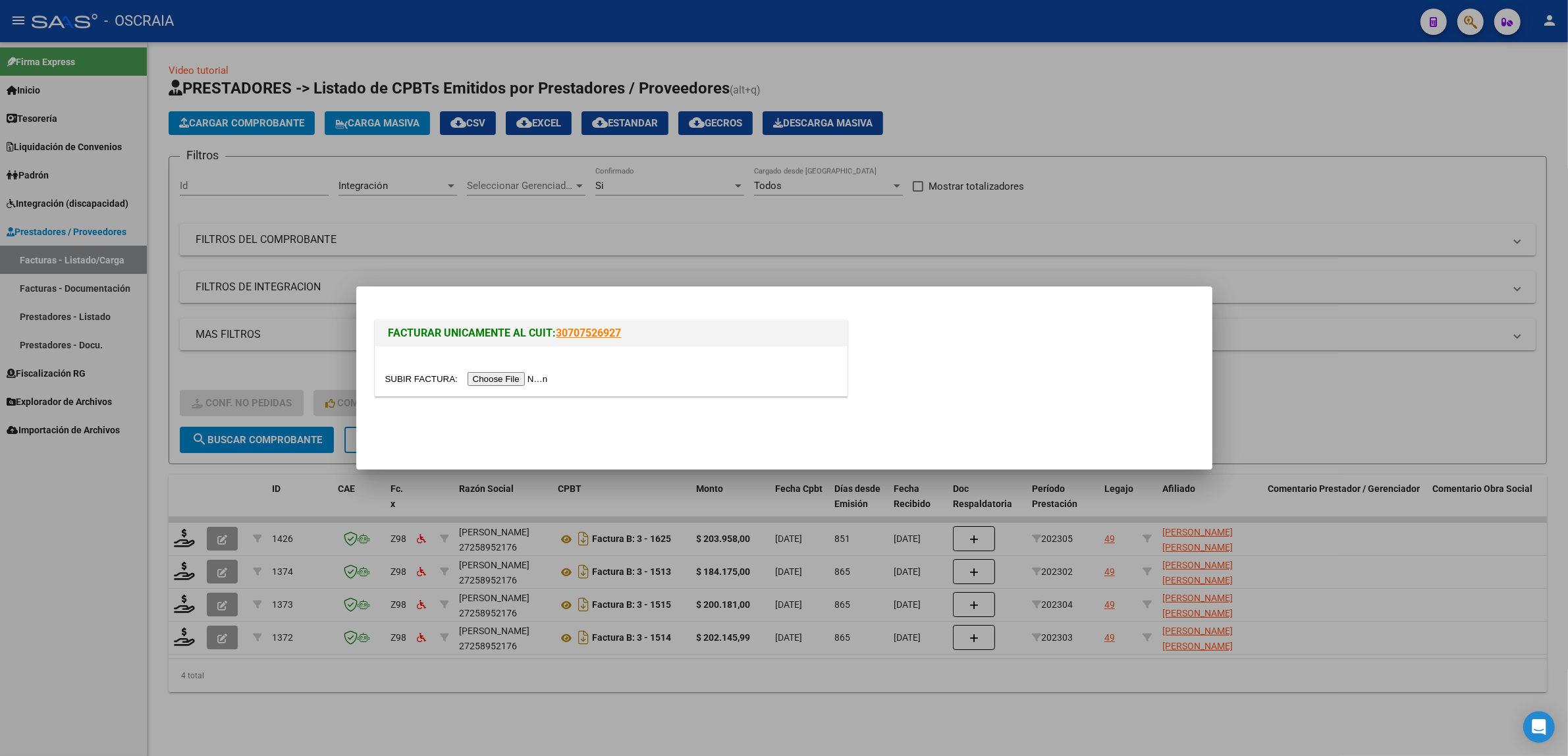
click at [489, 372] on input "file" at bounding box center [468, 378] width 167 height 14
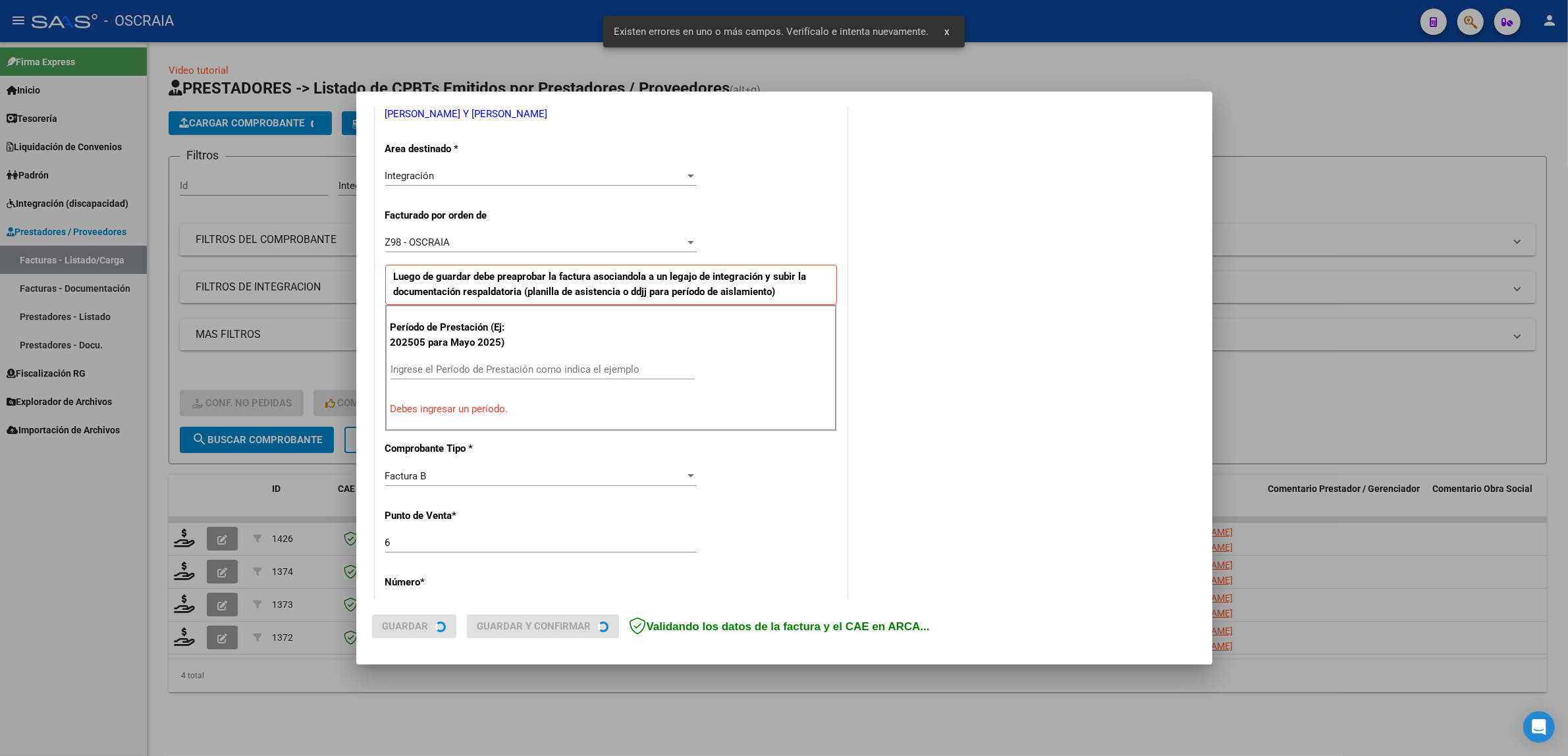
scroll to position [281, 0]
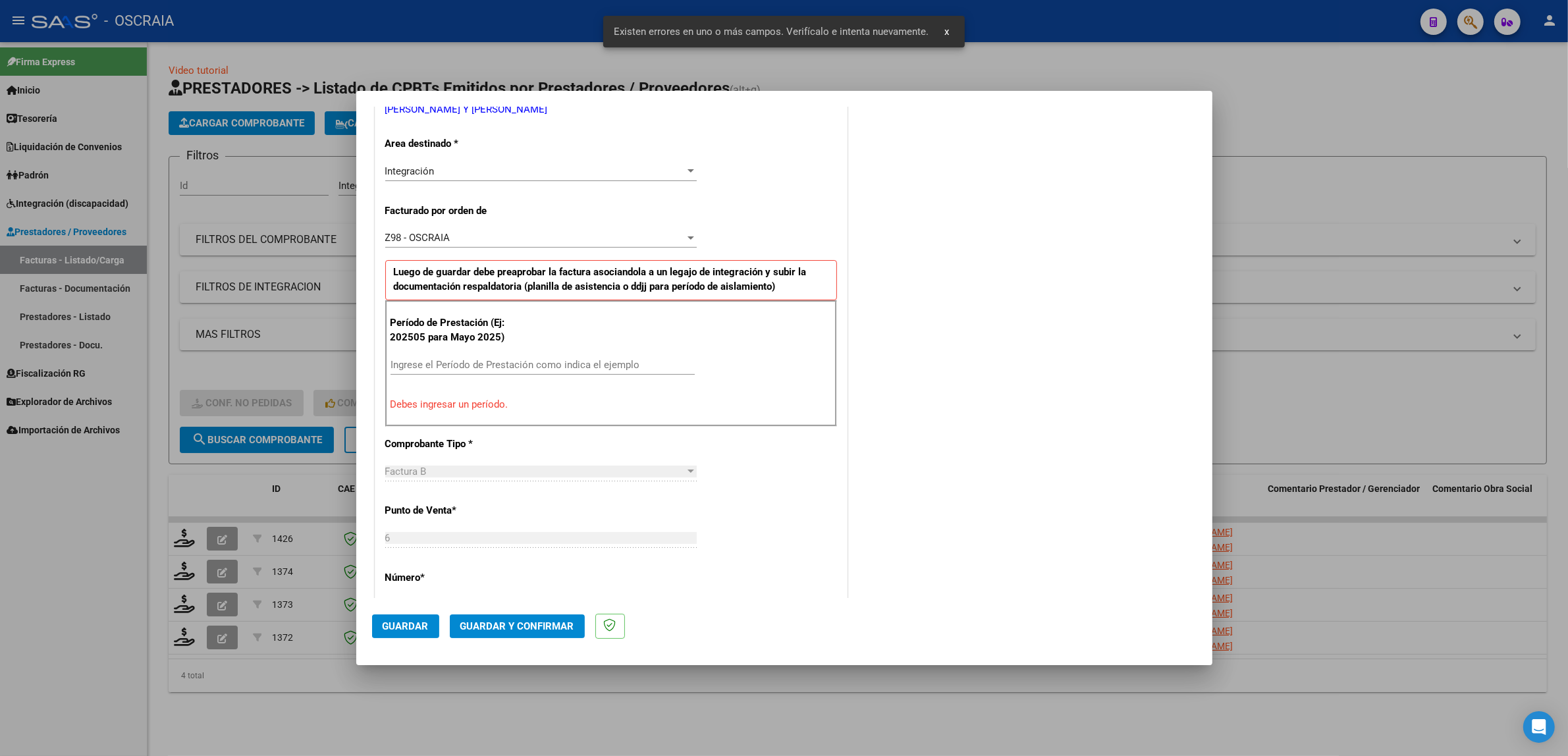
click at [467, 372] on div "Ingrese el Período de Prestación como indica el ejemplo" at bounding box center [543, 364] width 305 height 19
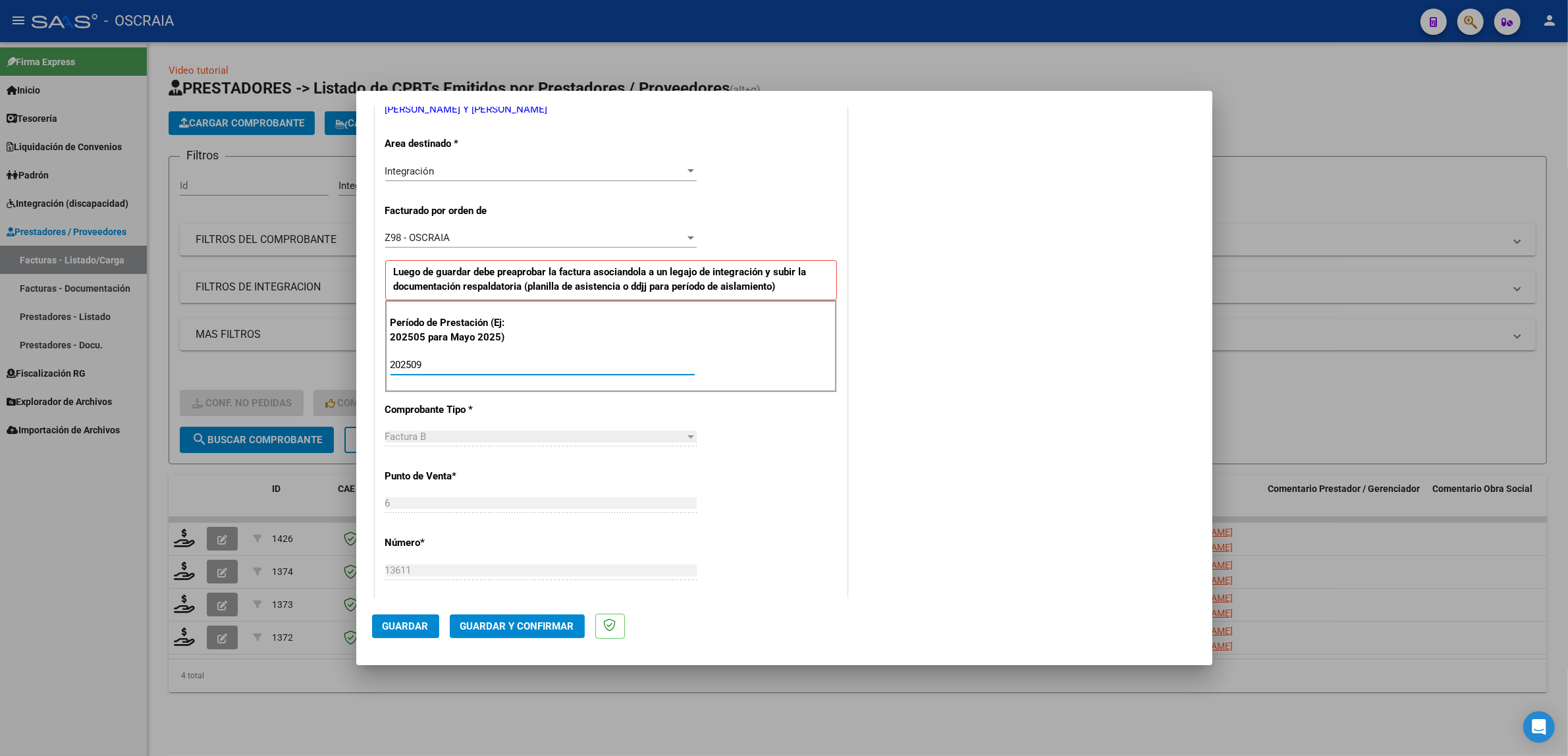
type input "202509"
click at [430, 626] on button "Guardar" at bounding box center [405, 626] width 67 height 24
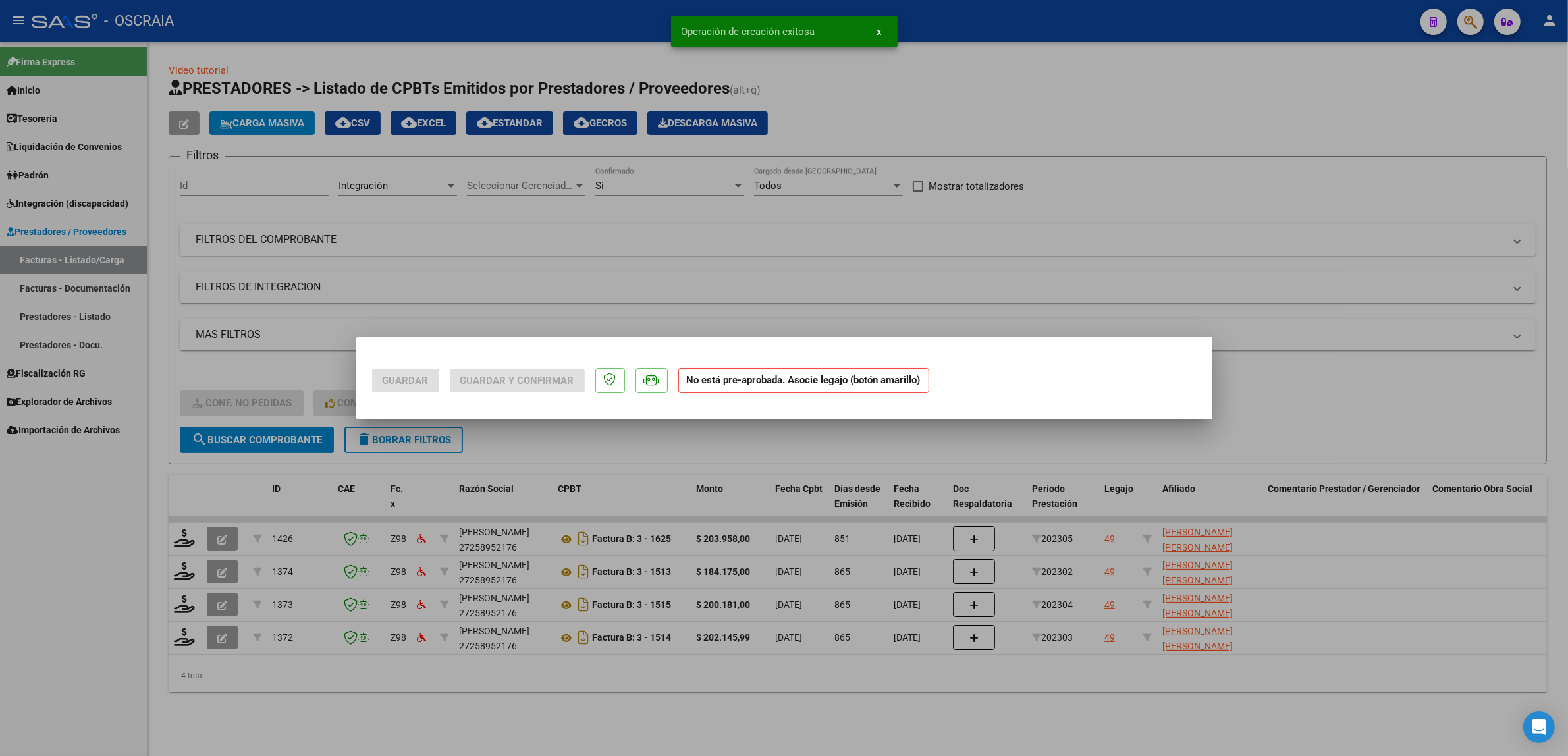
scroll to position [0, 0]
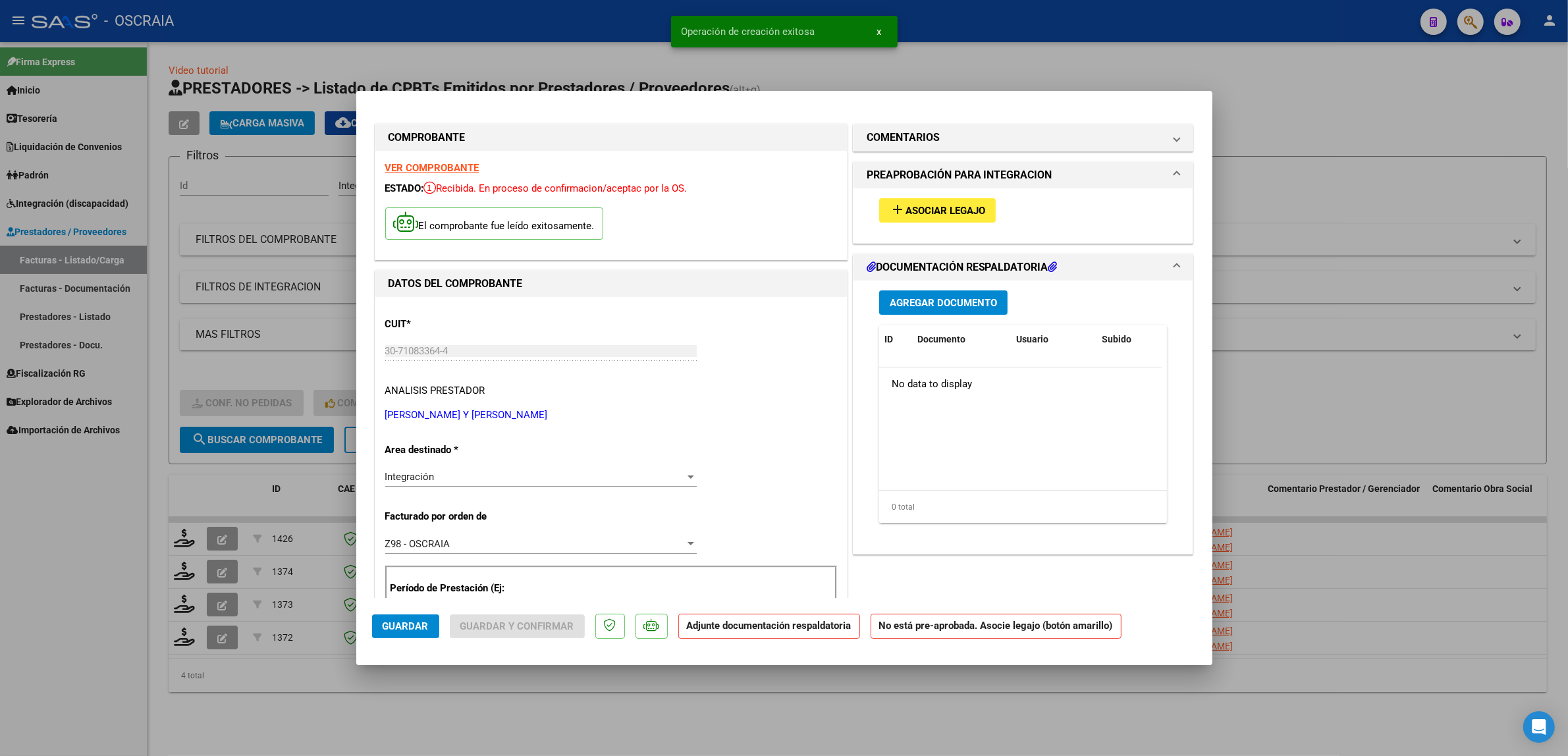
click at [925, 211] on span "Asociar Legajo" at bounding box center [945, 210] width 80 height 12
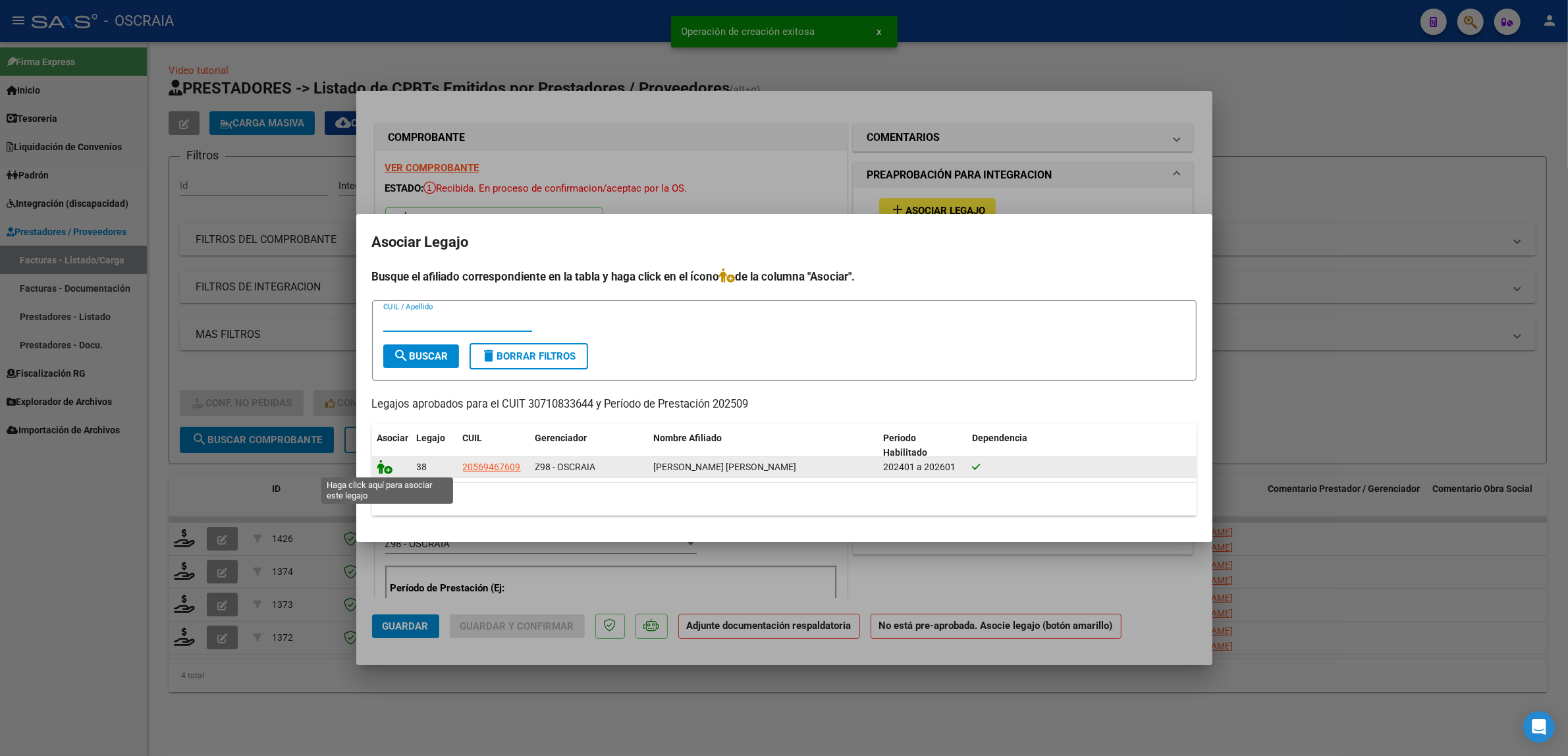
click at [390, 465] on icon at bounding box center [385, 466] width 16 height 14
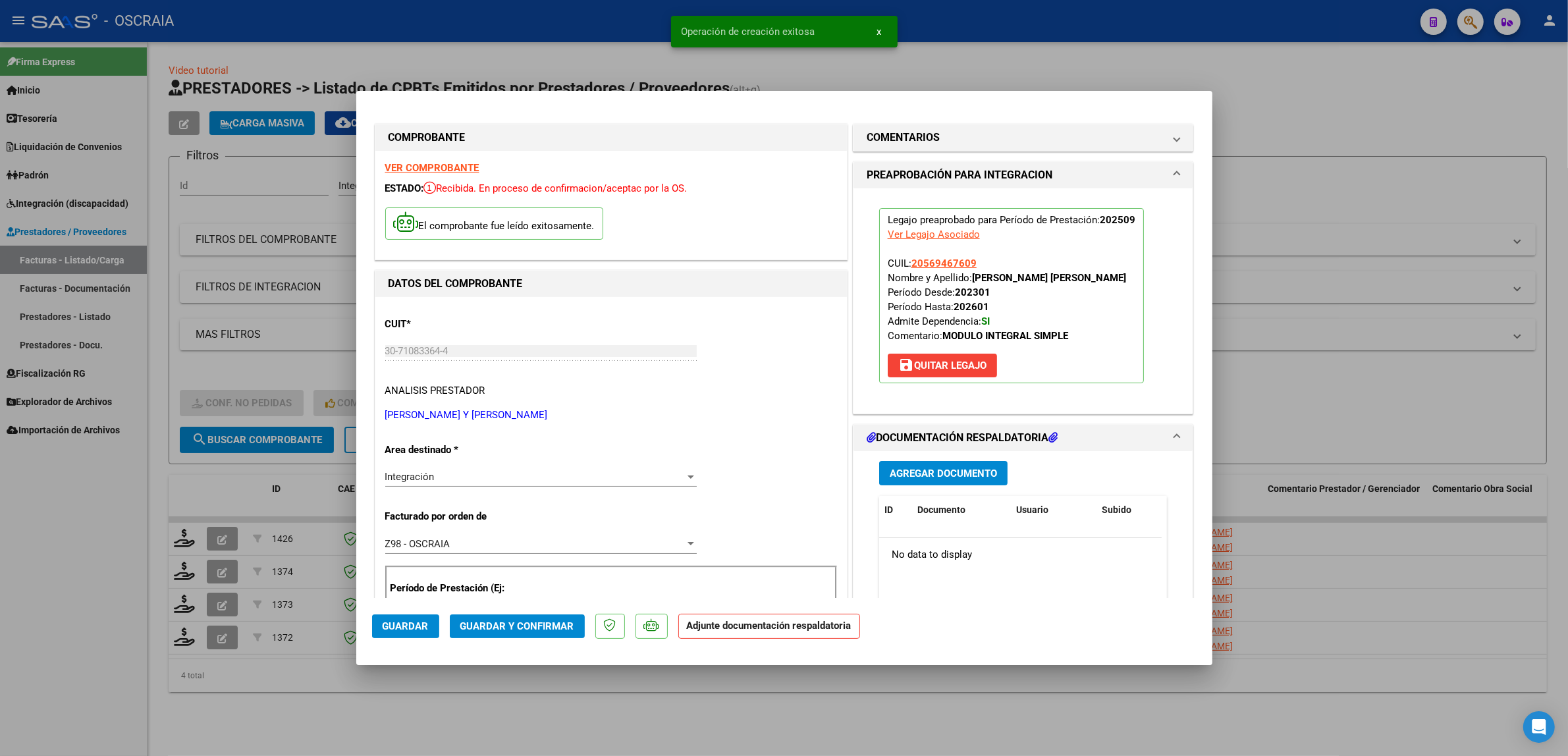
click at [930, 481] on button "Agregar Documento" at bounding box center [944, 472] width 128 height 25
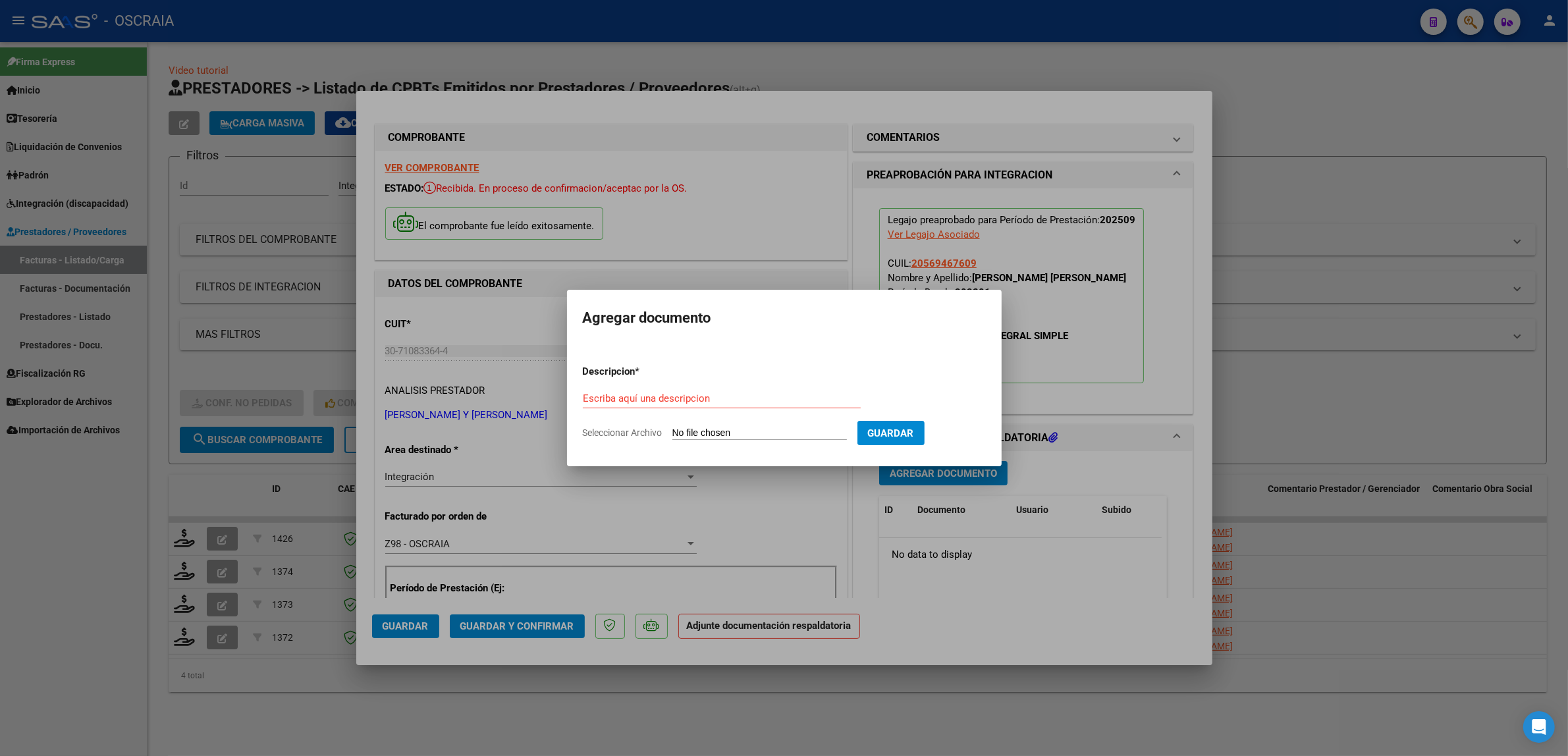
click at [710, 390] on div "Escriba aquí una descripcion" at bounding box center [722, 398] width 278 height 19
click at [709, 396] on input "Escriba aquí una descripcion" at bounding box center [722, 399] width 278 height 12
type input "PLANILLA DE ASISTENCIA"
click at [673, 427] on input "Seleccionar Archivo" at bounding box center [760, 433] width 175 height 13
type input "C:\fakepath\09-2025 [PERSON_NAME] Y [PERSON_NAME] FC13611 MODULO INTEGRAL SIMPL…"
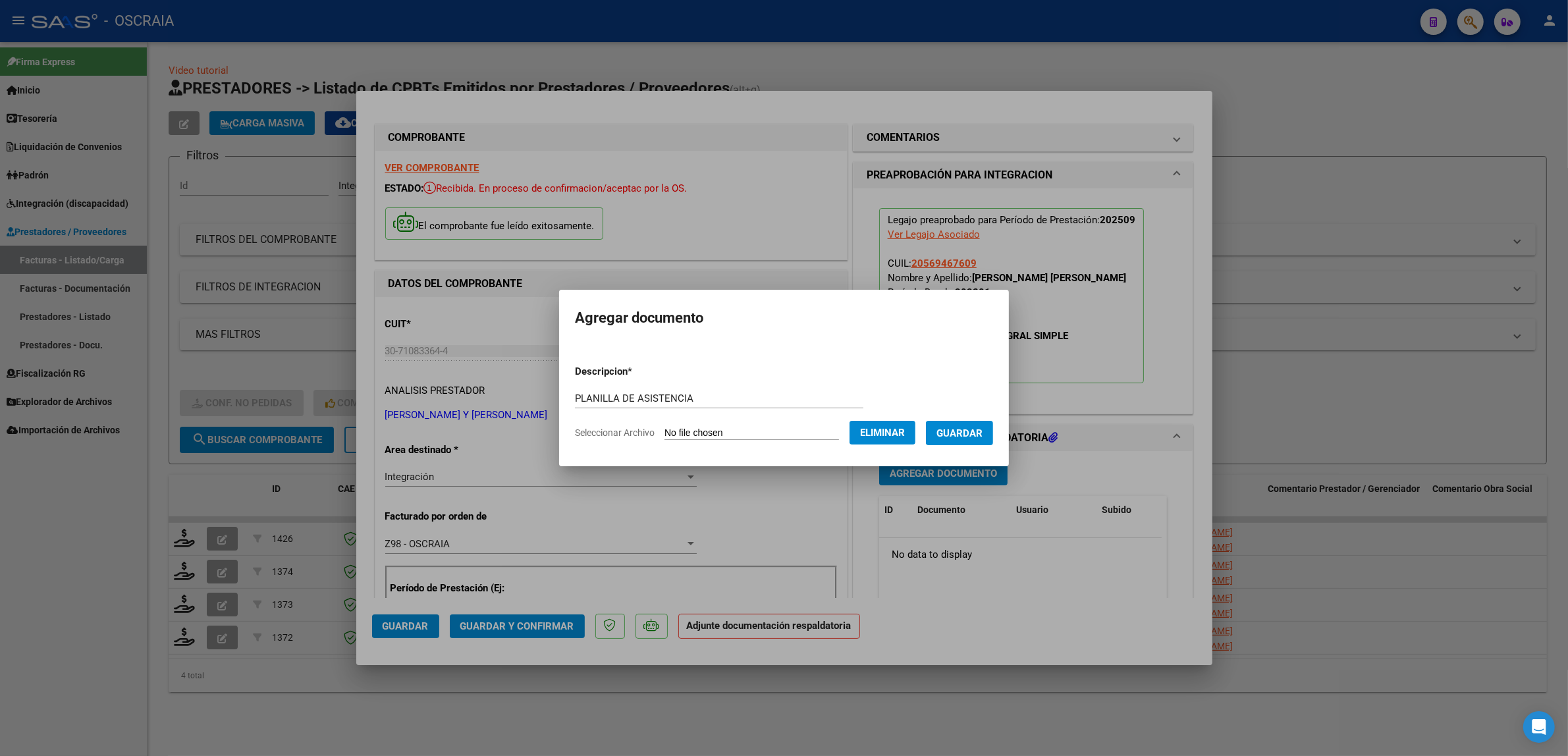
click at [958, 436] on span "Guardar" at bounding box center [959, 433] width 46 height 12
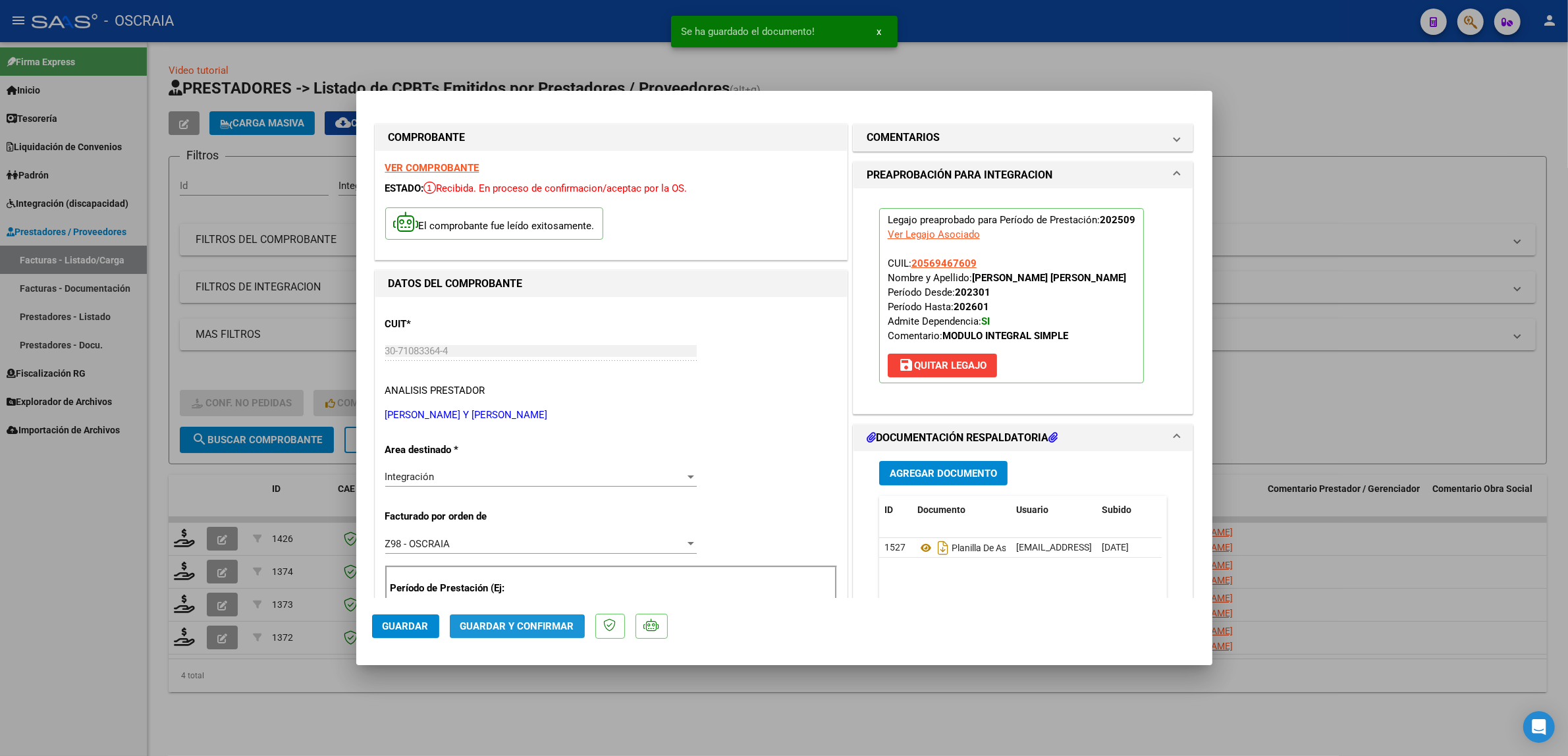
click at [466, 634] on button "Guardar y Confirmar" at bounding box center [517, 626] width 135 height 24
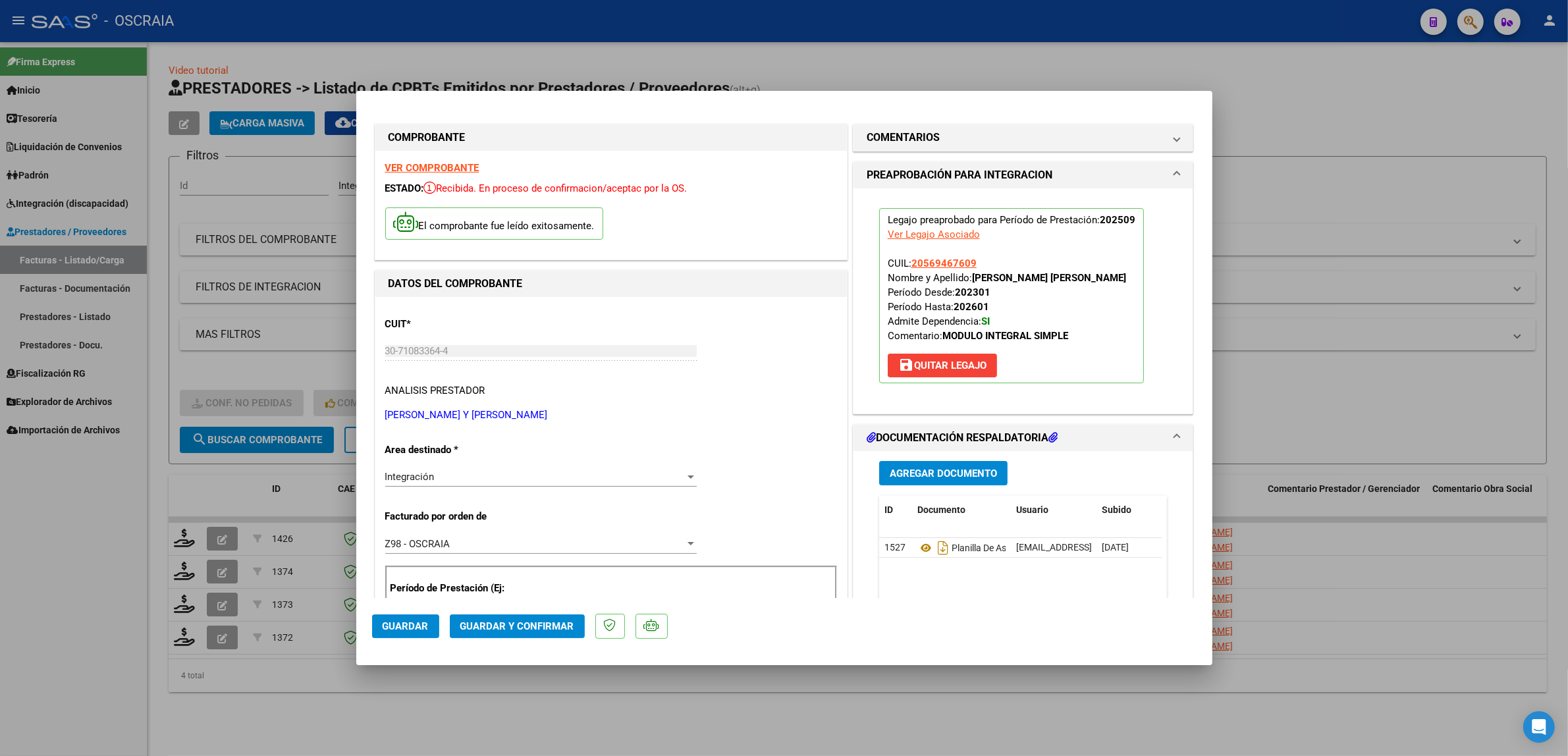
click at [517, 634] on button "Guardar y Confirmar" at bounding box center [517, 626] width 135 height 24
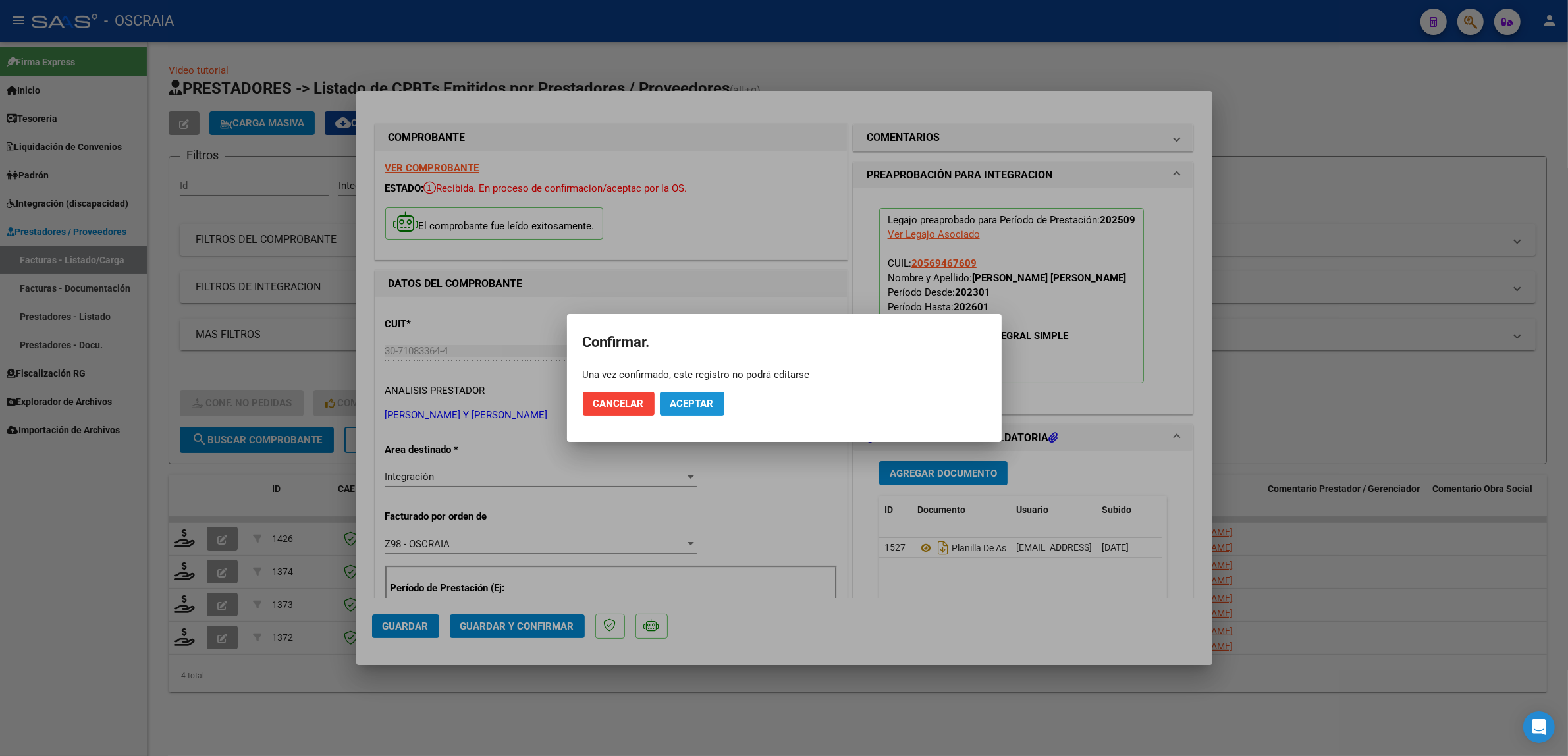
click at [710, 409] on span "Aceptar" at bounding box center [692, 404] width 43 height 12
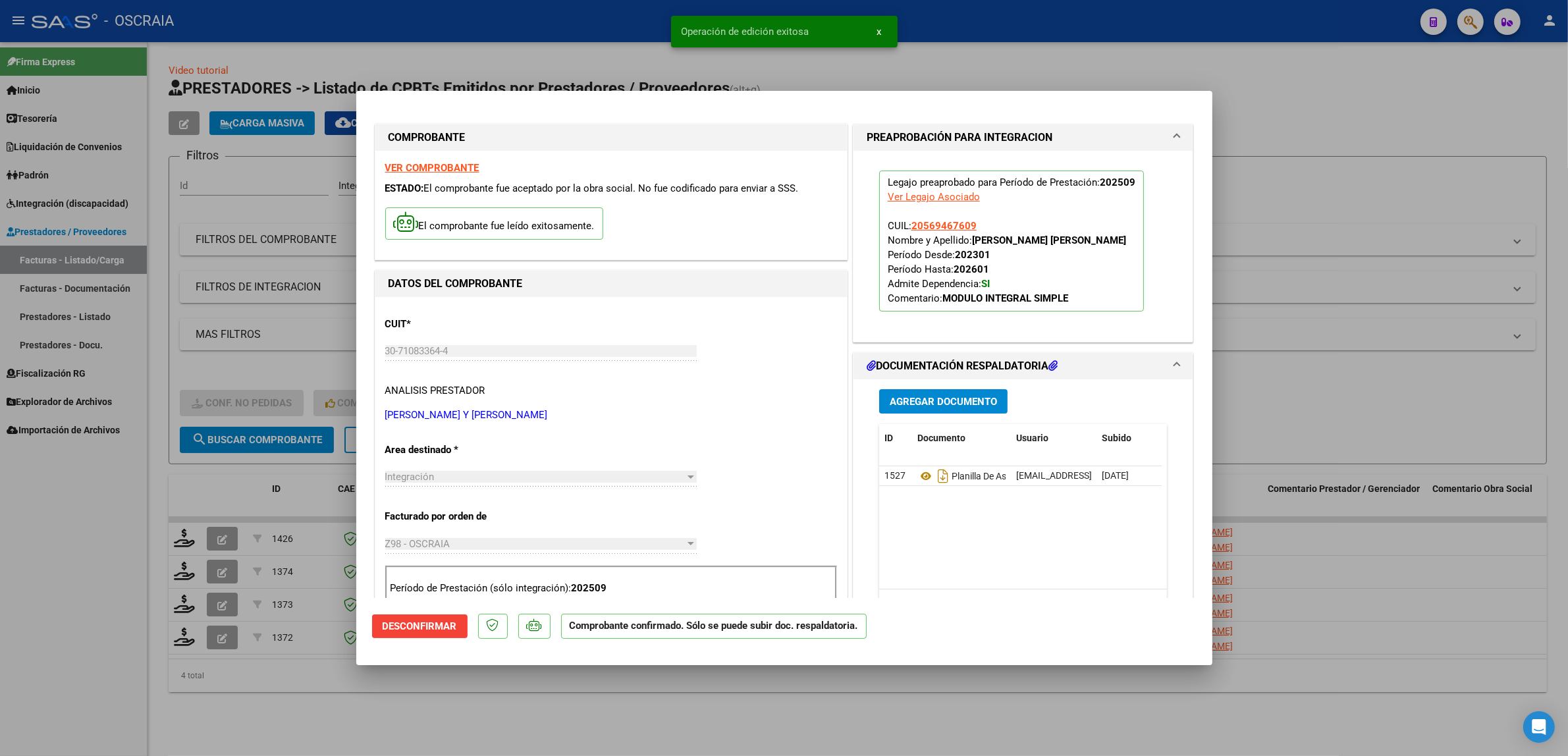
click at [228, 251] on div at bounding box center [784, 378] width 1568 height 756
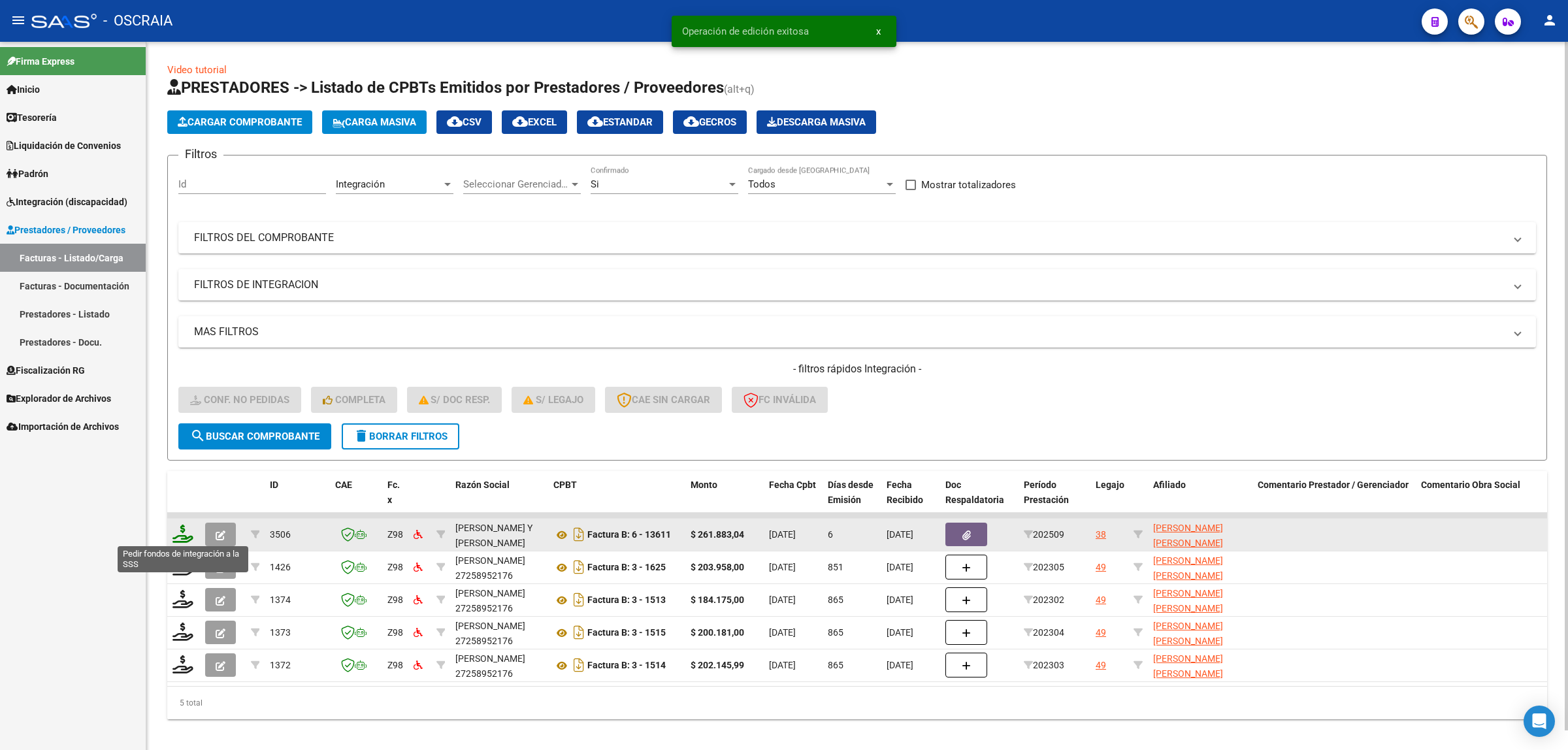
click at [180, 534] on icon at bounding box center [183, 533] width 21 height 19
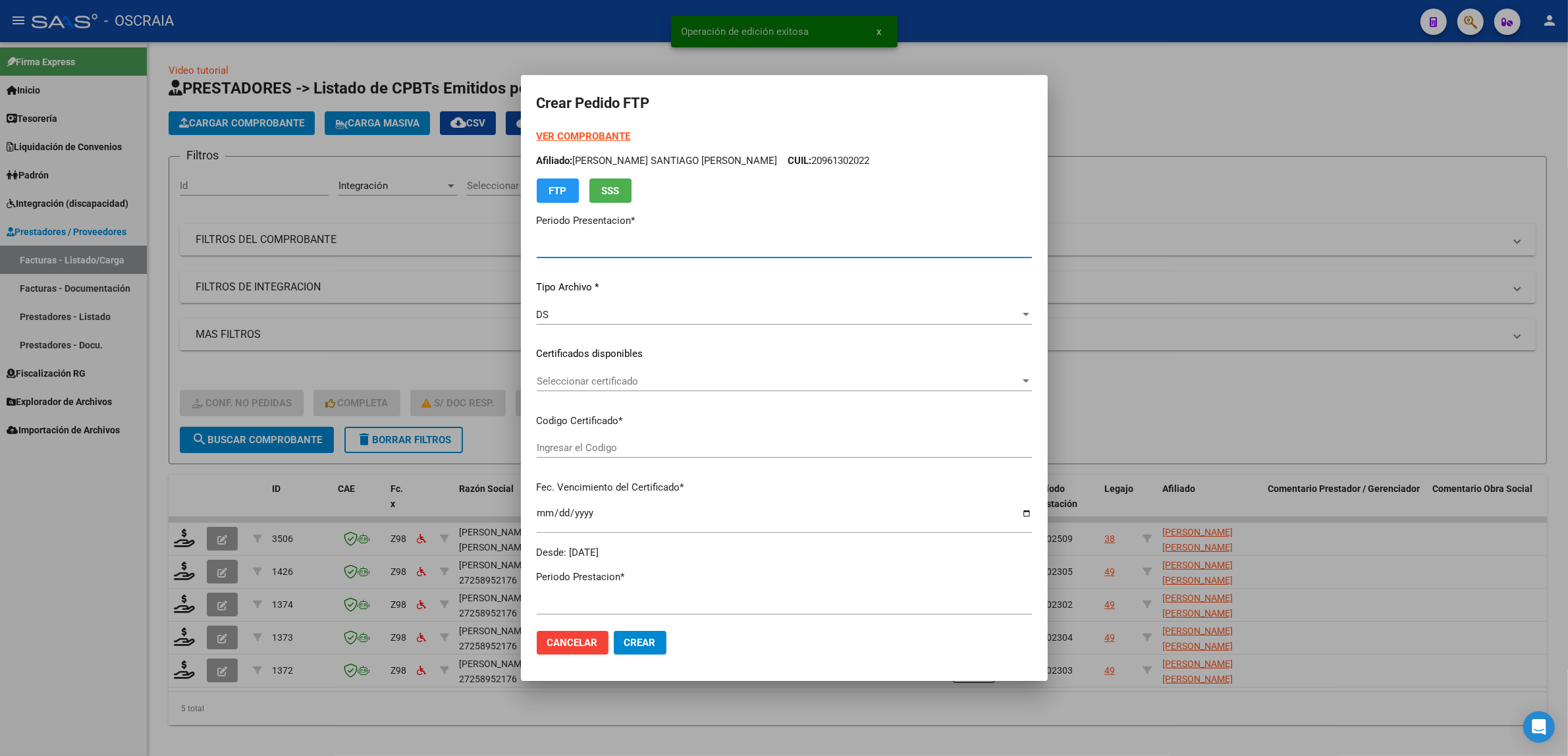
type input "202509"
type input "$ 261.883,04"
type input "ARG02000569467602021011220260112BS423"
type input "[DATE]"
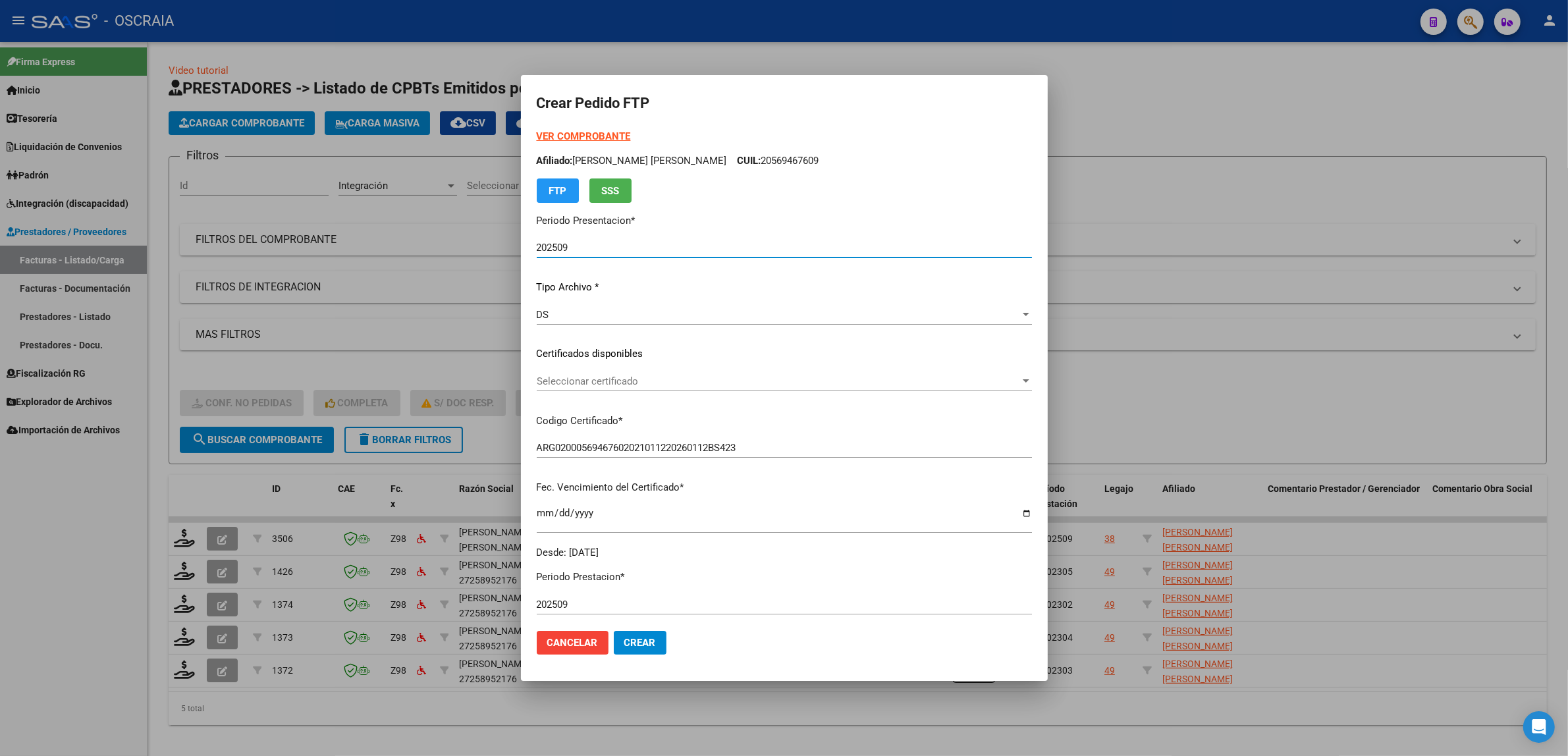
click at [617, 390] on div "Seleccionar certificado Seleccionar certificado" at bounding box center [784, 387] width 495 height 32
click at [617, 382] on span "Seleccionar certificado" at bounding box center [778, 381] width 483 height 12
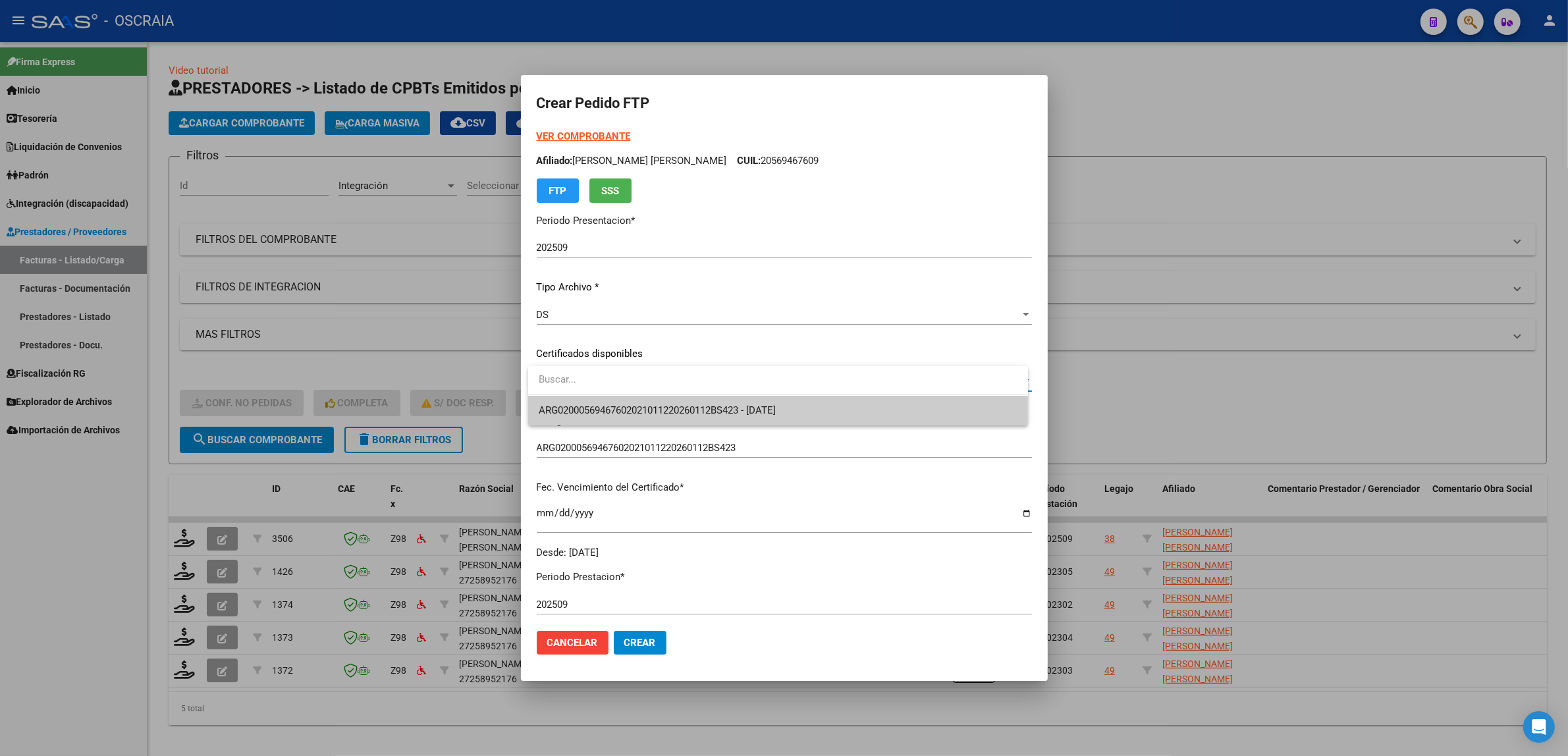
click at [615, 402] on span "ARG02000569467602021011220260112BS423 - [DATE]" at bounding box center [778, 410] width 479 height 30
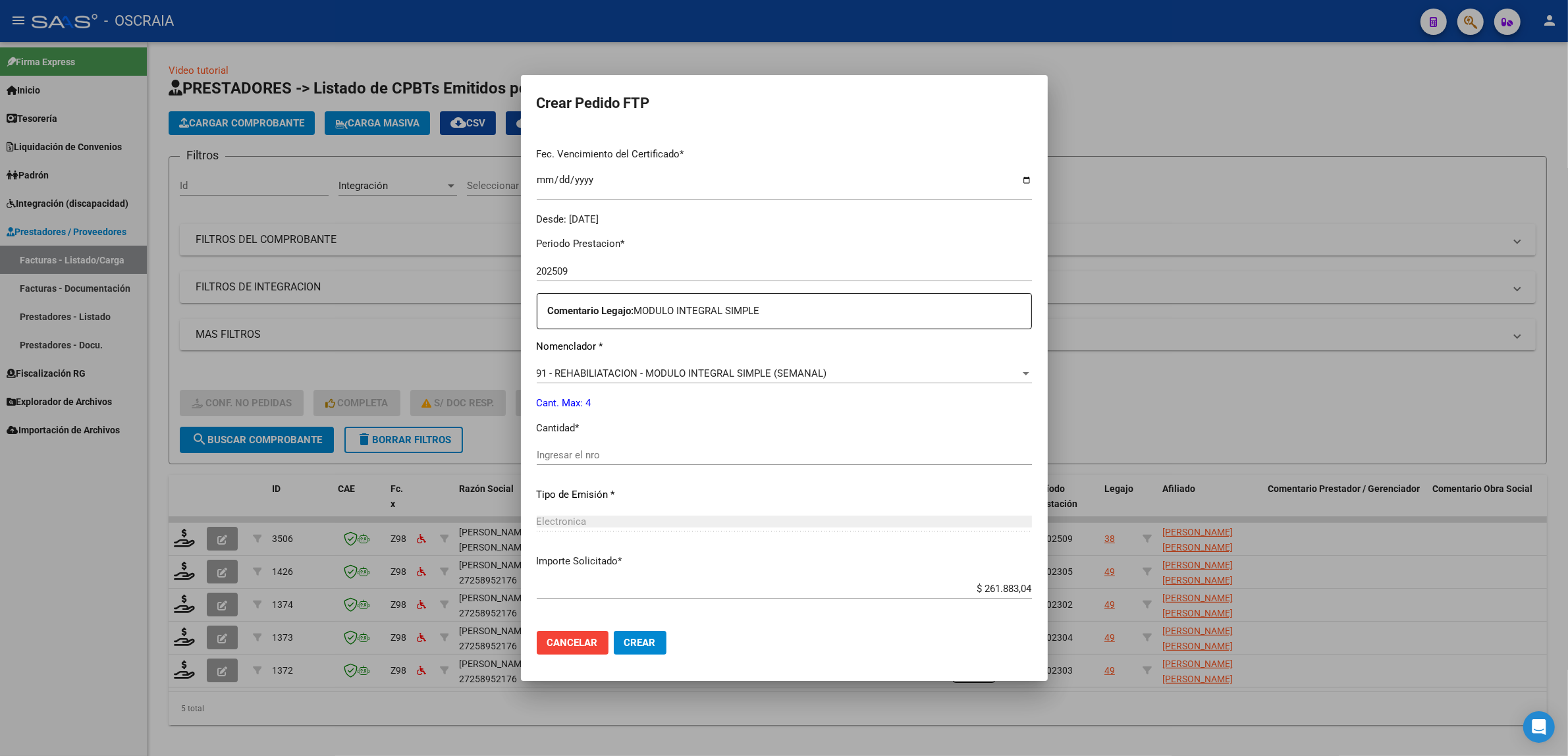
scroll to position [390, 0]
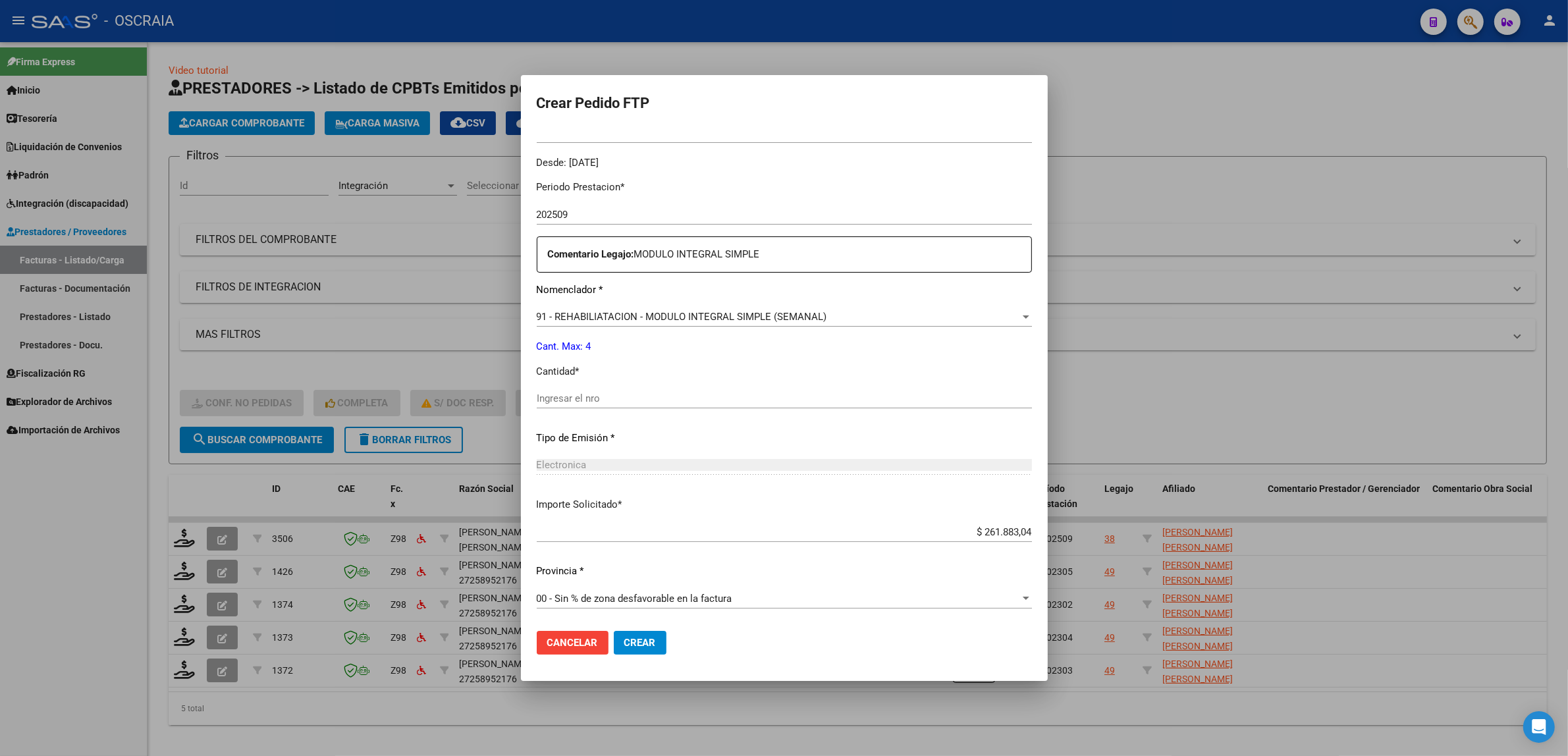
click at [690, 400] on input "Ingresar el nro" at bounding box center [784, 399] width 495 height 12
type input "4"
click at [587, 445] on div "Periodo Prestacion * 202509 Ingresar el Periodo Prestacion Comentario Legajo: M…" at bounding box center [784, 396] width 495 height 451
click at [657, 628] on mat-dialog-actions "Cancelar Crear" at bounding box center [784, 643] width 495 height 45
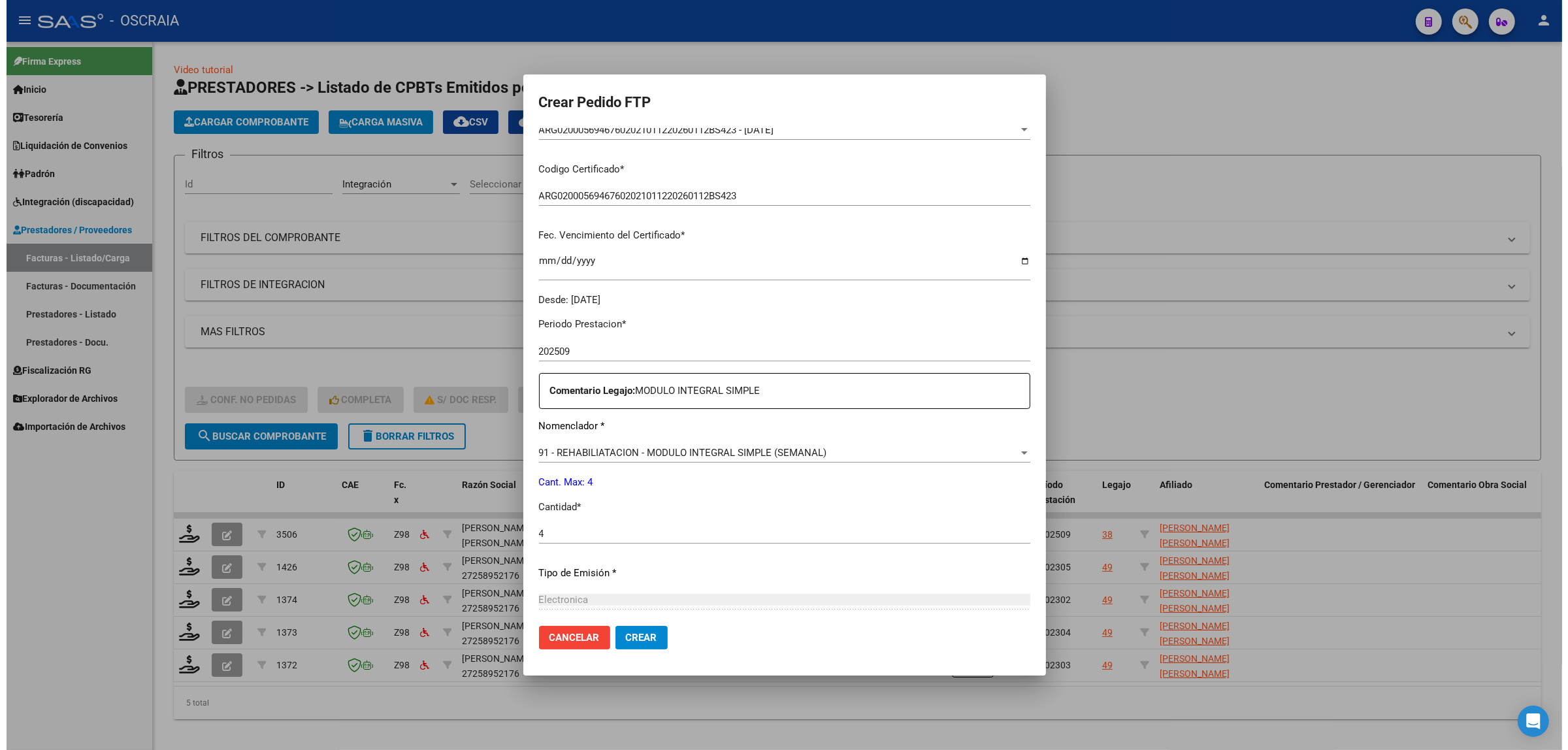
scroll to position [0, 0]
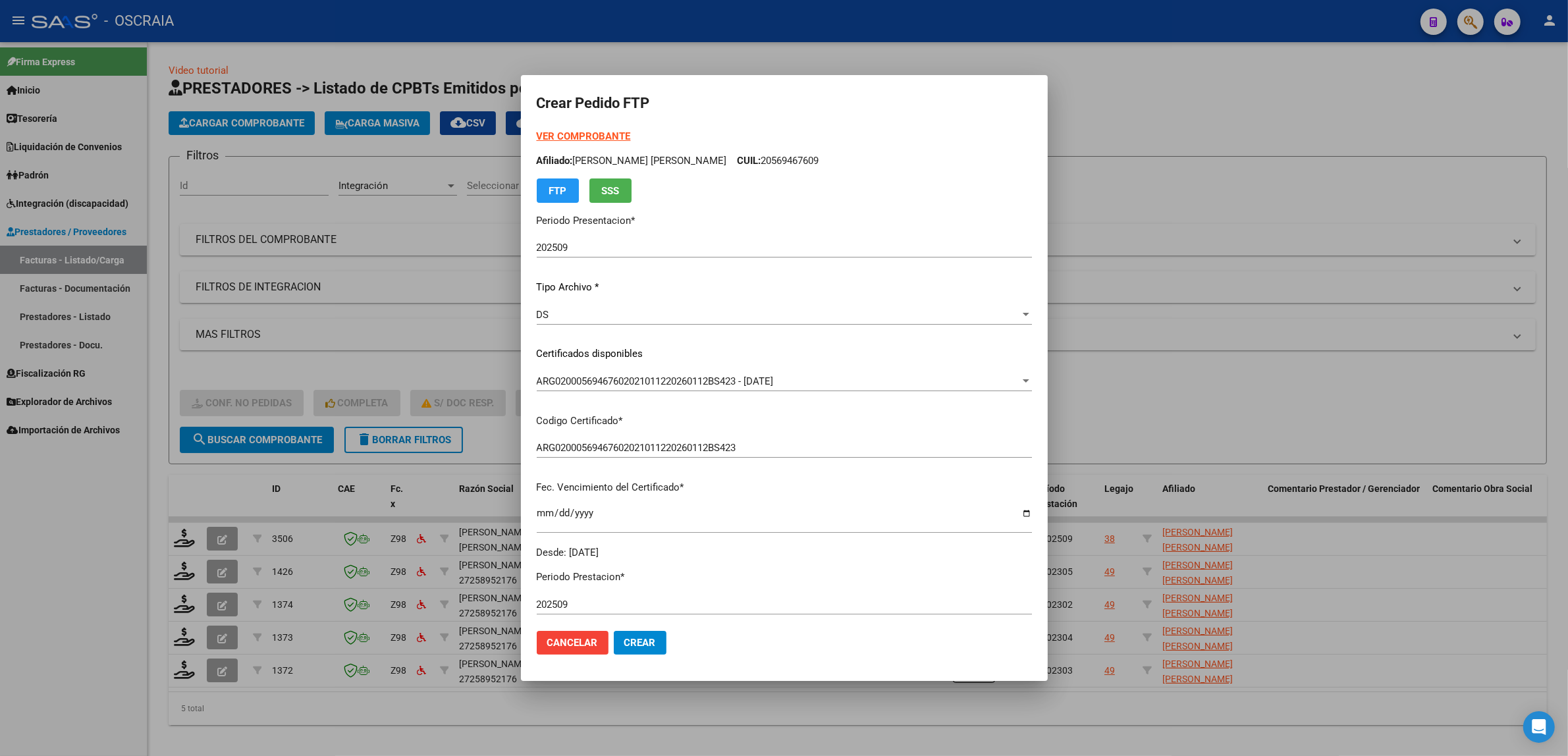
click at [650, 655] on mat-dialog-actions "Cancelar Crear" at bounding box center [784, 643] width 495 height 45
click at [643, 634] on button "Crear" at bounding box center [640, 643] width 53 height 24
